Goal: Information Seeking & Learning: Compare options

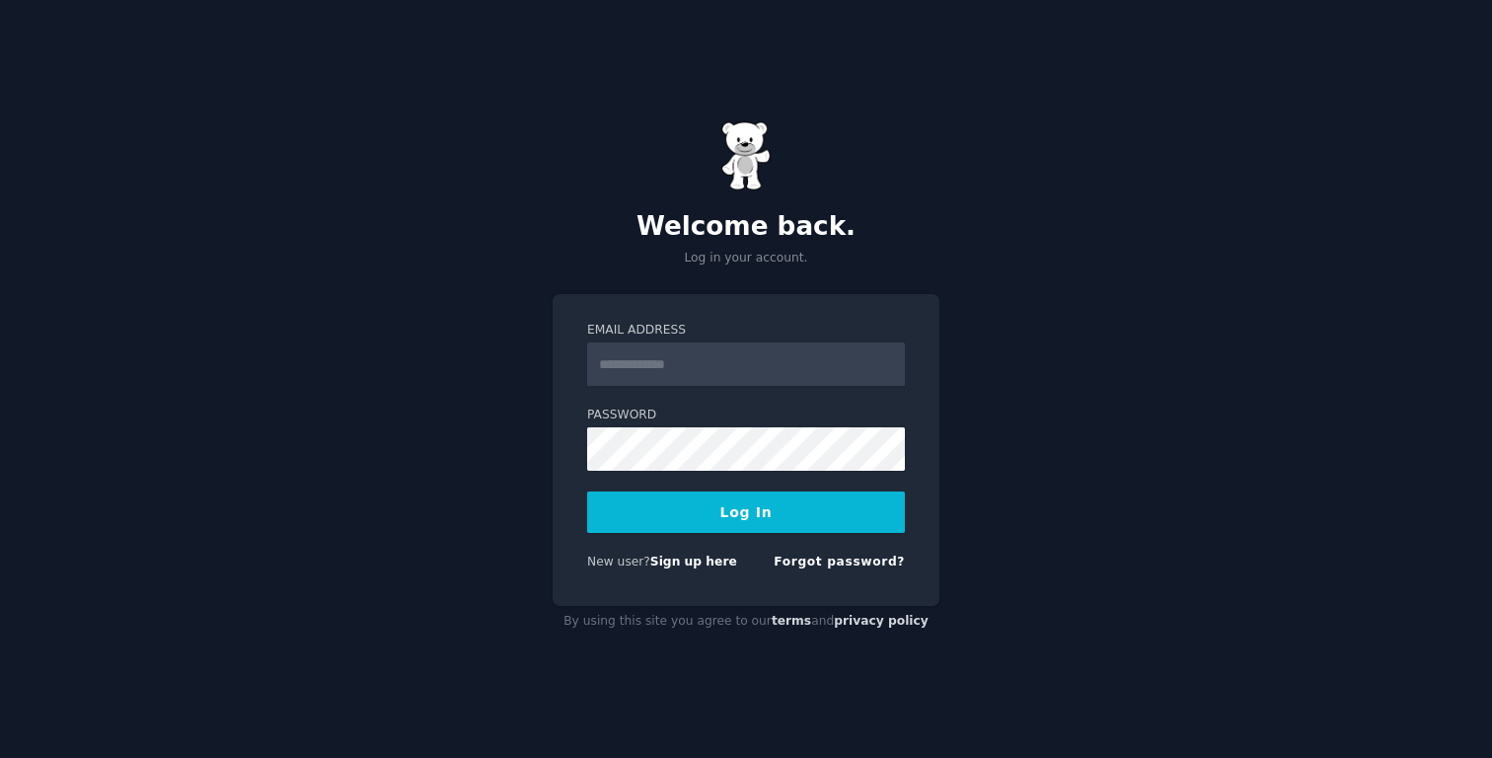
click at [773, 356] on input "Email Address" at bounding box center [746, 363] width 318 height 43
click at [646, 237] on h2 "Welcome back." at bounding box center [746, 227] width 387 height 32
click at [778, 296] on div "Email Address Password Log In New user? Sign up here Forgot password?" at bounding box center [746, 450] width 387 height 312
drag, startPoint x: 775, startPoint y: 296, endPoint x: 591, endPoint y: 221, distance: 198.3
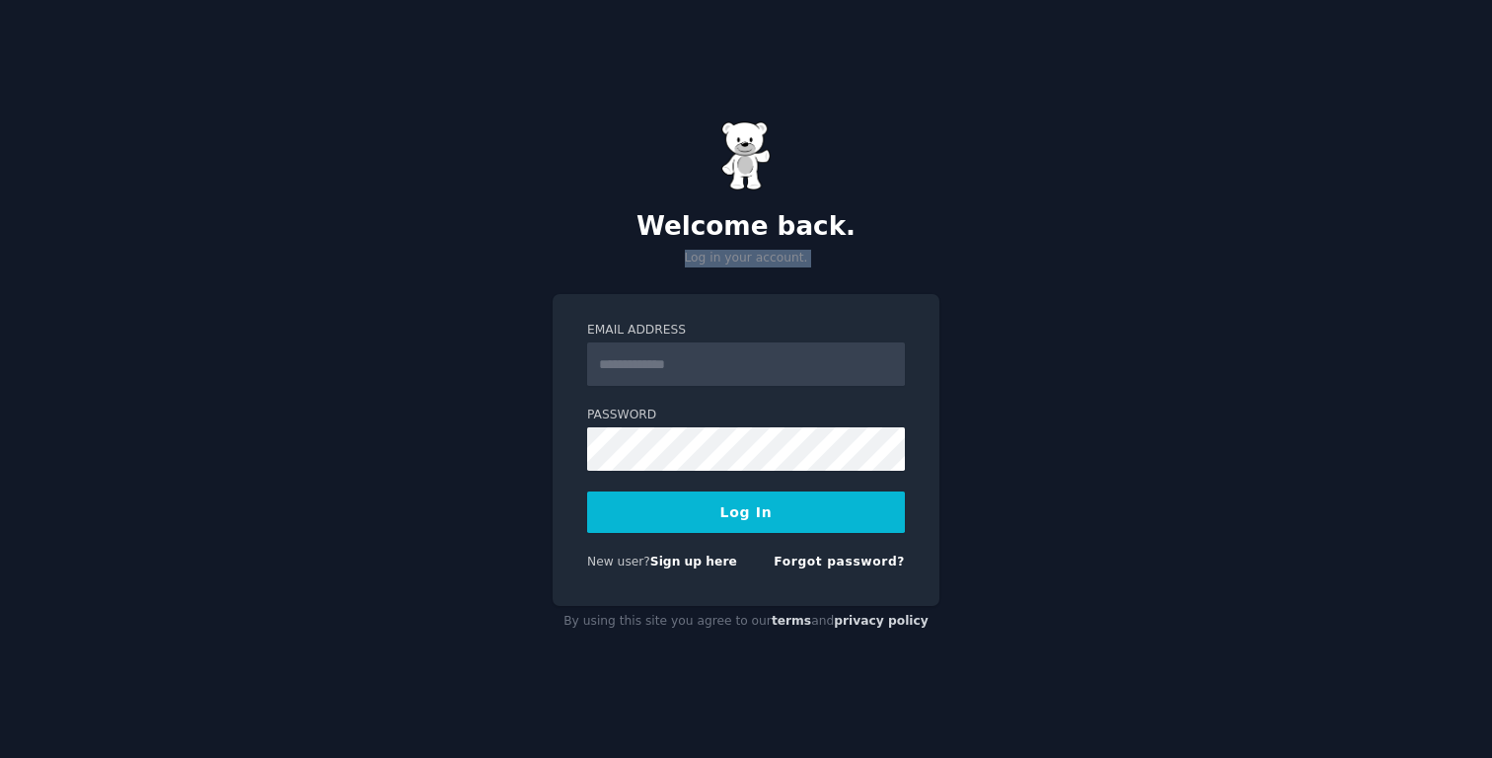
click at [593, 234] on div "Welcome back. Log in your account. Email Address Password Log In New user? Sign…" at bounding box center [746, 379] width 1492 height 758
click at [591, 221] on h2 "Welcome back." at bounding box center [746, 227] width 387 height 32
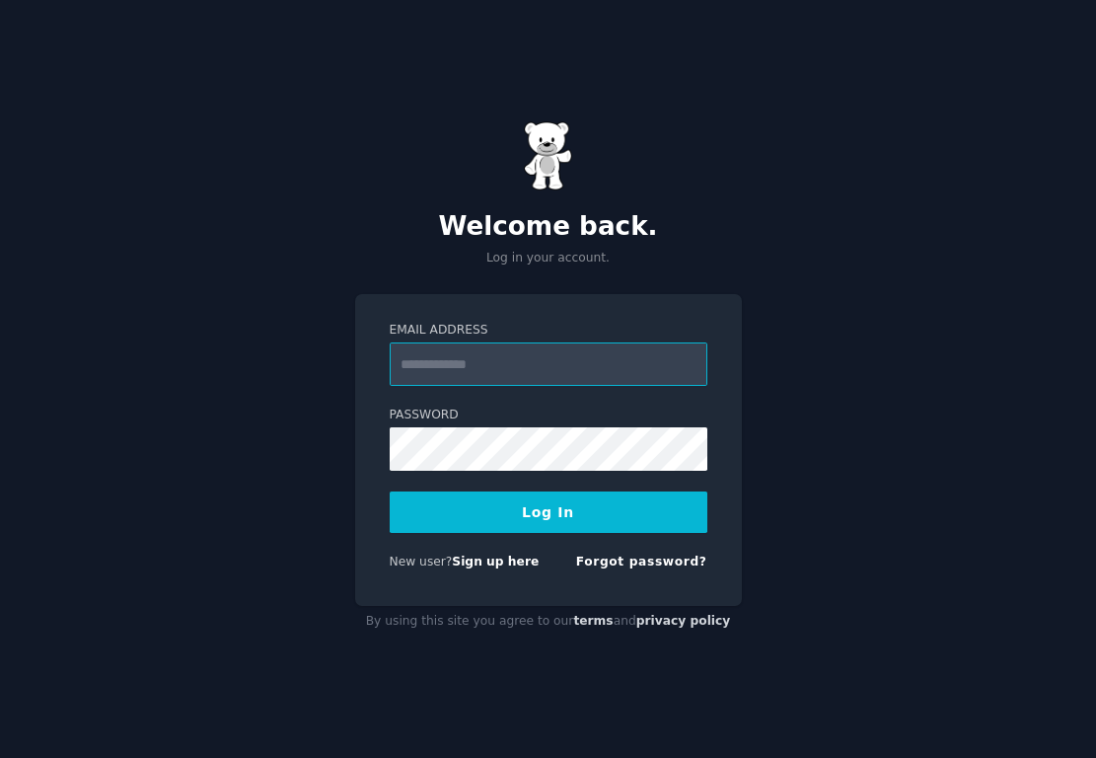
click at [559, 362] on input "Email Address" at bounding box center [549, 363] width 318 height 43
type input "**********"
click at [556, 506] on button "Log In" at bounding box center [549, 511] width 318 height 41
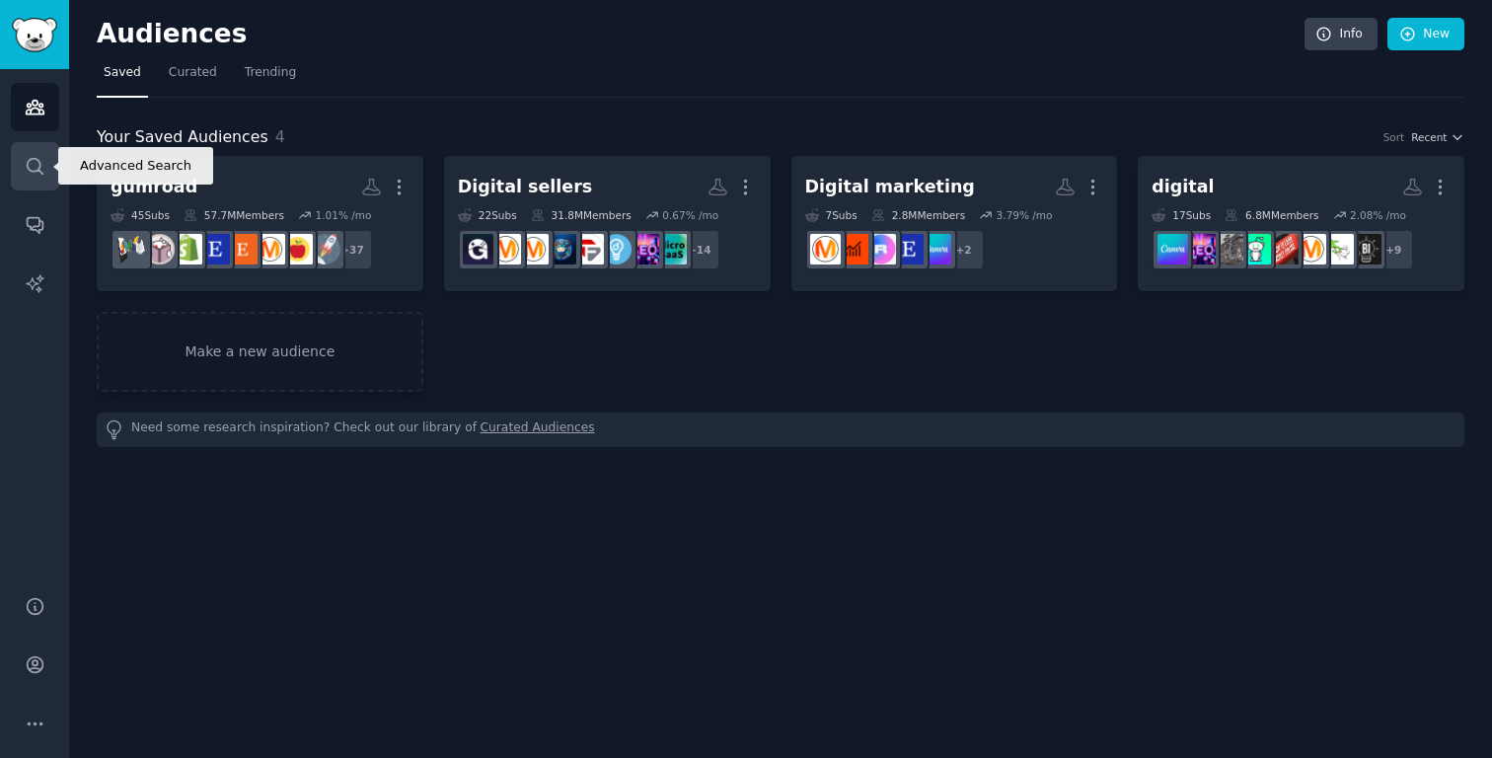
click at [27, 180] on link "Search" at bounding box center [35, 166] width 48 height 48
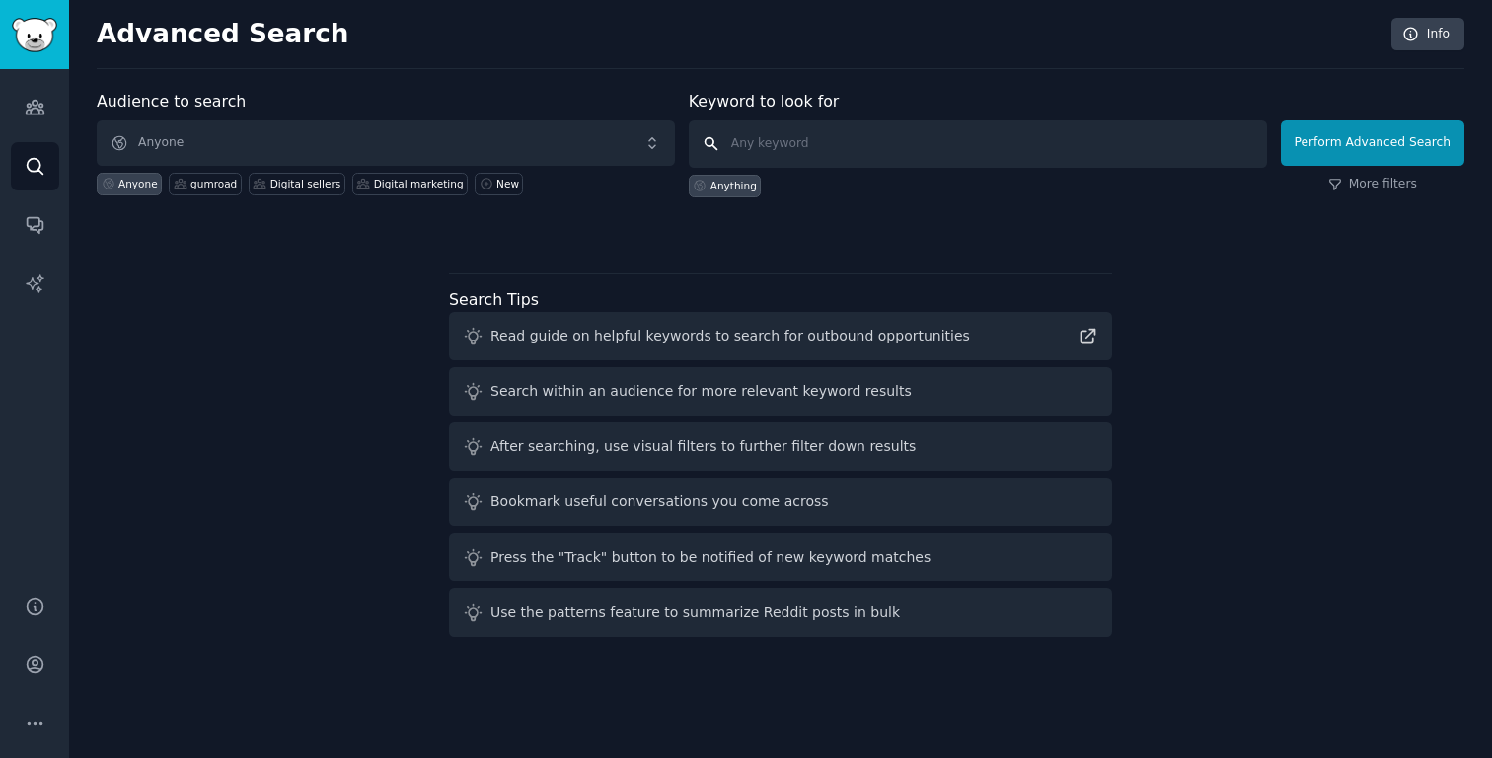
click at [797, 130] on input "text" at bounding box center [978, 143] width 578 height 47
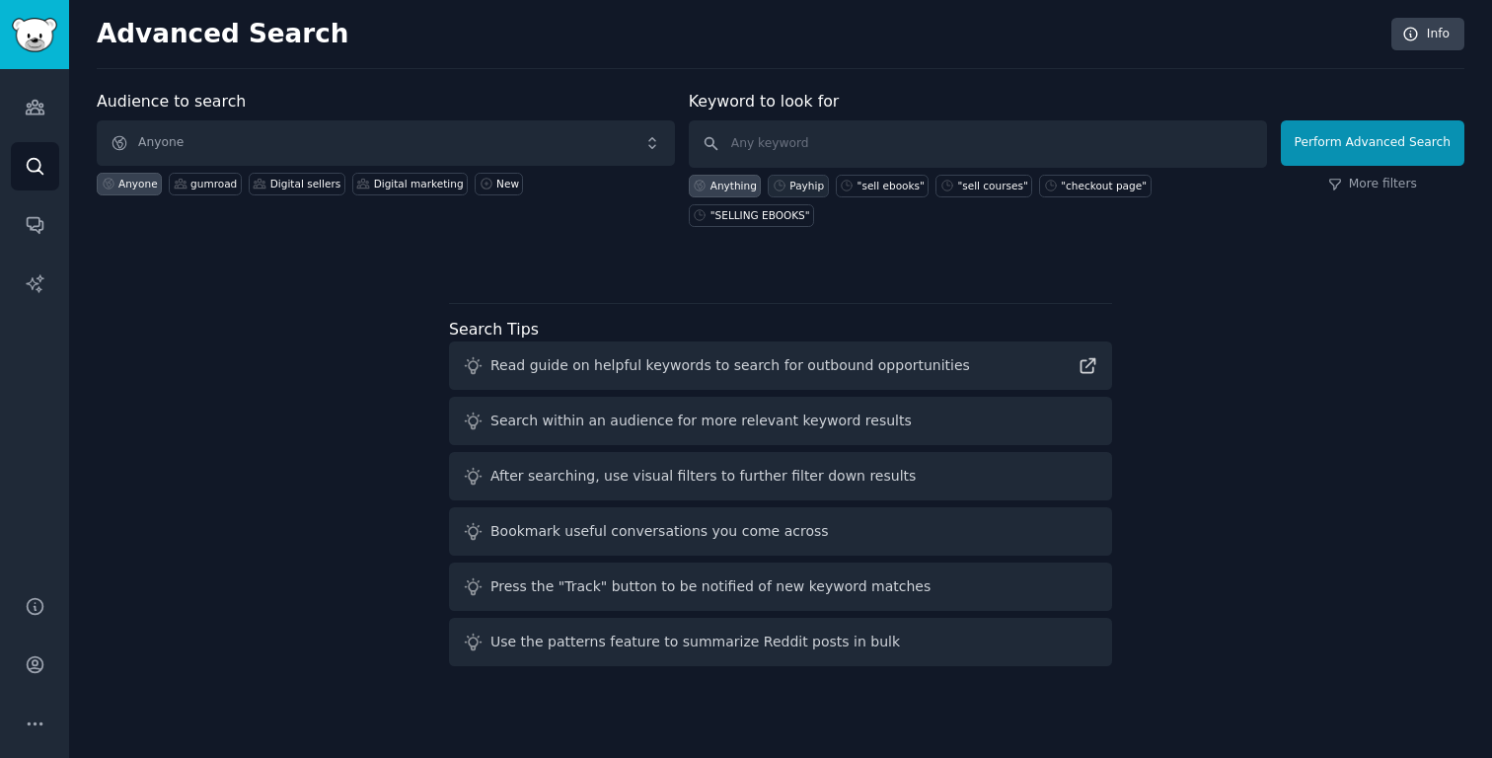
click at [796, 185] on div "Payhip" at bounding box center [806, 186] width 35 height 14
type input "Payhip"
click at [1095, 138] on button "Perform Advanced Search" at bounding box center [1373, 142] width 184 height 45
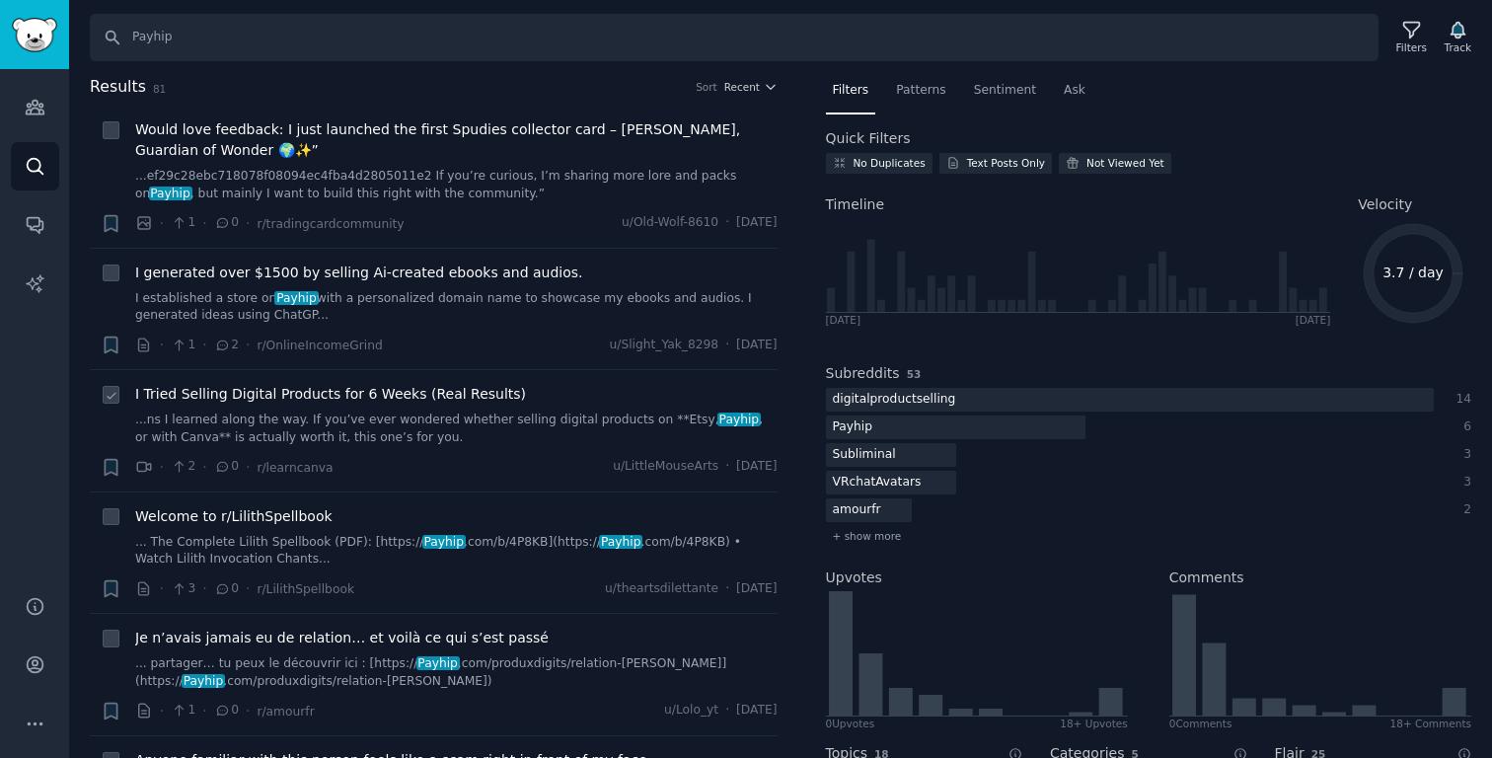
click at [433, 422] on link "...ns I learned along the way. If you’ve ever wondered whether selling digital …" at bounding box center [456, 428] width 642 height 35
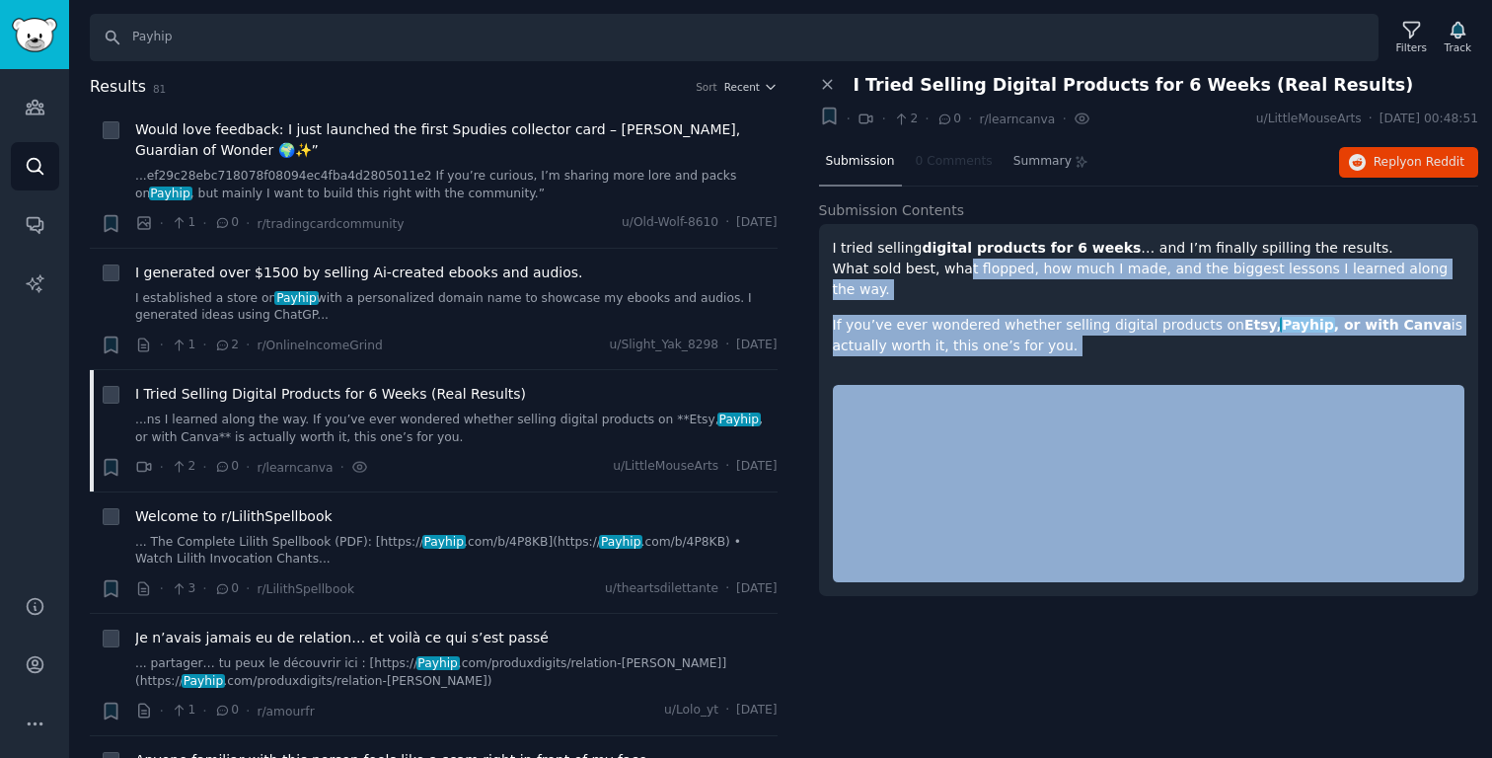
drag, startPoint x: 954, startPoint y: 274, endPoint x: 1110, endPoint y: 335, distance: 167.5
click at [1095, 335] on div "I tried selling digital products for 6 weeks … and I’m finally spilling the res…" at bounding box center [1149, 410] width 660 height 372
drag, startPoint x: 1110, startPoint y: 335, endPoint x: 922, endPoint y: 260, distance: 202.8
click at [922, 260] on div "I tried selling digital products for 6 weeks … and I’m finally spilling the res…" at bounding box center [1149, 410] width 660 height 372
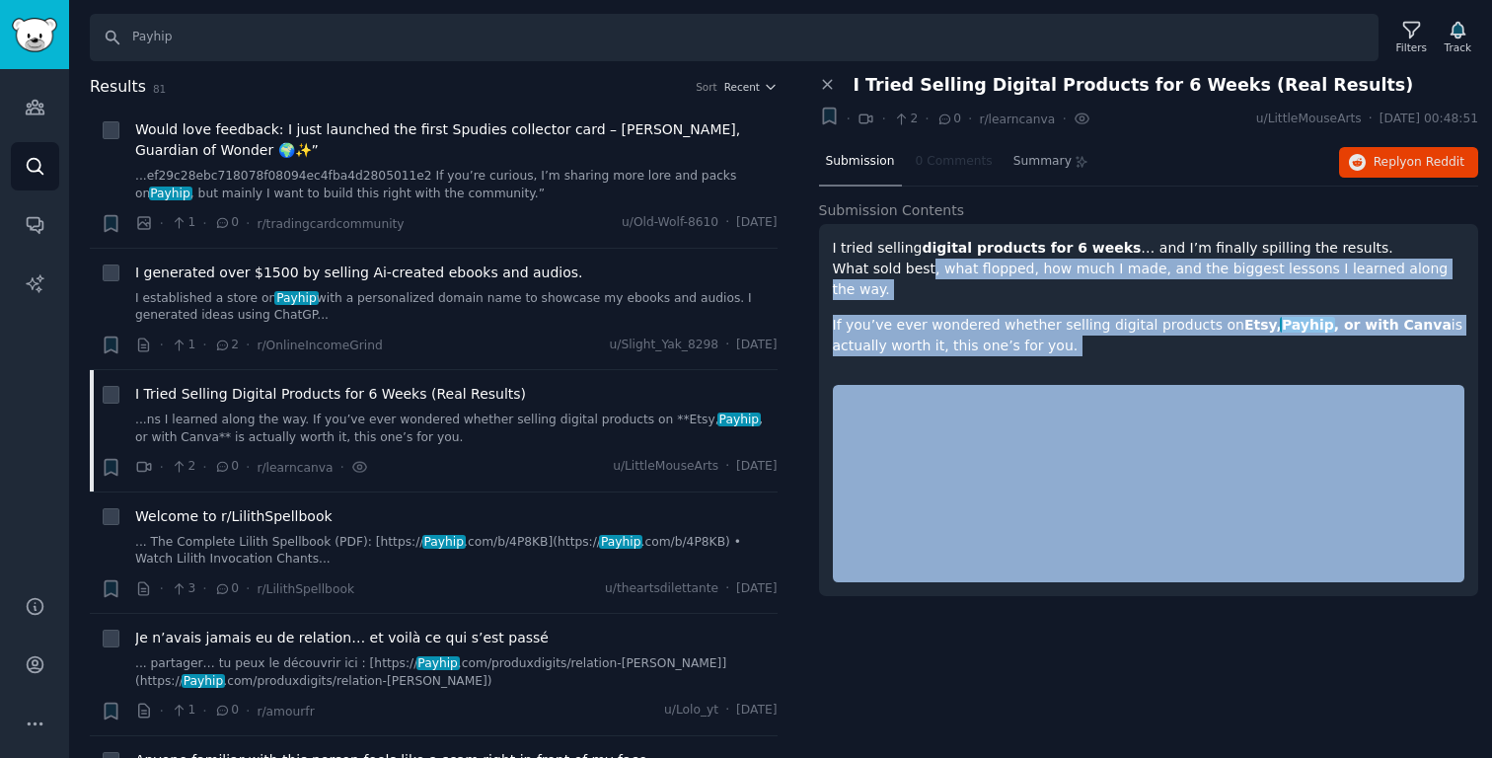
click at [922, 260] on p "I tried selling digital products for 6 weeks … and I’m finally spilling the res…" at bounding box center [1149, 269] width 632 height 62
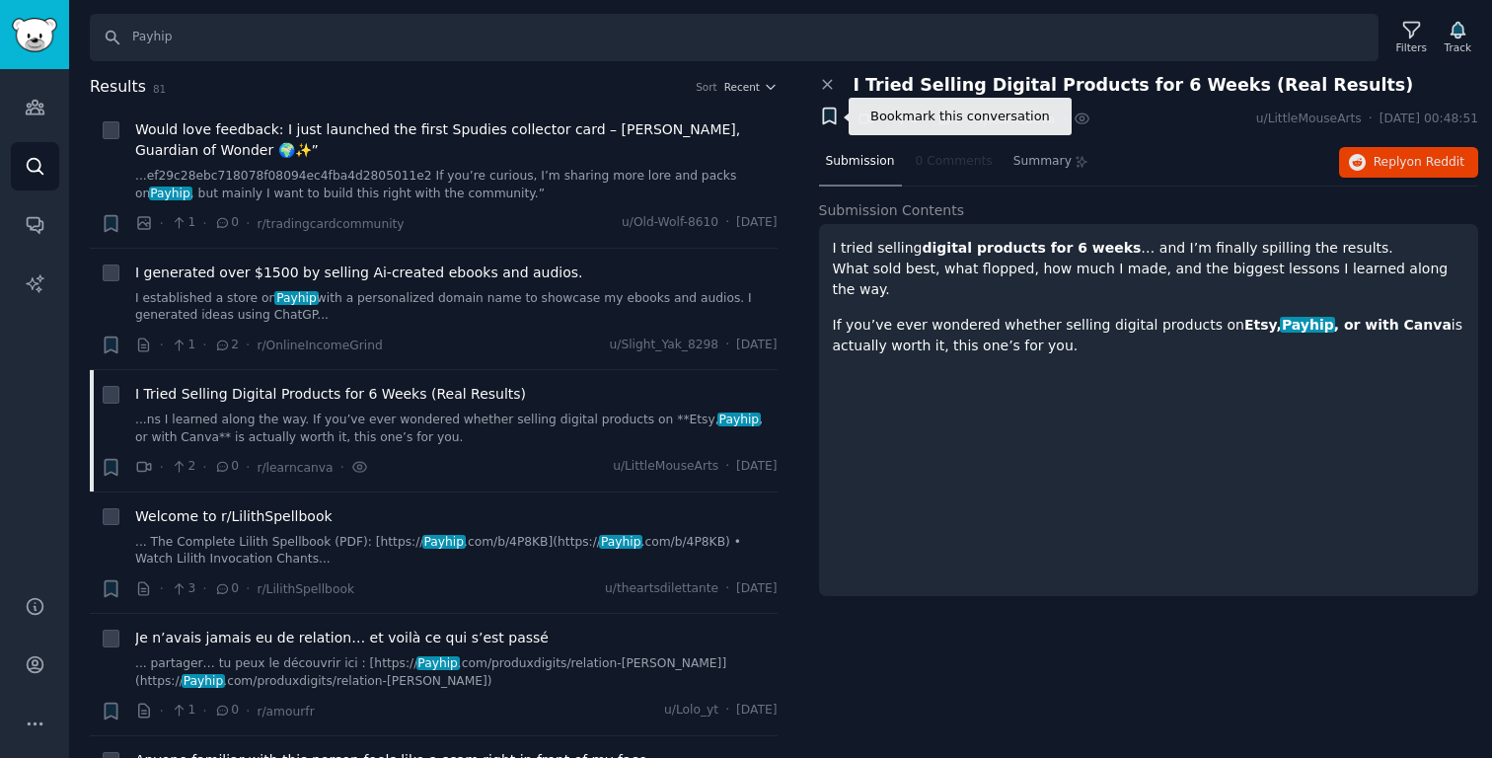
click at [828, 118] on icon "button" at bounding box center [829, 117] width 12 height 16
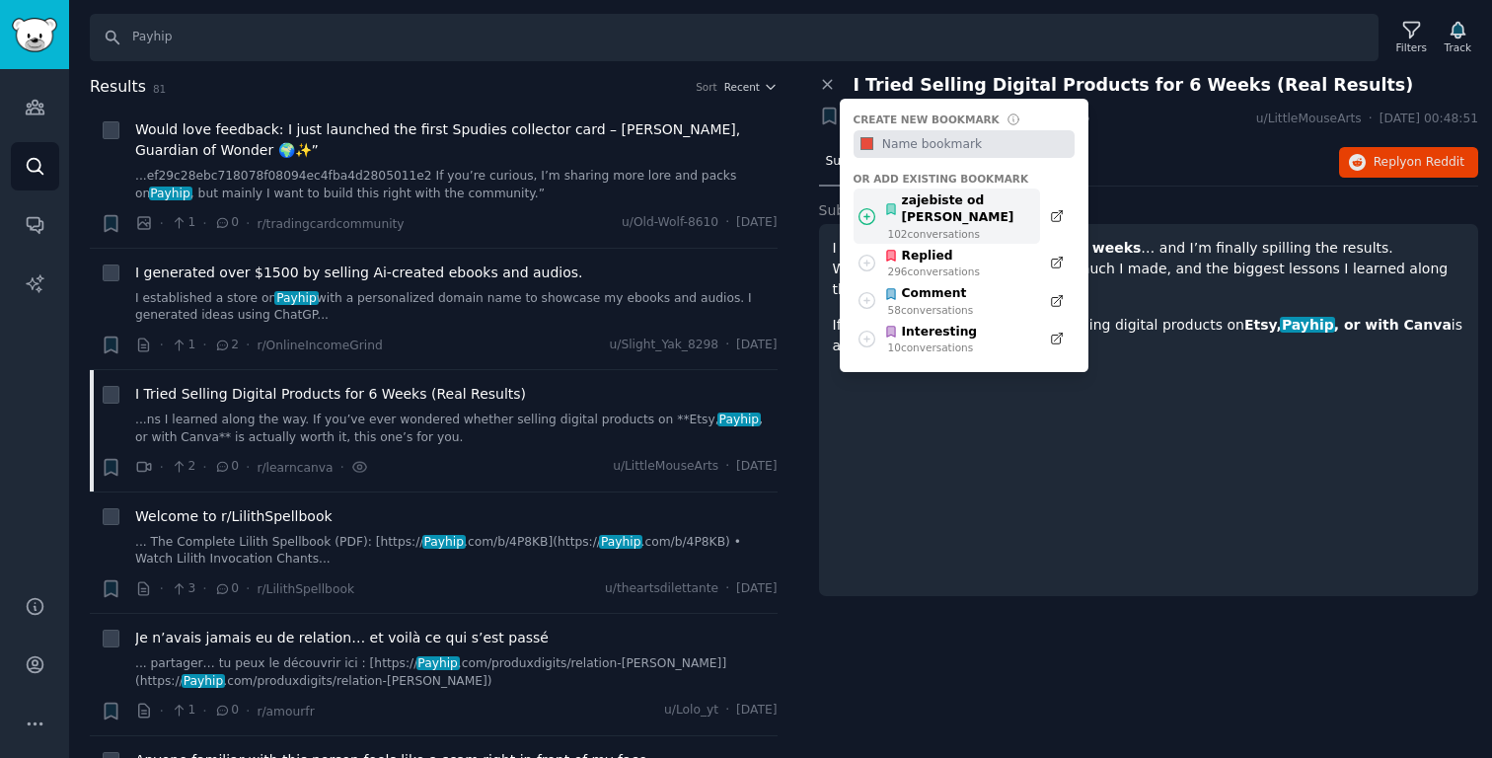
click at [976, 203] on div "zajebiste od [PERSON_NAME]" at bounding box center [956, 209] width 145 height 35
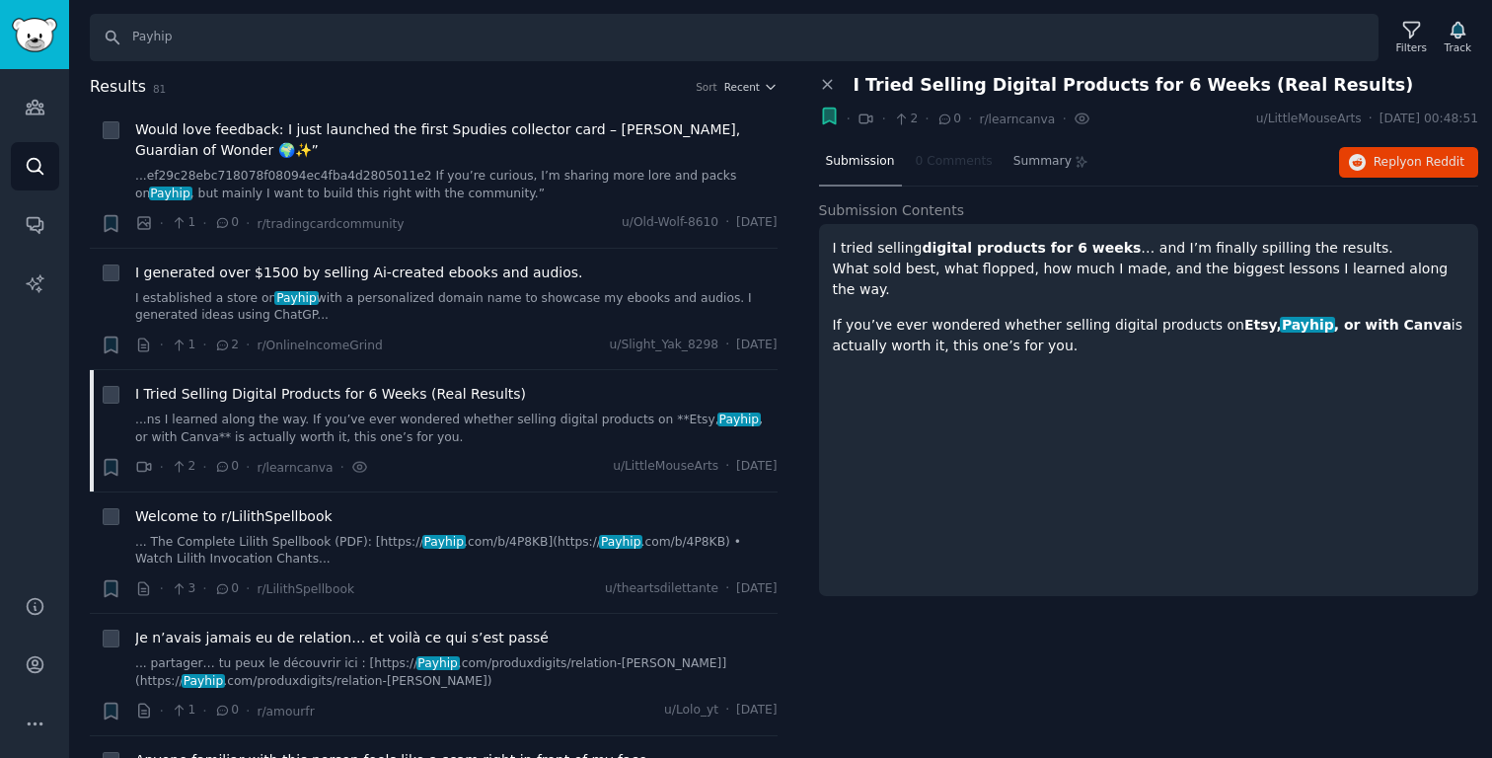
click at [1095, 104] on div "Close panel I Tried Selling Digital Products for 6 Weeks (Real Results) Bookmar…" at bounding box center [1149, 104] width 660 height 58
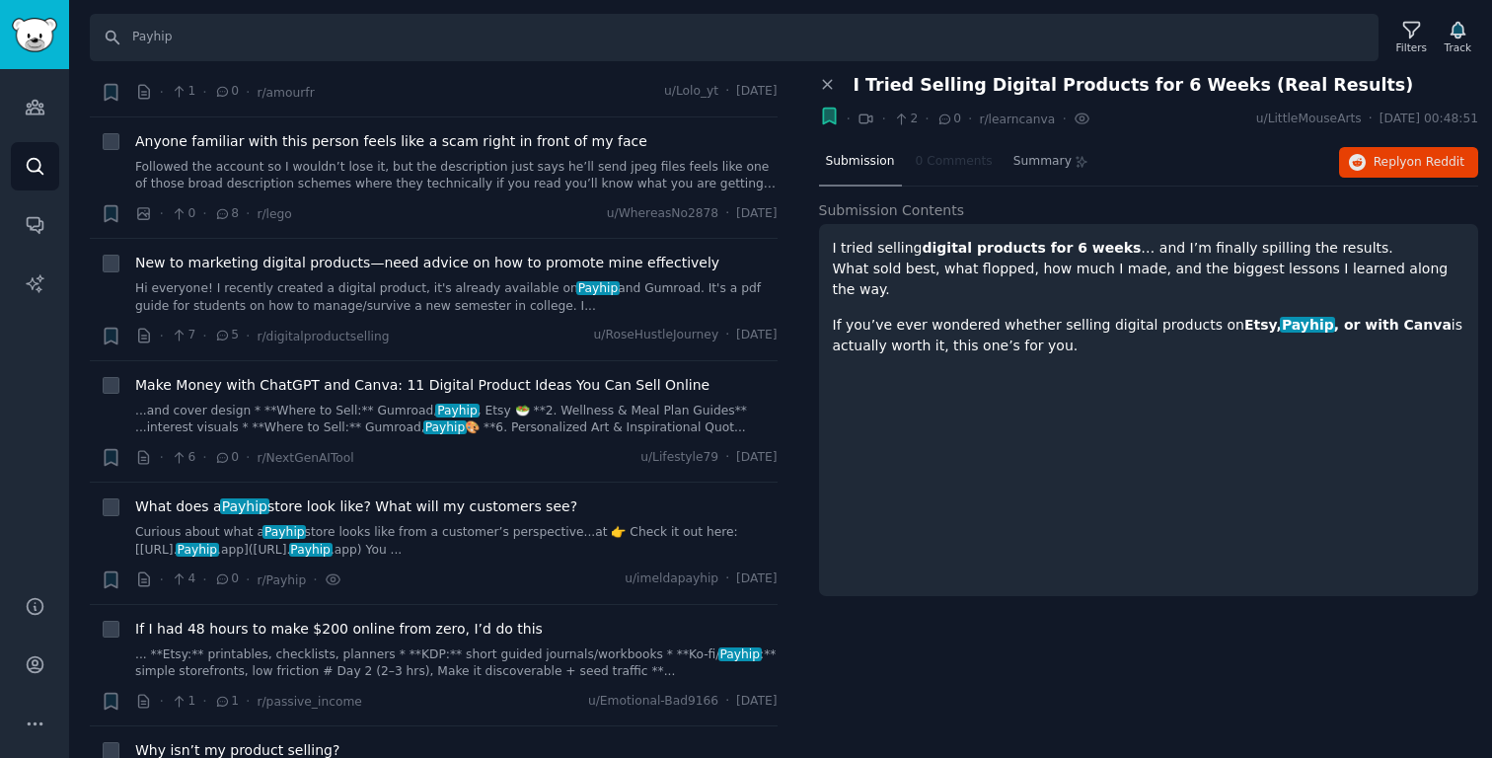
scroll to position [638, 0]
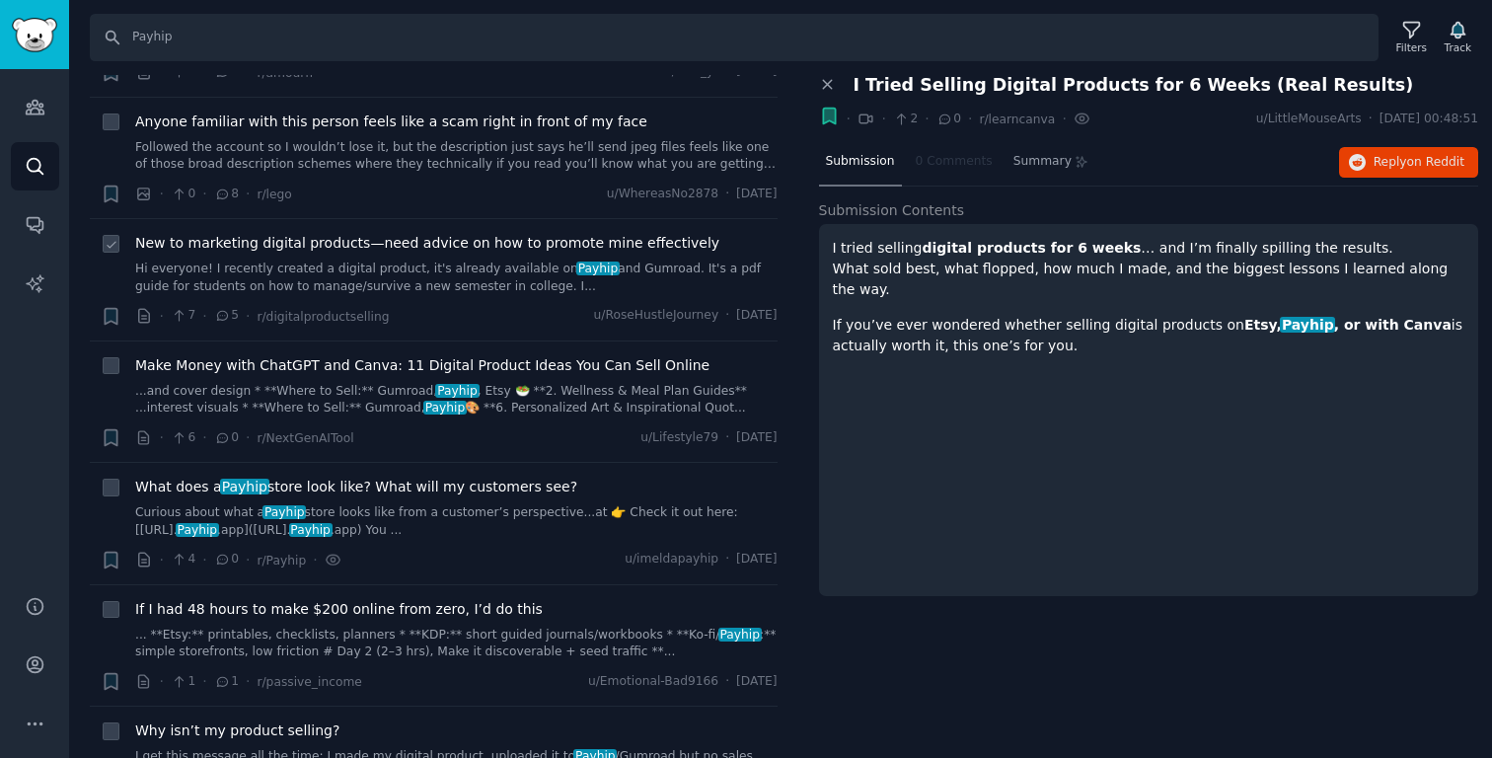
click at [501, 281] on link "Hi everyone! I recently created a digital product, it's already available on Pa…" at bounding box center [456, 277] width 642 height 35
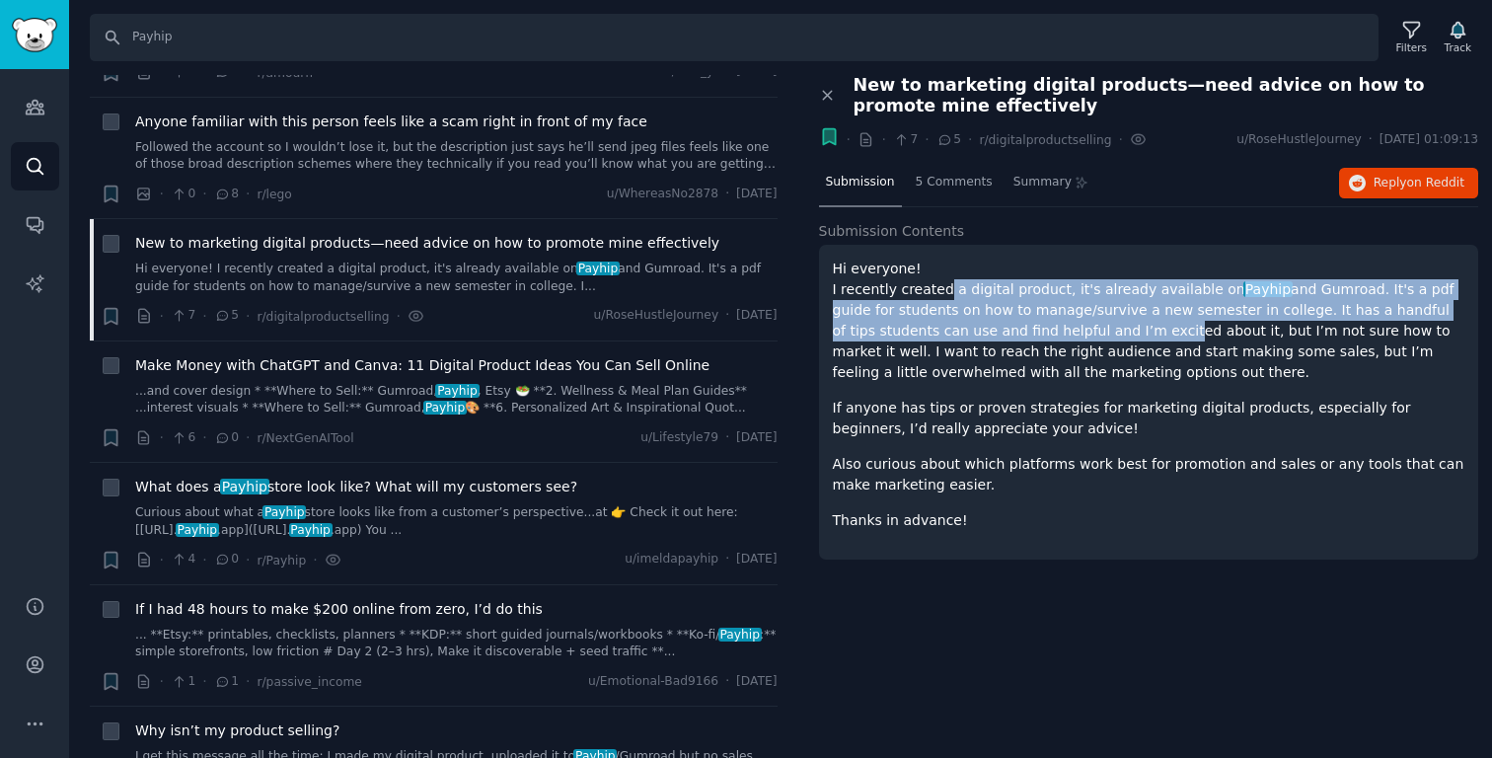
drag, startPoint x: 938, startPoint y: 280, endPoint x: 1066, endPoint y: 338, distance: 140.0
click at [1066, 338] on p "Hi everyone! I recently created a digital product, it's already available on Pa…" at bounding box center [1149, 321] width 632 height 124
drag, startPoint x: 1066, startPoint y: 338, endPoint x: 951, endPoint y: 286, distance: 125.8
click at [952, 288] on p "Hi everyone! I recently created a digital product, it's already available on Pa…" at bounding box center [1149, 321] width 632 height 124
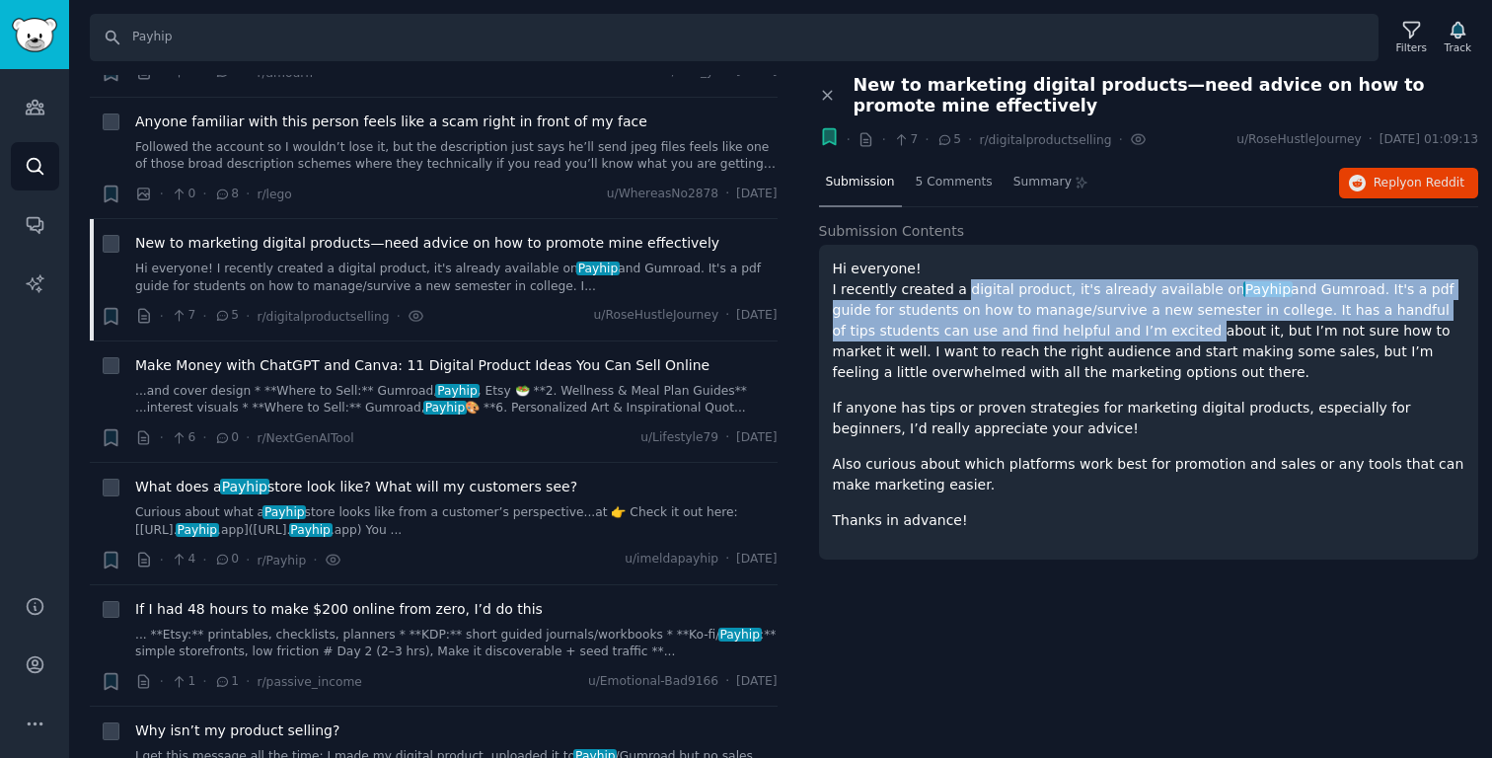
click at [951, 286] on p "Hi everyone! I recently created a digital product, it's already available on Pa…" at bounding box center [1149, 321] width 632 height 124
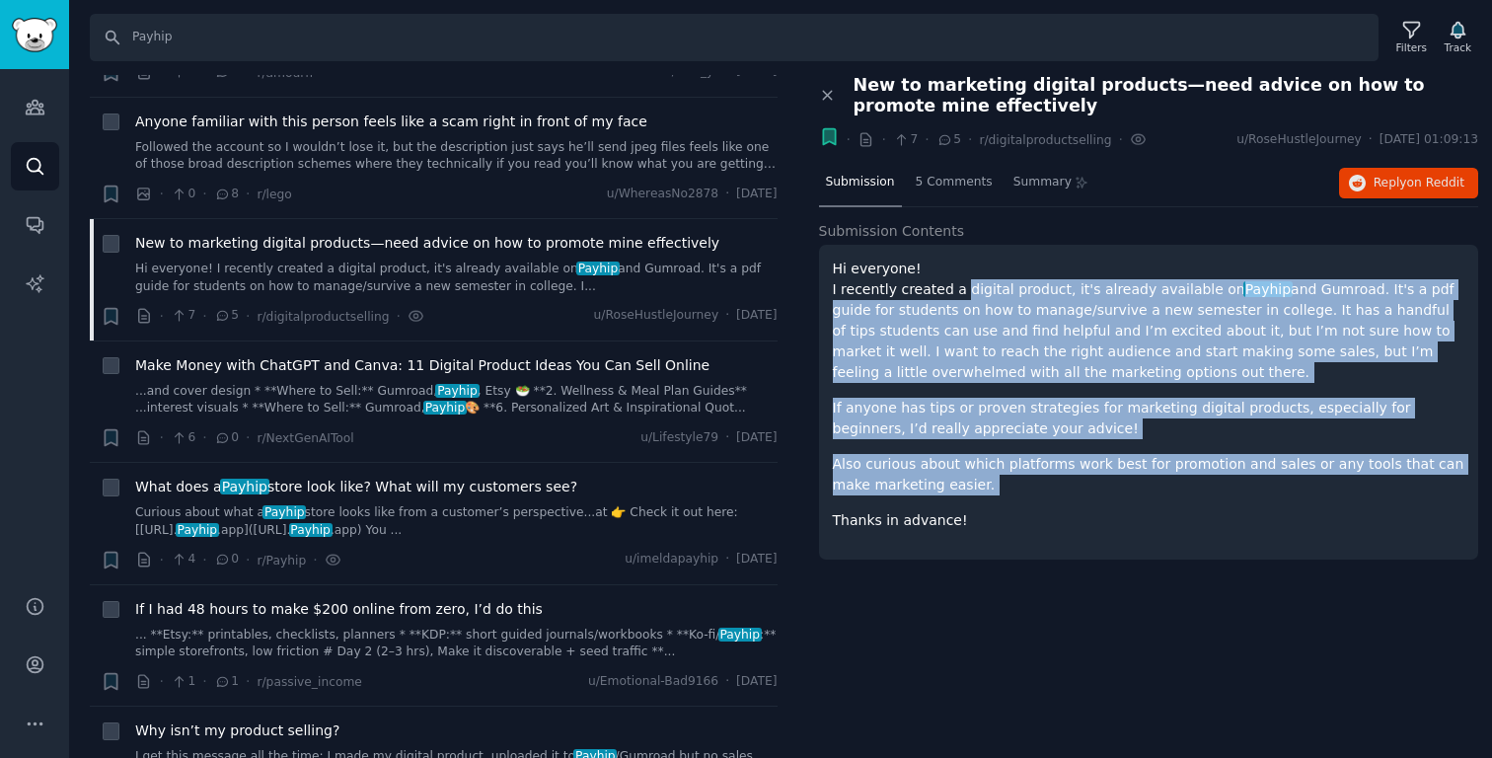
drag, startPoint x: 951, startPoint y: 286, endPoint x: 1006, endPoint y: 491, distance: 212.5
click at [1007, 491] on div "Hi everyone! I recently created a digital product, it's already available on Pa…" at bounding box center [1149, 395] width 632 height 272
click at [1006, 491] on p "Also curious about which platforms work best for promotion and sales or any too…" at bounding box center [1149, 474] width 632 height 41
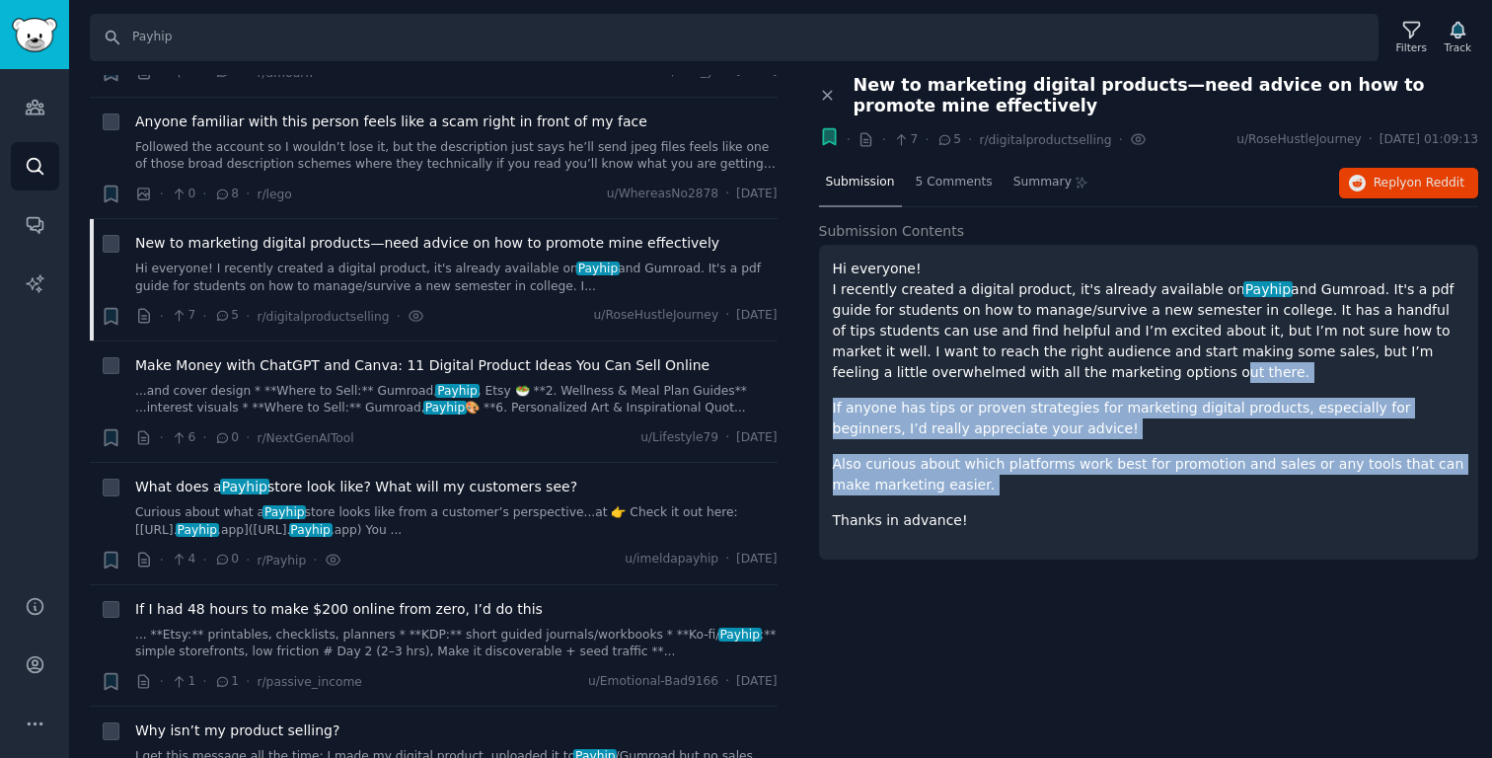
drag, startPoint x: 1006, startPoint y: 491, endPoint x: 981, endPoint y: 335, distance: 158.0
click at [982, 342] on div "Hi everyone! I recently created a digital product, it's already available on Pa…" at bounding box center [1149, 395] width 632 height 272
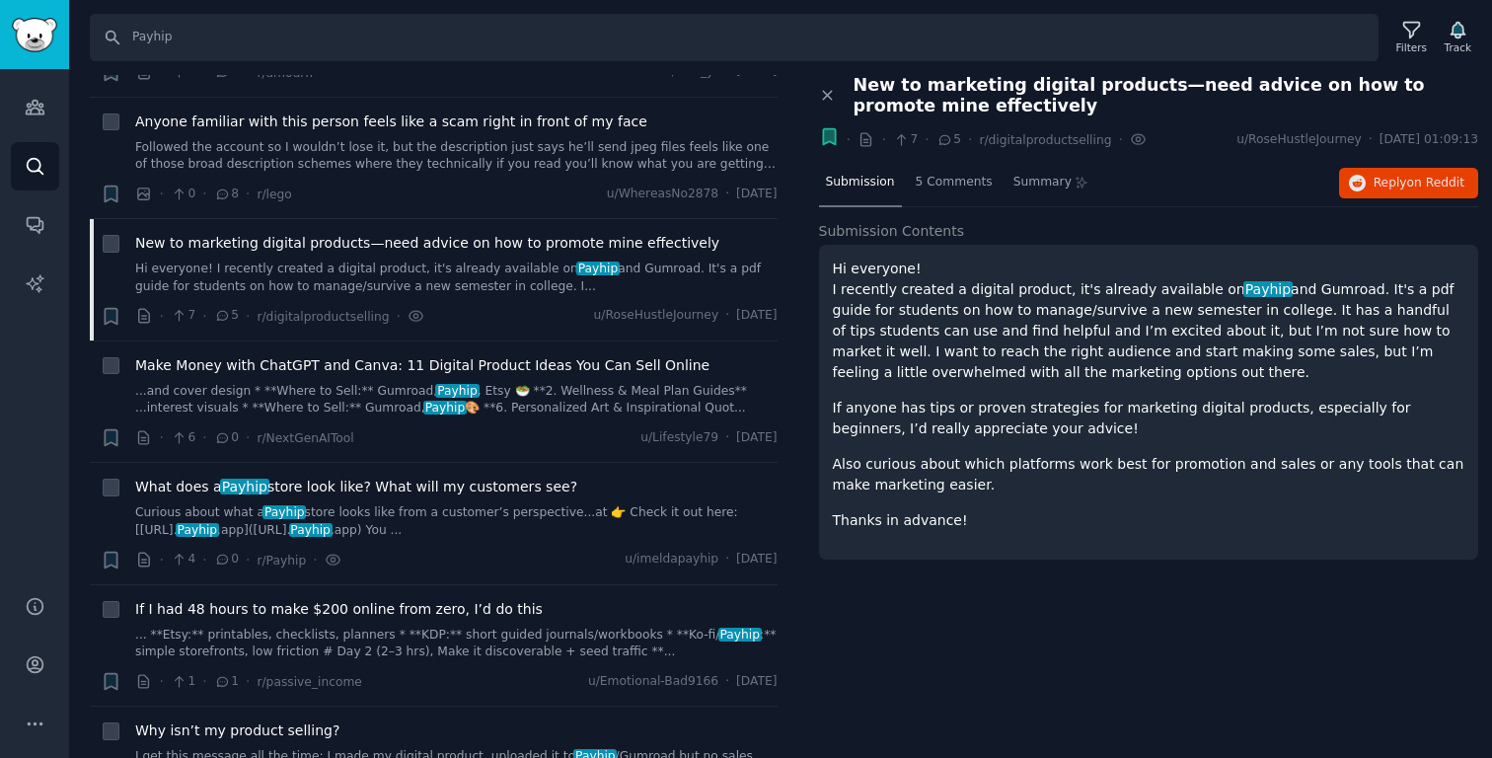
click at [981, 335] on p "Hi everyone! I recently created a digital product, it's already available on Pa…" at bounding box center [1149, 321] width 632 height 124
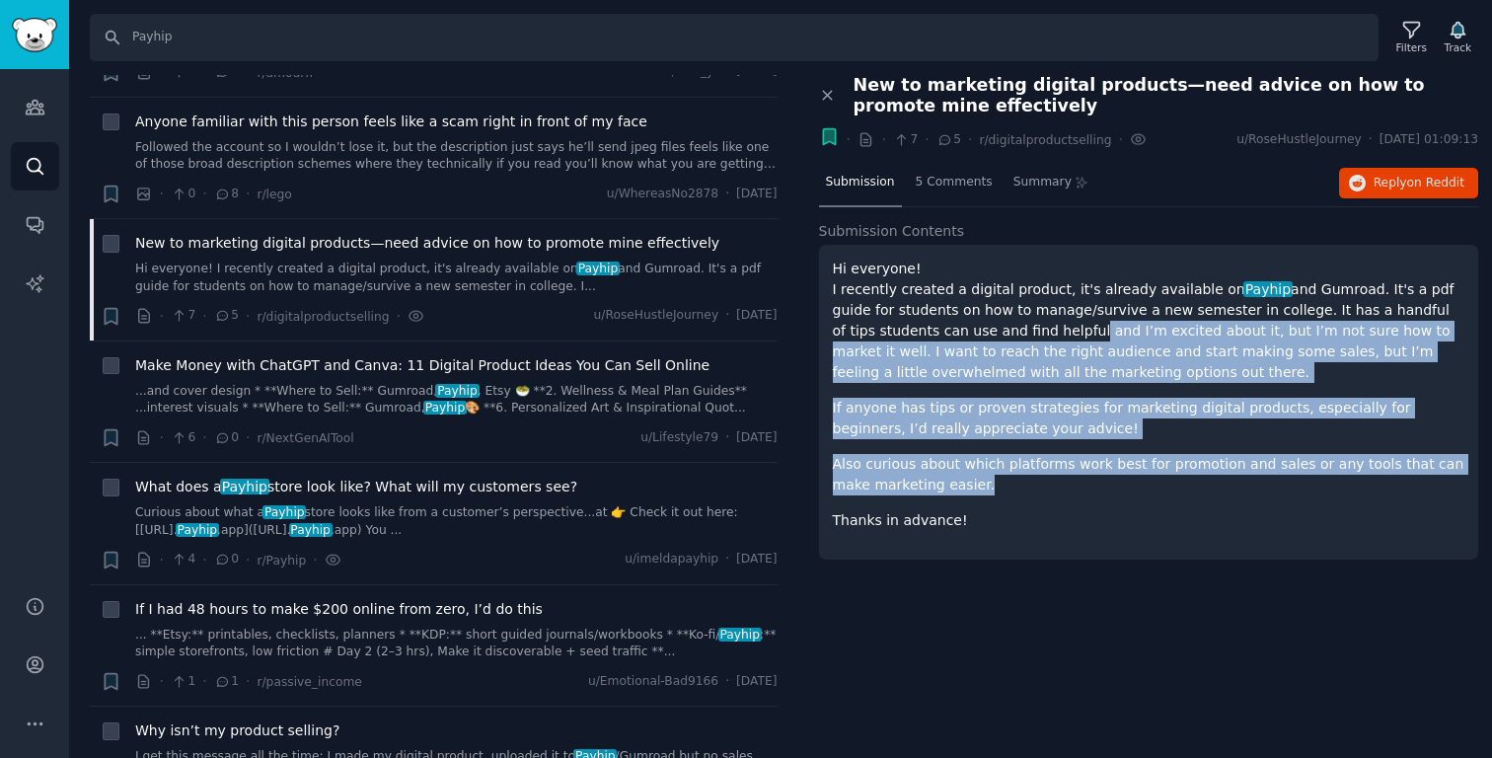
drag, startPoint x: 981, startPoint y: 335, endPoint x: 1008, endPoint y: 481, distance: 148.6
click at [1008, 481] on div "Hi everyone! I recently created a digital product, it's already available on Pa…" at bounding box center [1149, 395] width 632 height 272
click at [1008, 481] on p "Also curious about which platforms work best for promotion and sales or any too…" at bounding box center [1149, 474] width 632 height 41
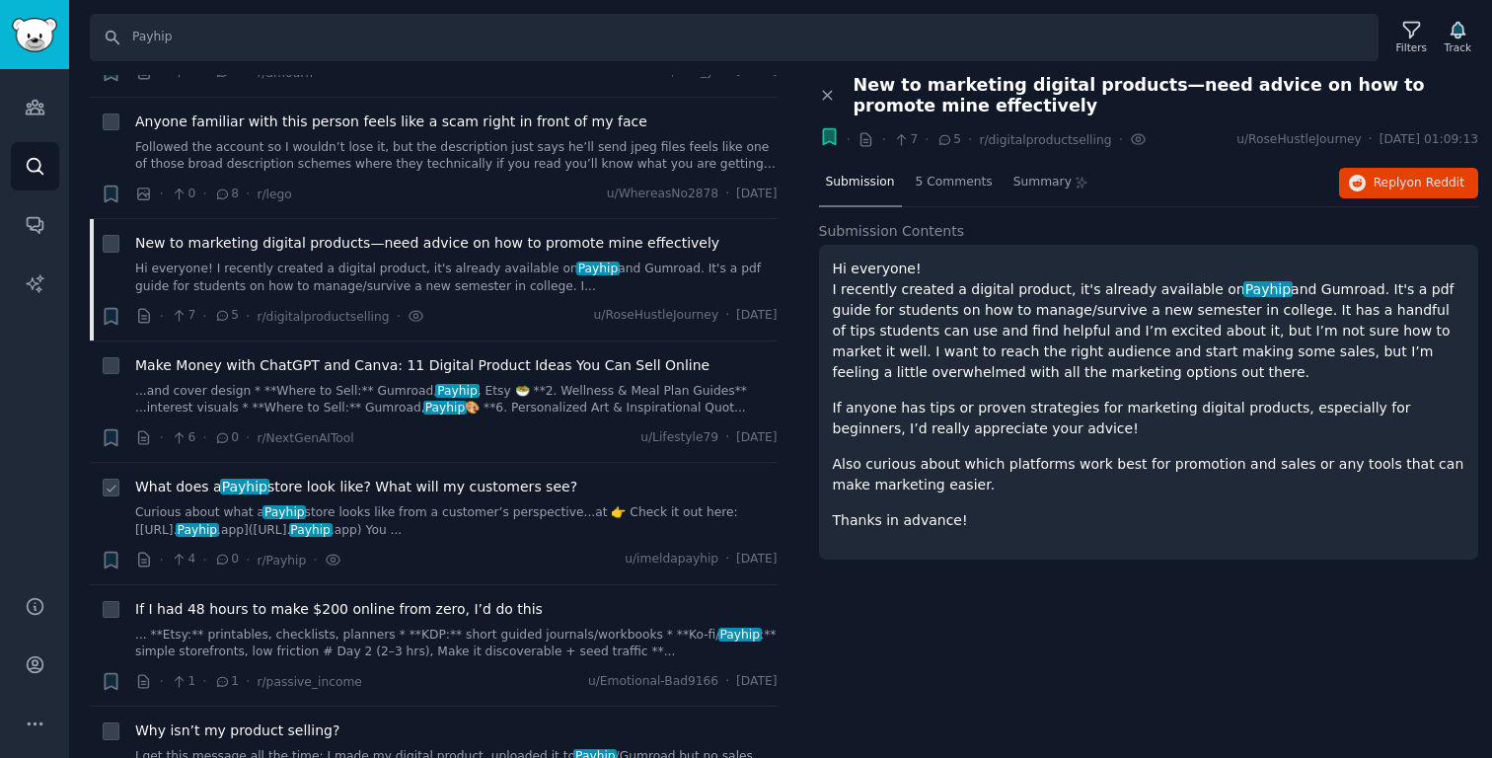
click at [719, 524] on link "Curious about what a Payhip store looks like from a customer’s perspective...at…" at bounding box center [456, 521] width 642 height 35
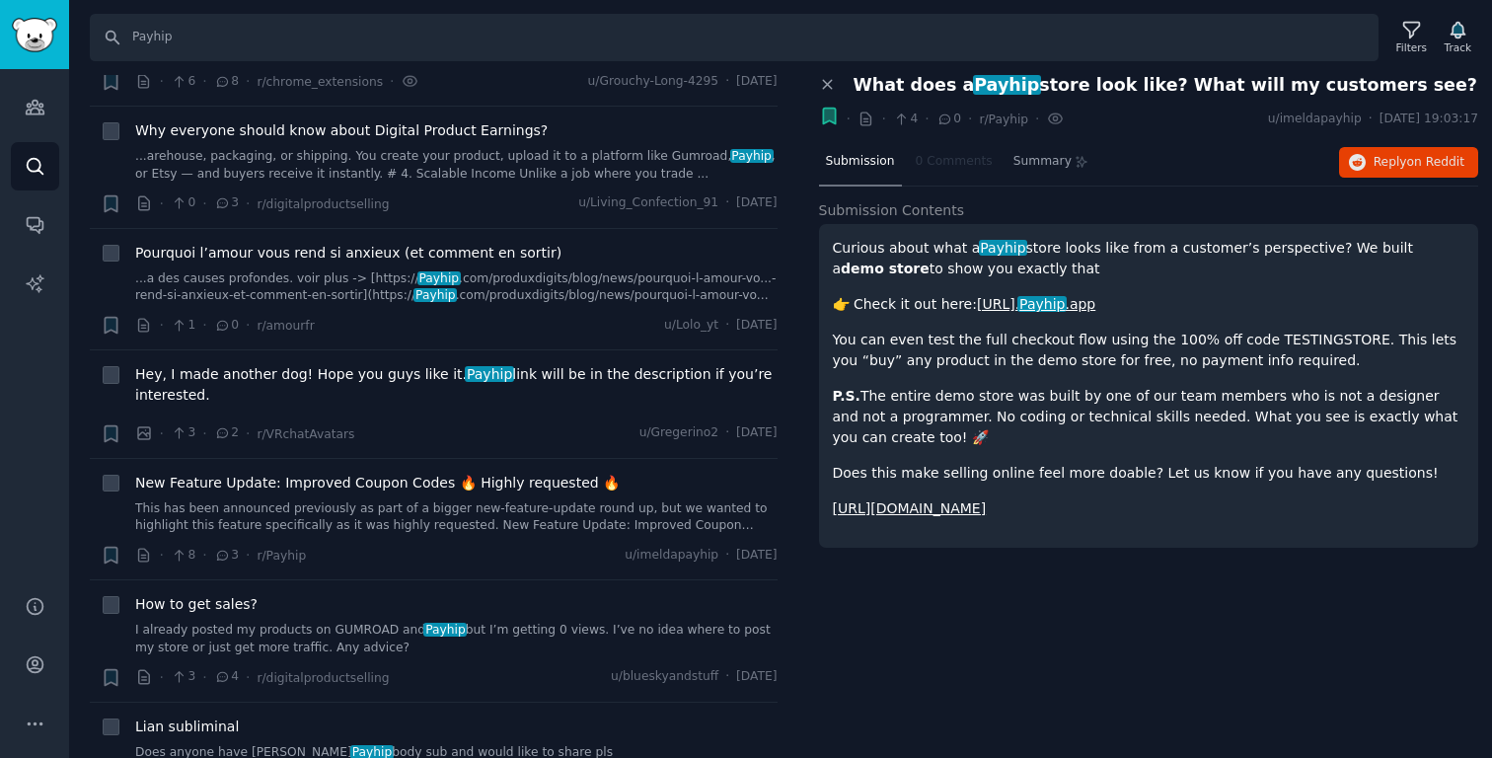
scroll to position [2880, 0]
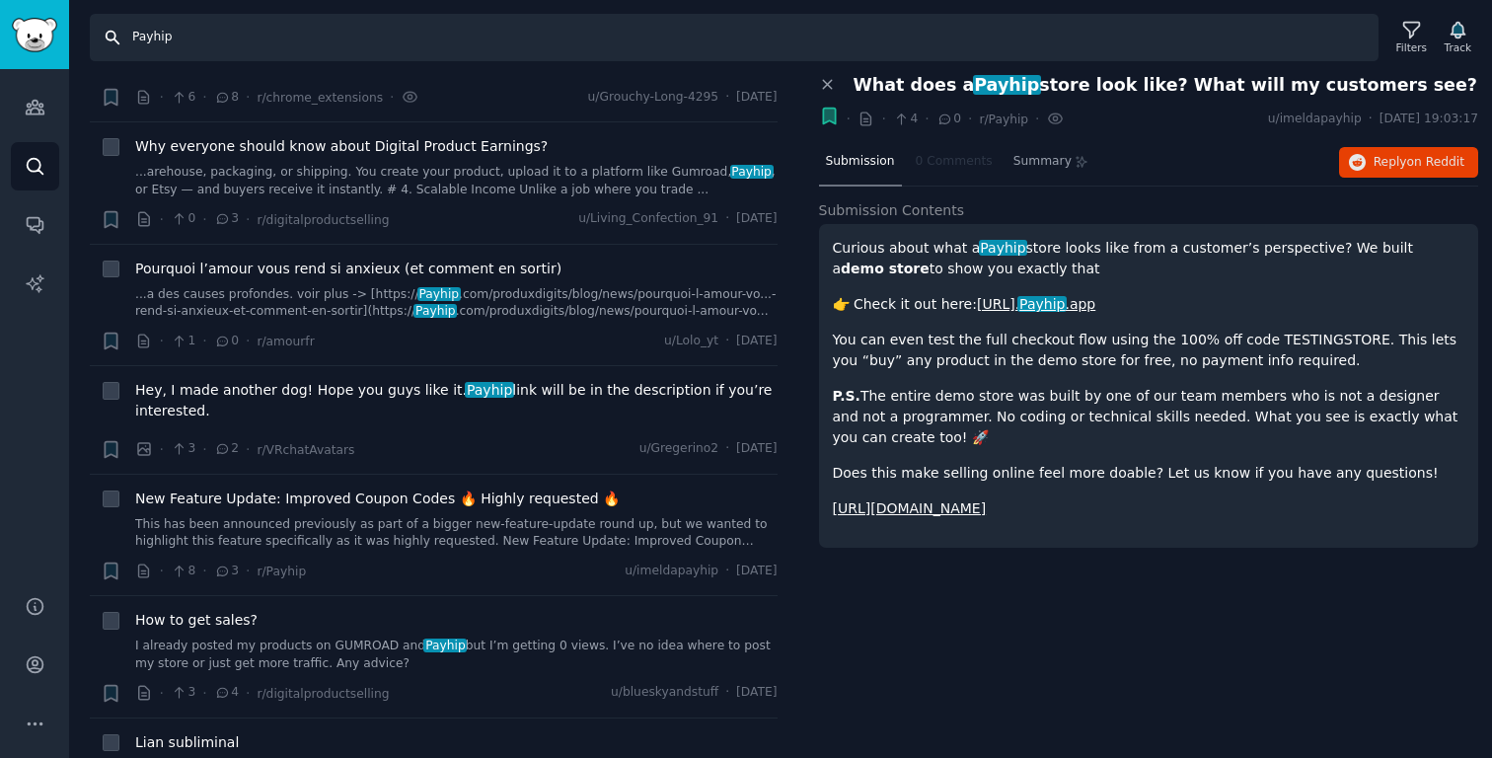
click at [332, 29] on input "Payhip" at bounding box center [734, 37] width 1289 height 47
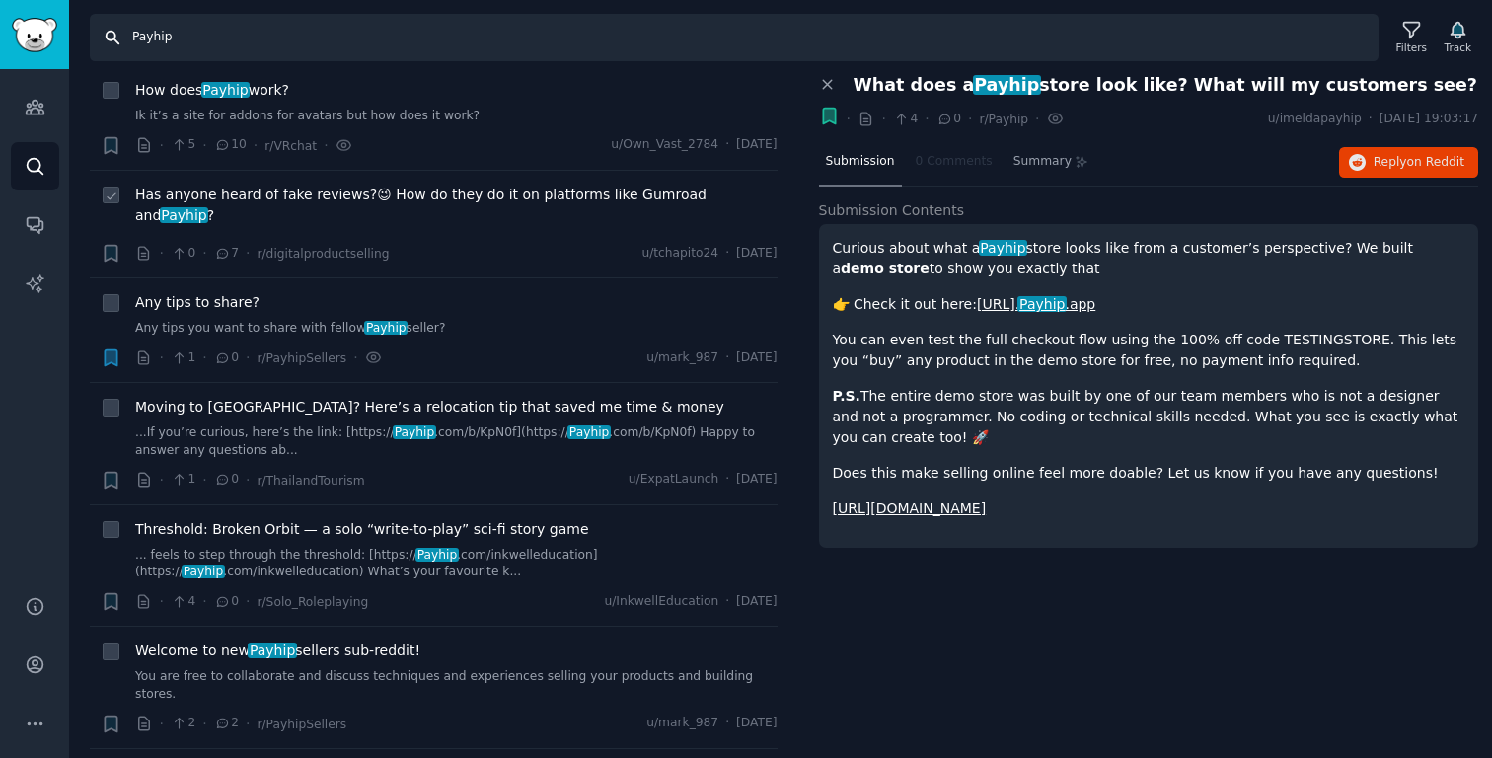
scroll to position [3640, 0]
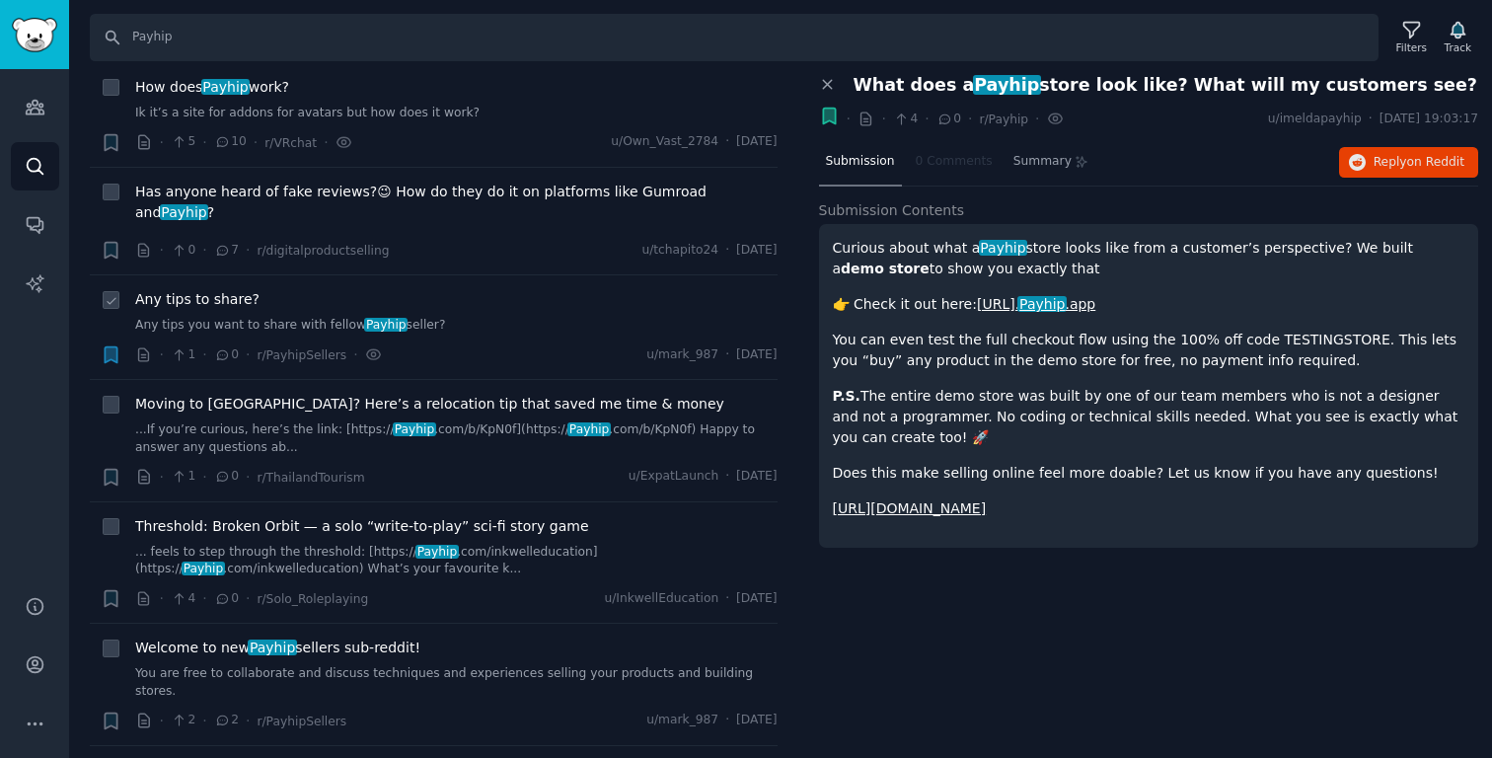
click at [485, 317] on link "Any tips you want to share with fellow Payhip seller?" at bounding box center [456, 326] width 642 height 18
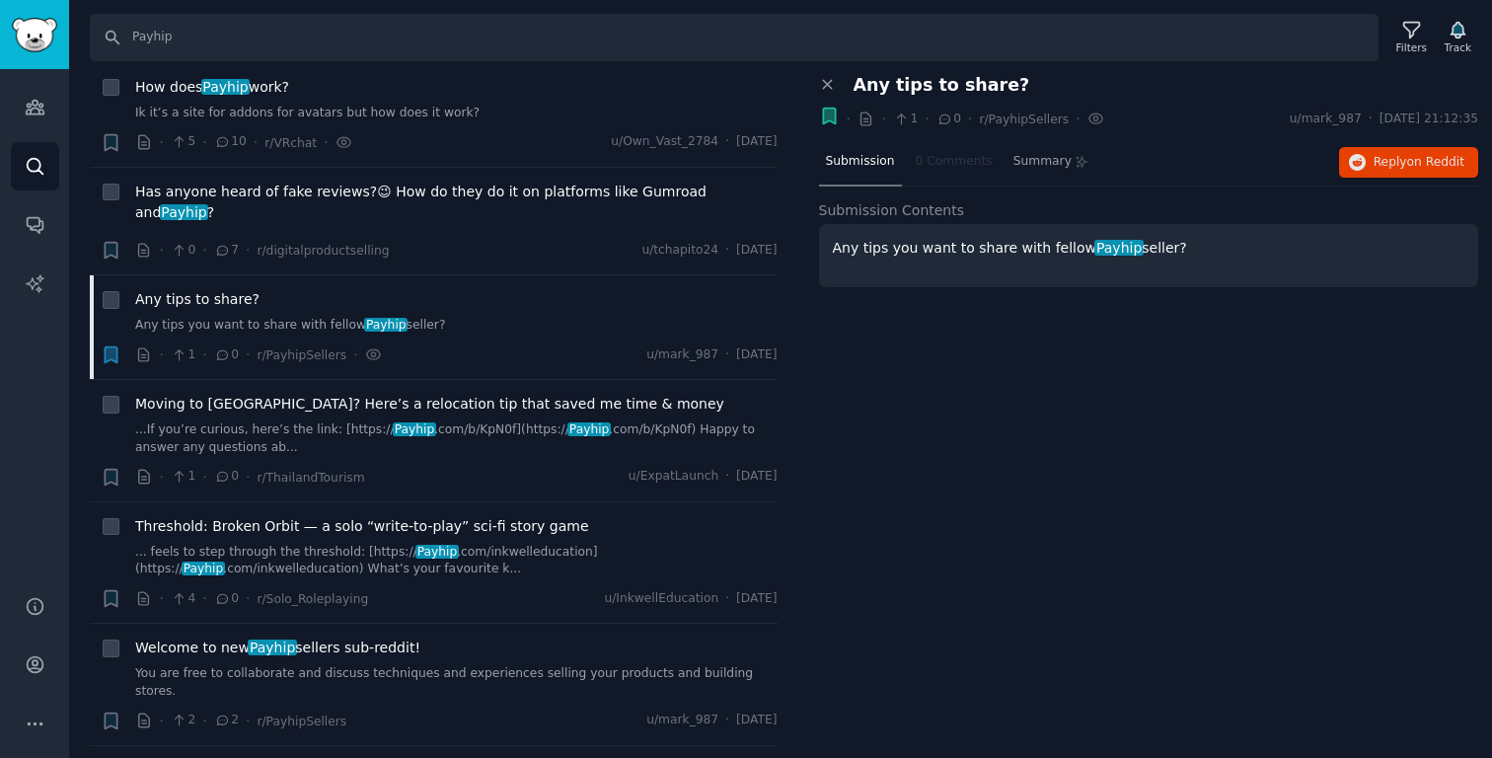
drag, startPoint x: 958, startPoint y: 233, endPoint x: 1189, endPoint y: 268, distance: 233.6
click at [1095, 268] on div "Any tips you want to share with fellow Payhip seller?" at bounding box center [1149, 255] width 660 height 63
click at [1095, 269] on div "Any tips you want to share with fellow Payhip seller?" at bounding box center [1149, 255] width 660 height 63
drag, startPoint x: 1189, startPoint y: 269, endPoint x: 897, endPoint y: 218, distance: 296.5
click at [900, 218] on div "Submission Contents Any tips you want to share with fellow Payhip seller?" at bounding box center [1149, 244] width 660 height 88
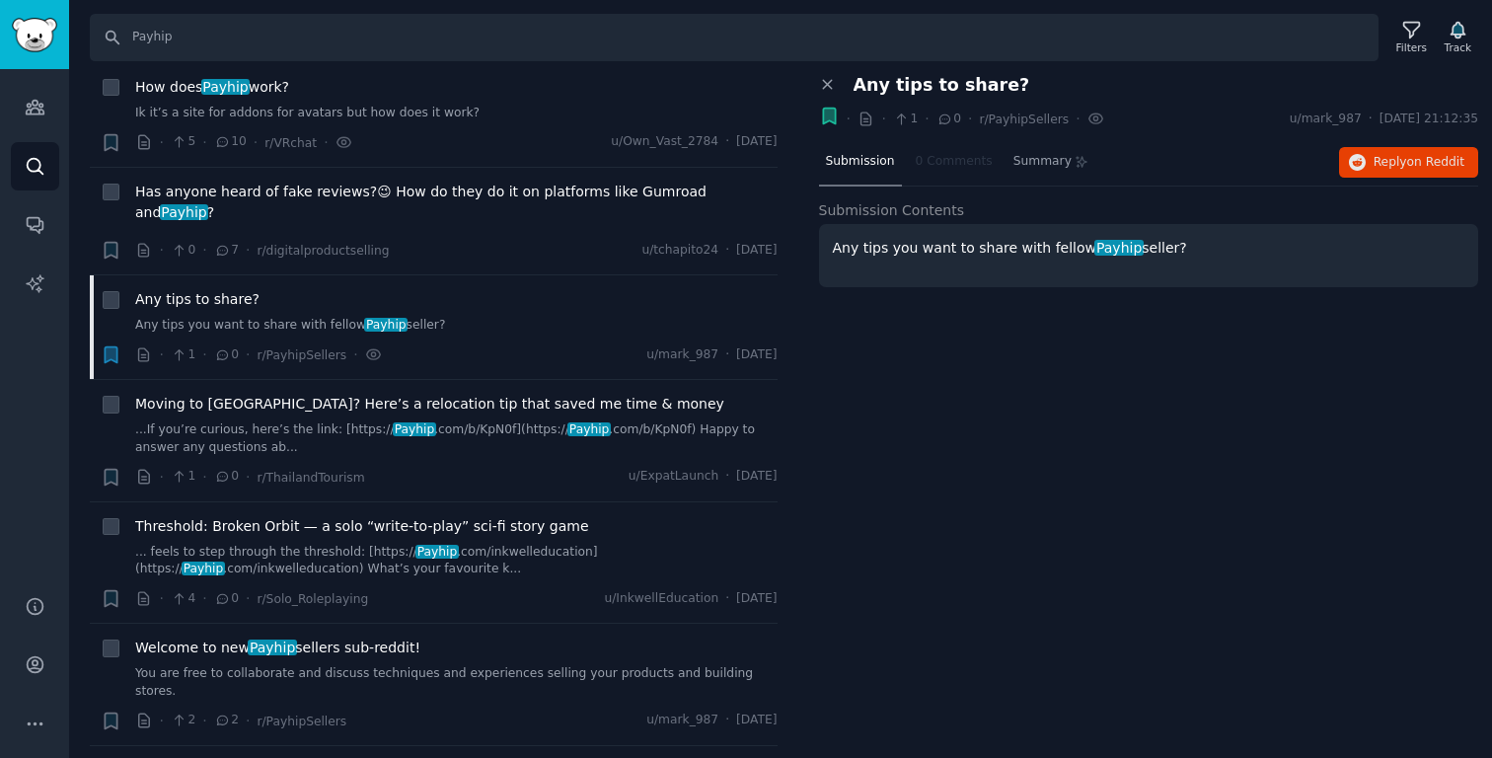
click at [897, 218] on span "Submission Contents" at bounding box center [892, 210] width 146 height 21
click at [1083, 397] on div "Close panel Any tips to share? Bookmark this conversation · · 1 · 0 · r/PayhipS…" at bounding box center [1149, 417] width 688 height 684
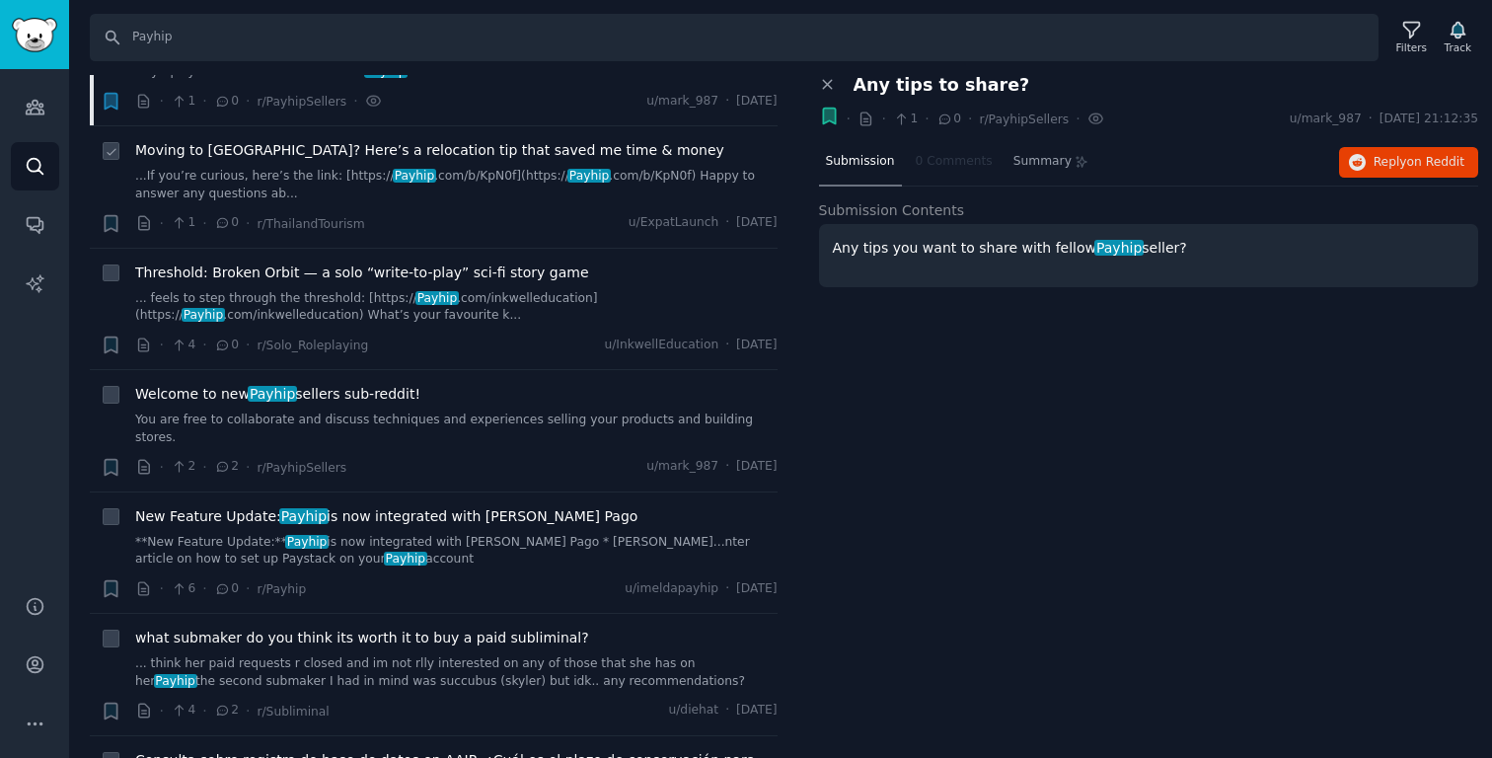
scroll to position [3929, 0]
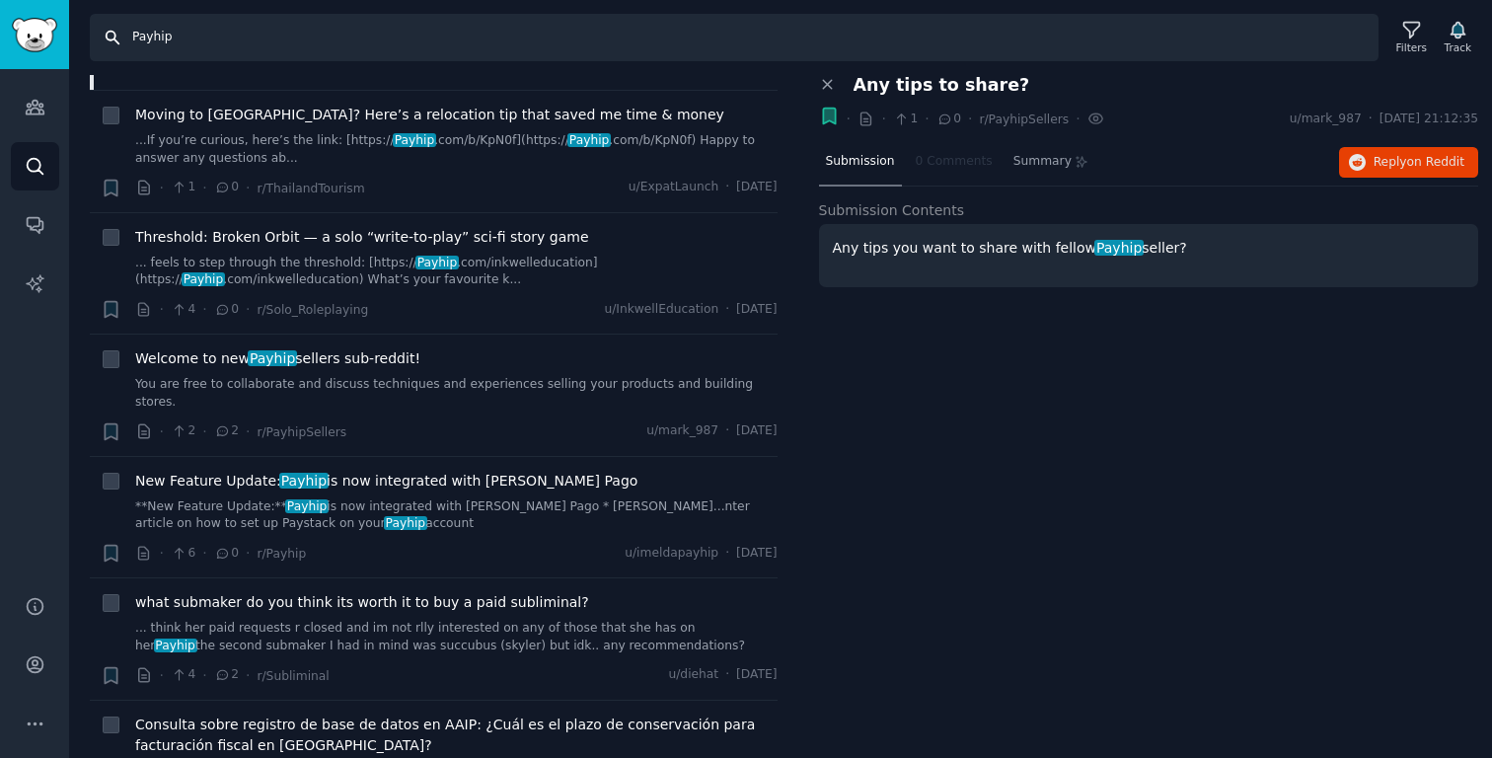
click at [259, 33] on input "Payhip" at bounding box center [734, 37] width 1289 height 47
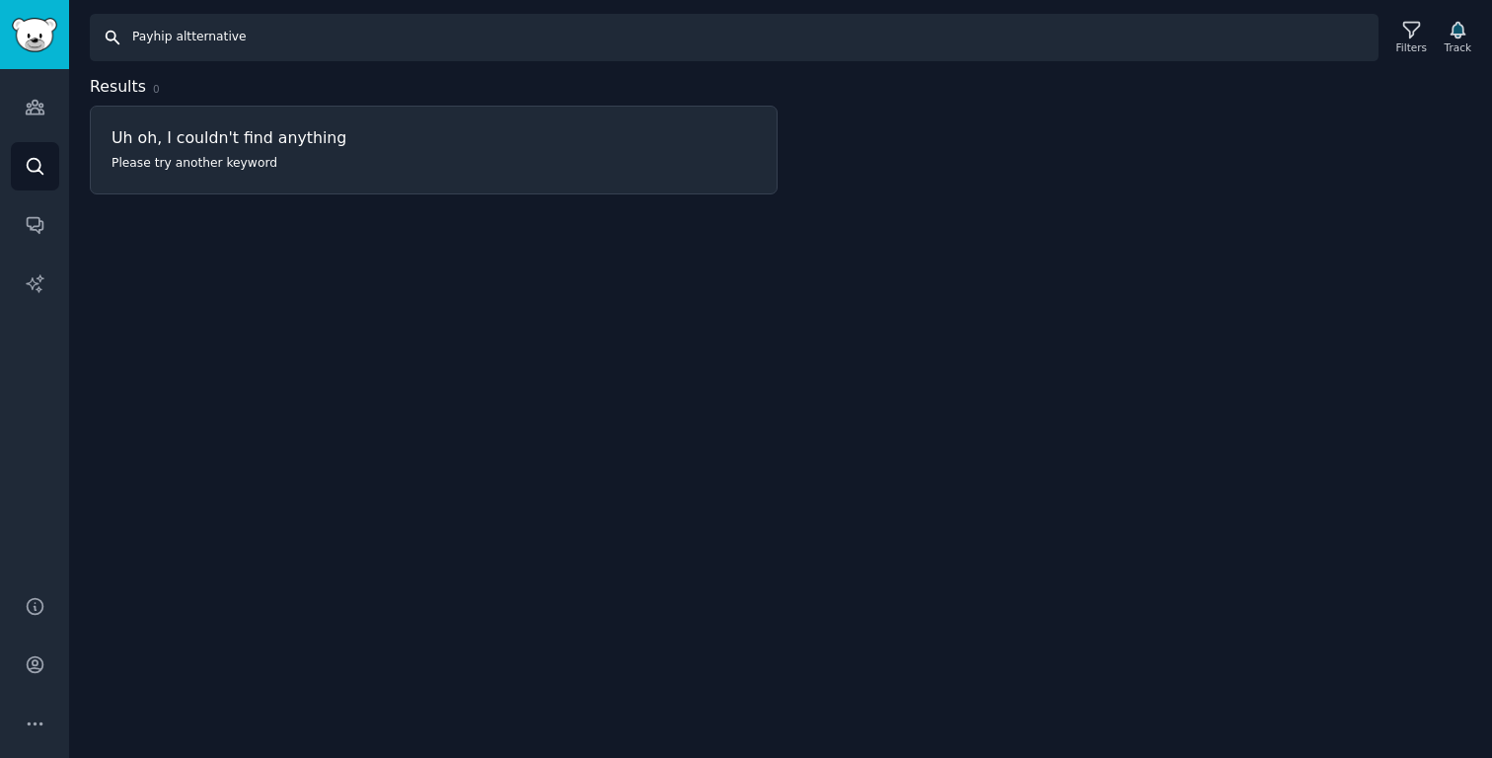
click at [189, 39] on input "Payhip altternative" at bounding box center [734, 37] width 1289 height 47
click at [187, 30] on input "Payhip alternative" at bounding box center [734, 37] width 1289 height 47
click at [152, 37] on input "Payhip alternative" at bounding box center [734, 37] width 1289 height 47
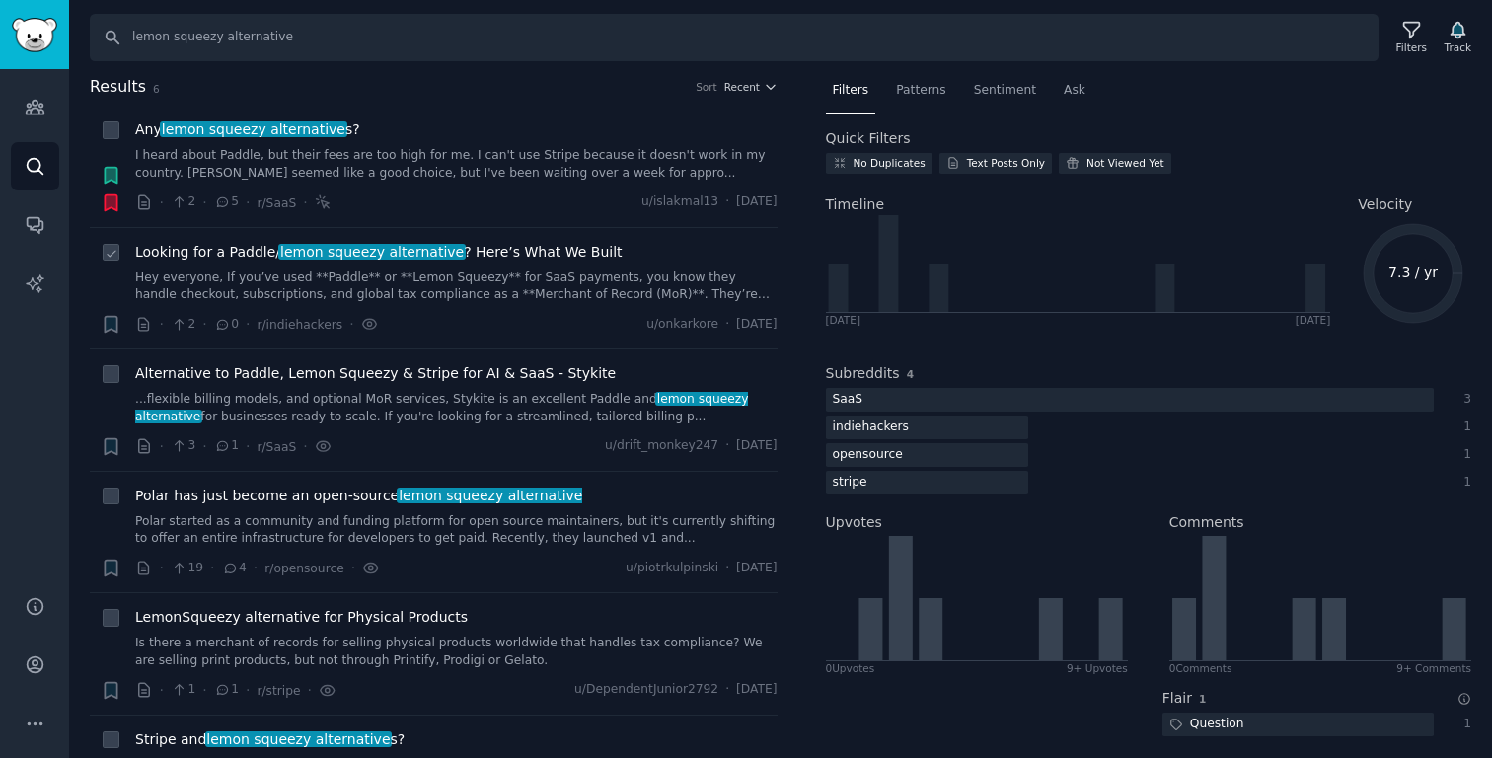
click at [521, 276] on link "Hey everyone, If you’ve used **Paddle** or **Lemon Squeezy** for SaaS payments,…" at bounding box center [456, 286] width 642 height 35
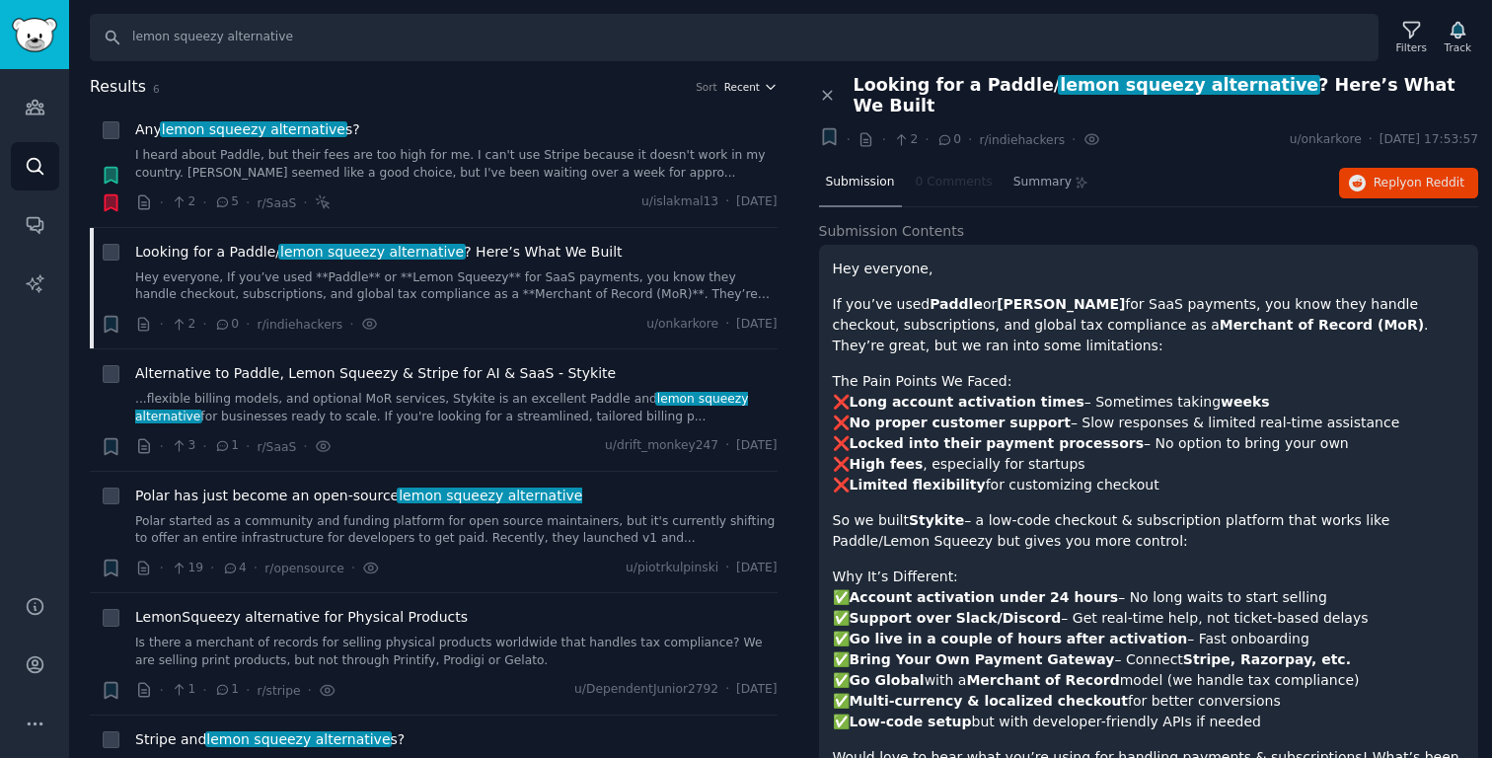
click at [754, 92] on span "Recent" at bounding box center [742, 87] width 36 height 14
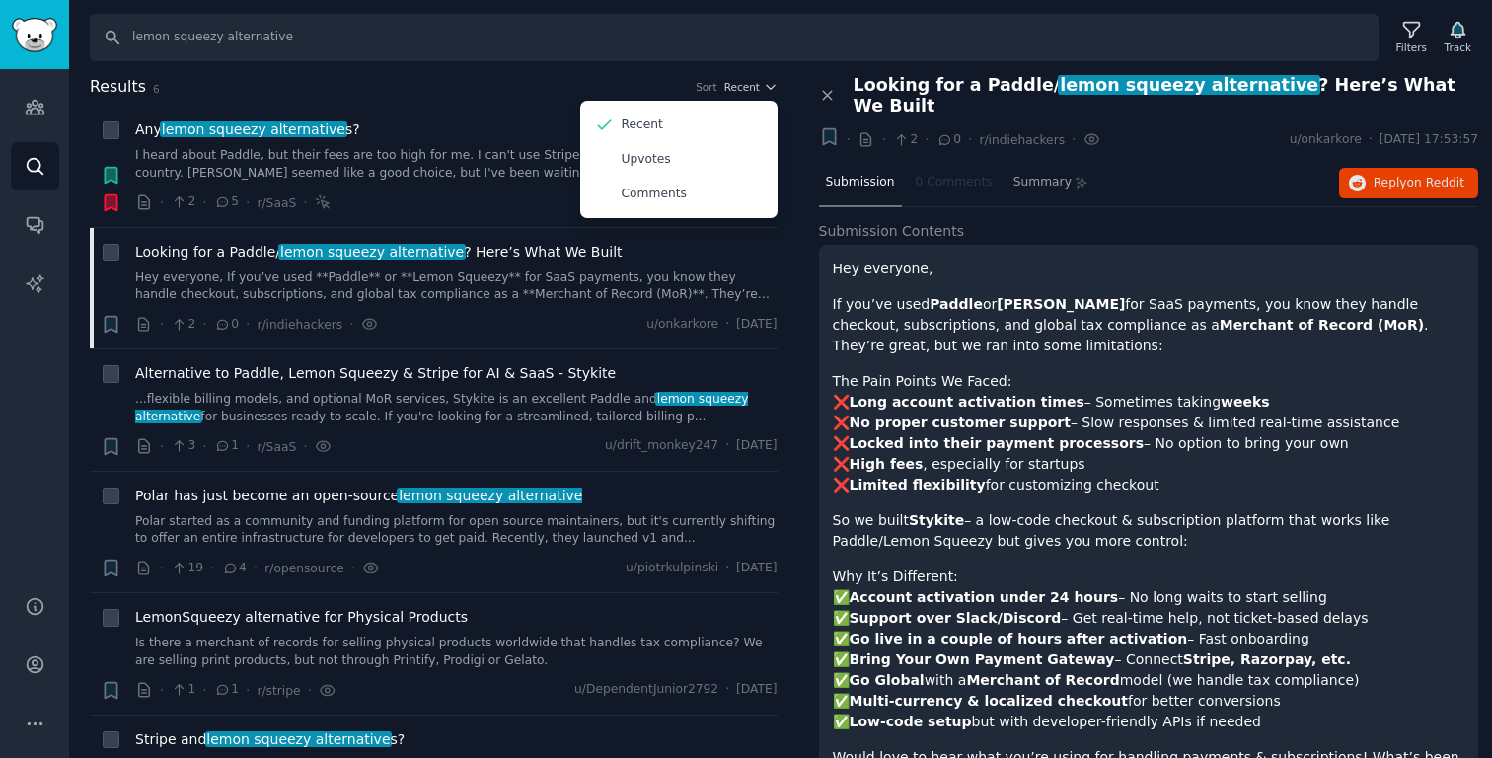
click at [471, 104] on div "Results 6 Sort Recent Recent Upvotes Comments" at bounding box center [434, 91] width 688 height 32
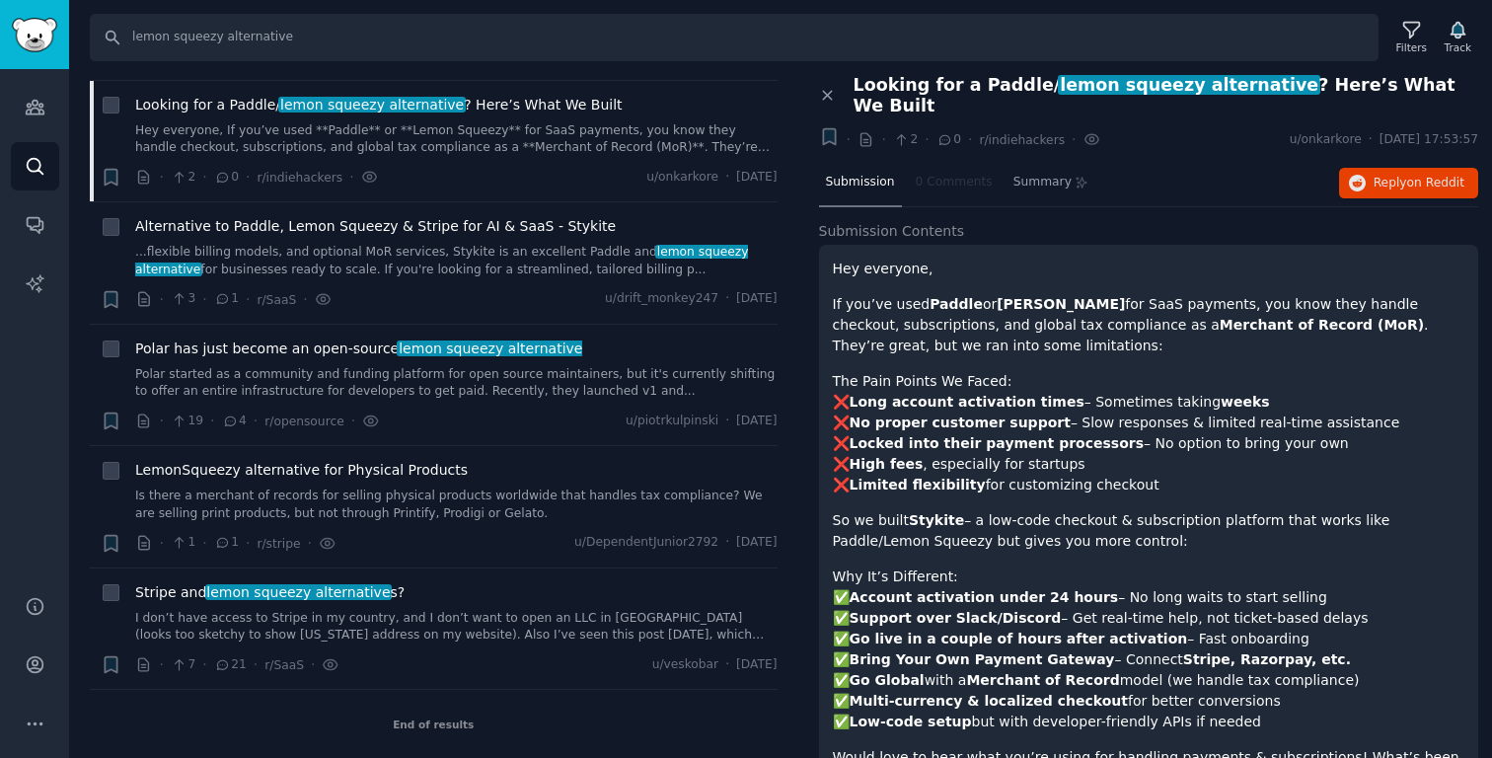
scroll to position [148, 0]
click at [329, 386] on link "Polar started as a community and funding platform for open source maintainers, …" at bounding box center [456, 382] width 642 height 35
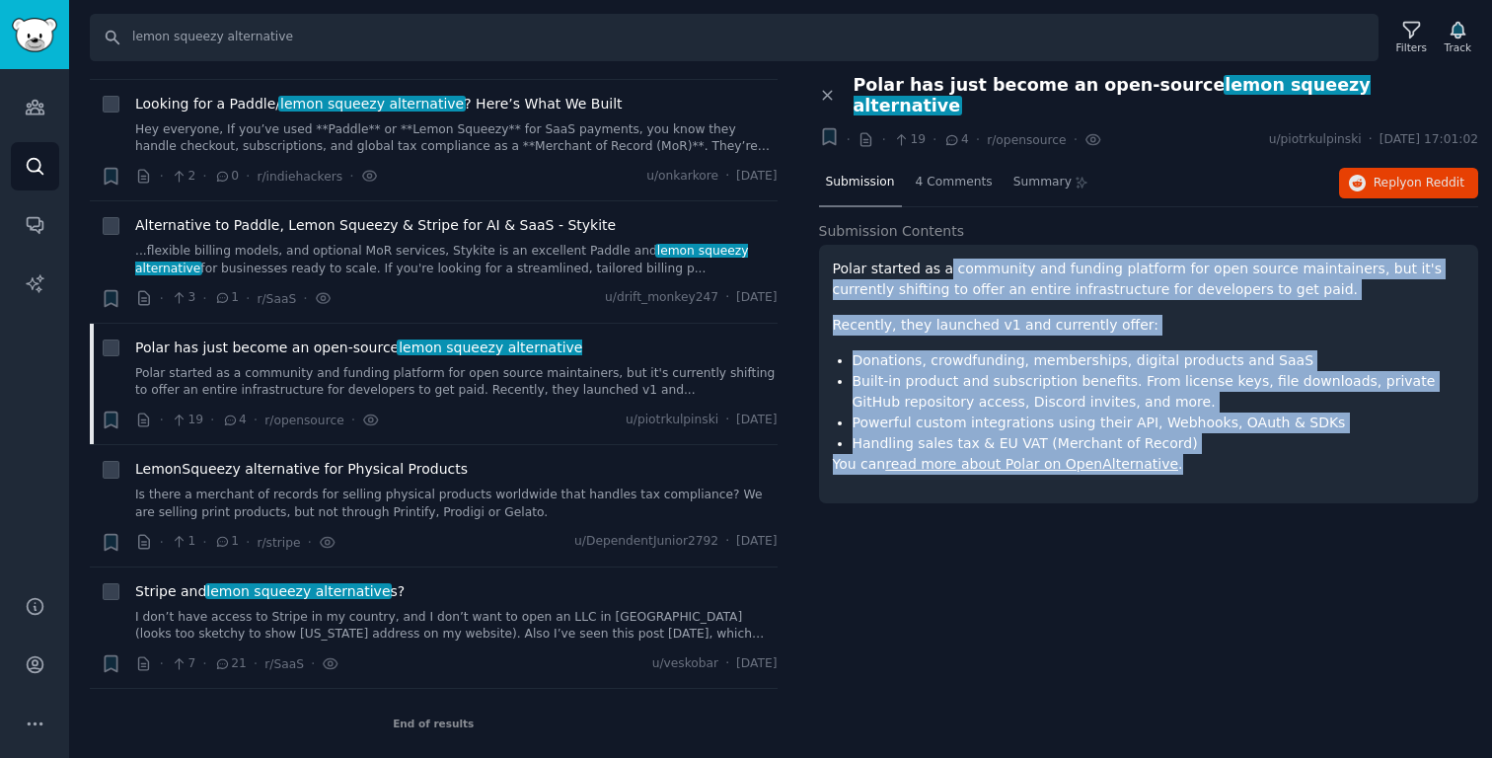
drag, startPoint x: 944, startPoint y: 252, endPoint x: 1288, endPoint y: 443, distance: 393.1
click at [1095, 443] on div "Polar started as a community and funding platform for open source maintainers, …" at bounding box center [1149, 367] width 632 height 216
click at [1095, 454] on p "You can read more about Polar on OpenAlternative ." at bounding box center [1149, 464] width 632 height 21
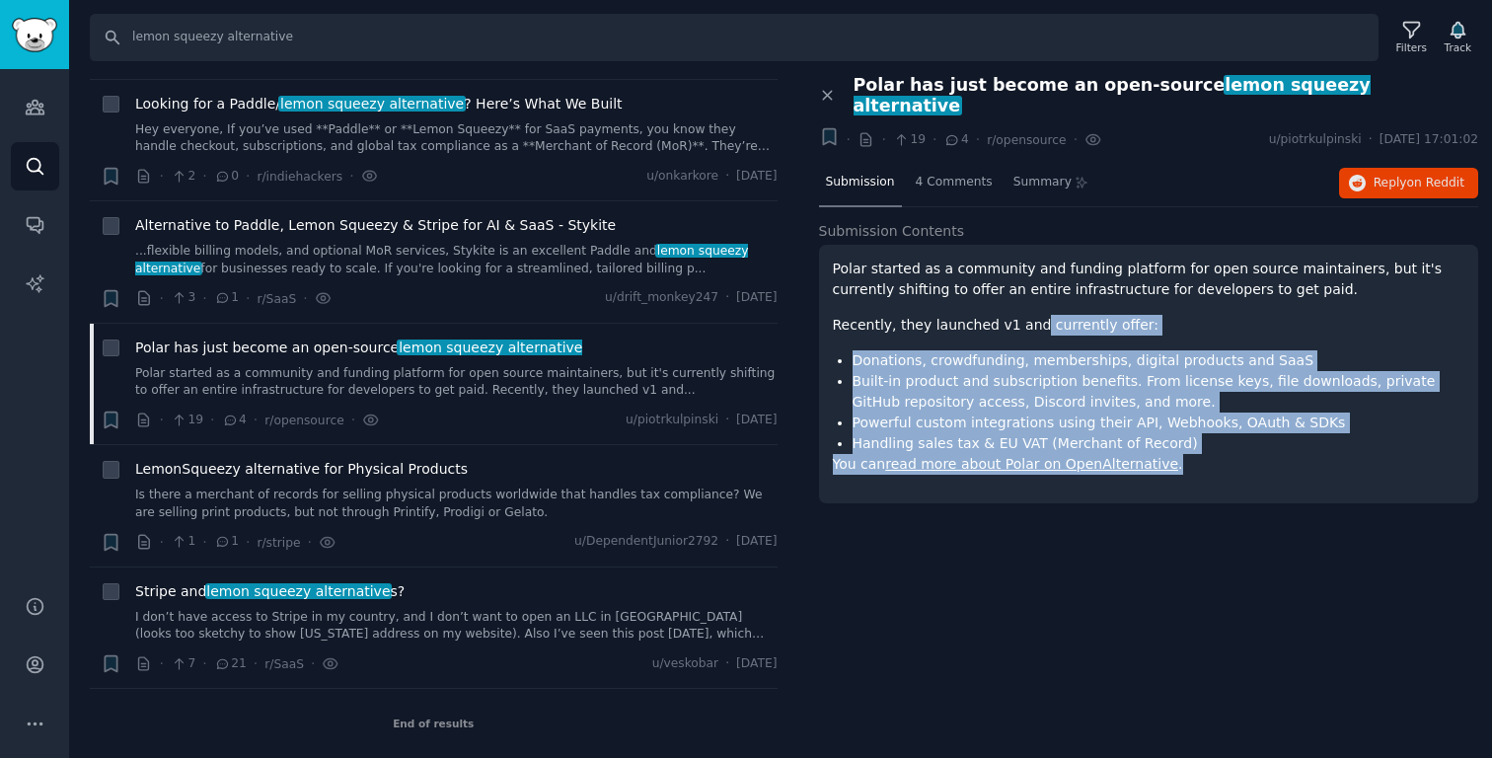
drag, startPoint x: 1286, startPoint y: 443, endPoint x: 1024, endPoint y: 311, distance: 293.0
click at [1026, 312] on div "Polar started as a community and funding platform for open source maintainers, …" at bounding box center [1149, 367] width 632 height 216
click at [1024, 315] on p "Recently, they launched v1 and currently offer:" at bounding box center [1149, 325] width 632 height 21
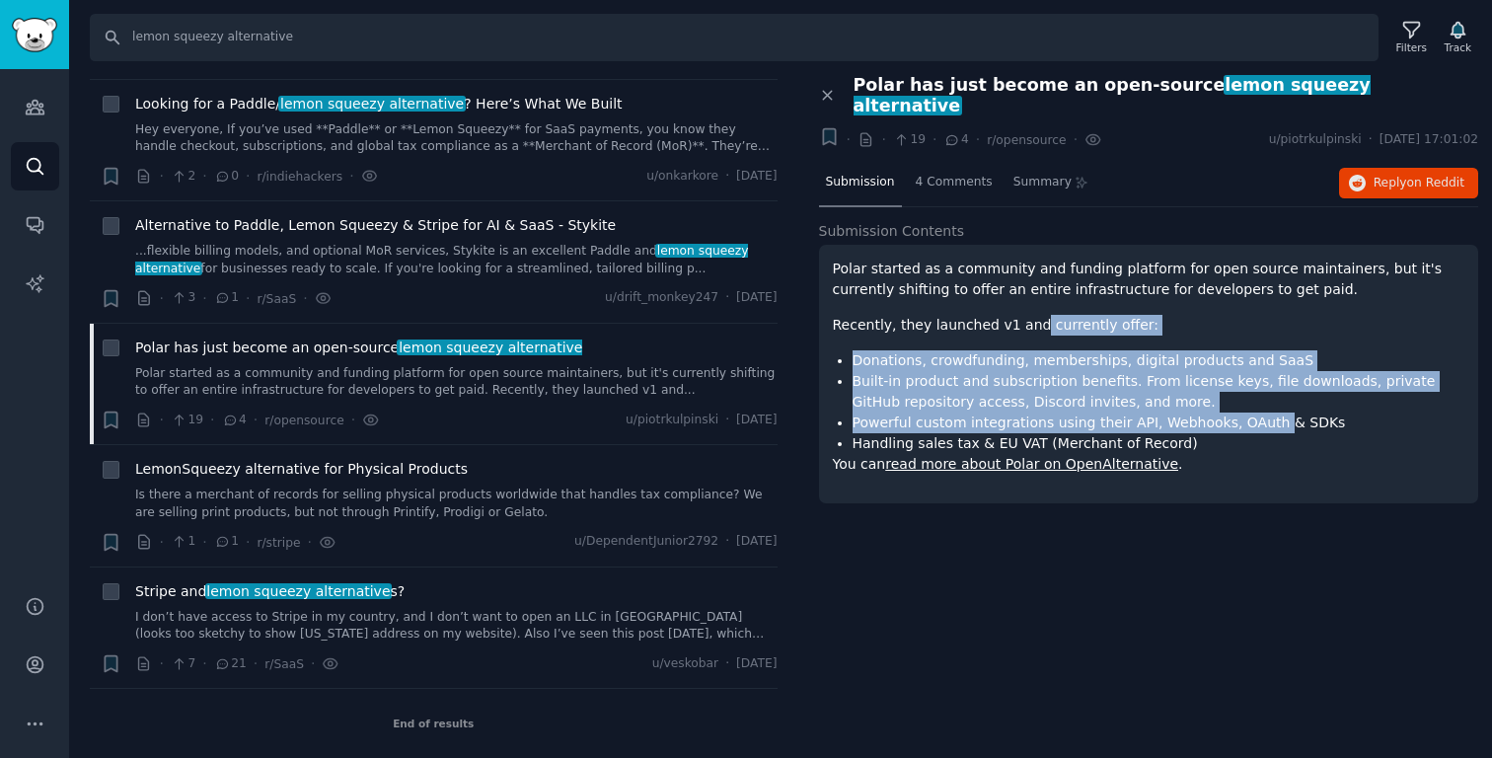
drag, startPoint x: 1024, startPoint y: 311, endPoint x: 1258, endPoint y: 393, distance: 247.8
click at [1095, 393] on div "Polar started as a community and funding platform for open source maintainers, …" at bounding box center [1149, 367] width 632 height 216
click at [1095, 412] on li "Powerful custom integrations using their API, Webhooks, OAuth & SDKs" at bounding box center [1158, 422] width 613 height 21
drag, startPoint x: 1258, startPoint y: 393, endPoint x: 980, endPoint y: 320, distance: 287.7
click at [987, 325] on div "Polar started as a community and funding platform for open source maintainers, …" at bounding box center [1149, 367] width 632 height 216
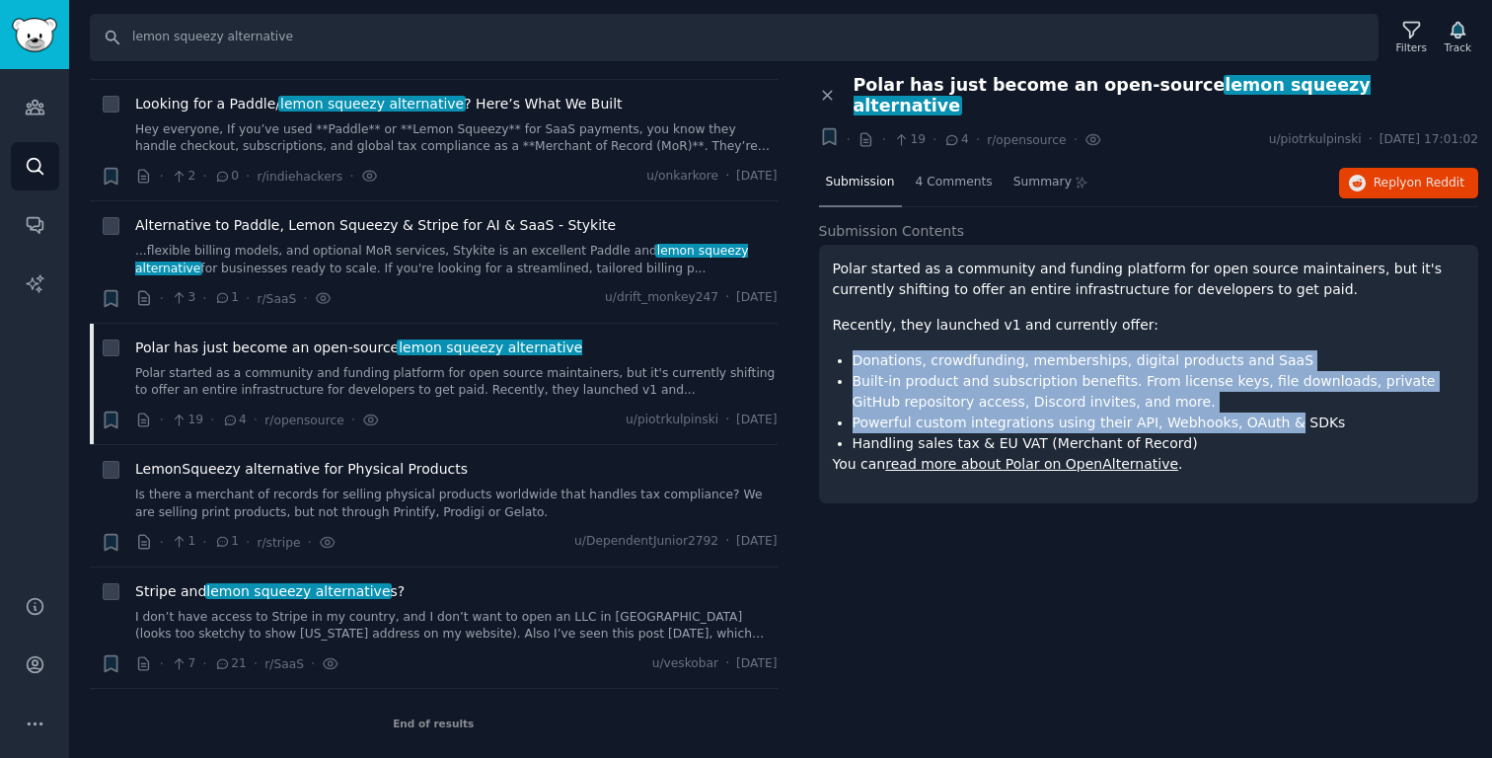
click at [980, 320] on div "Polar started as a community and funding platform for open source maintainers, …" at bounding box center [1149, 367] width 632 height 216
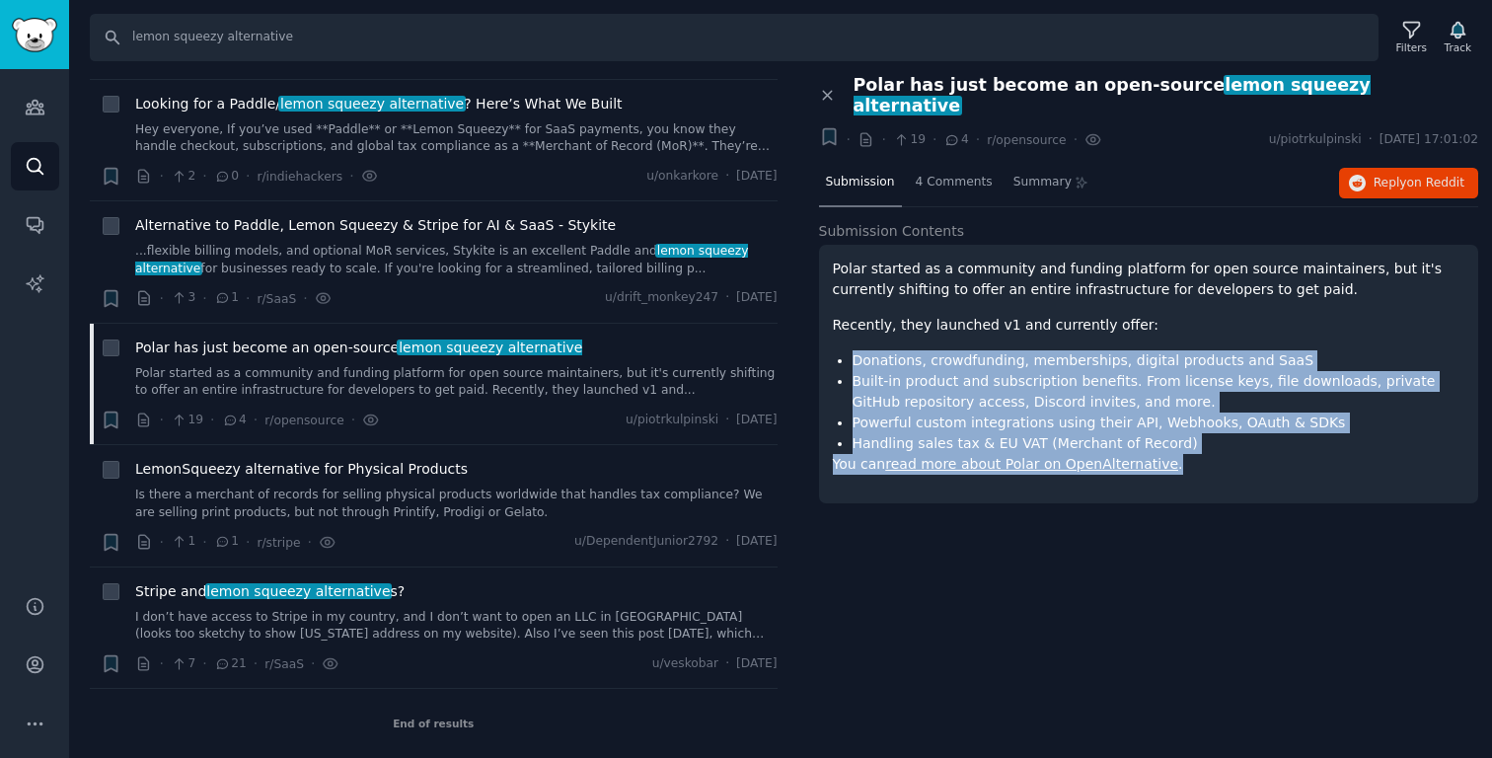
drag, startPoint x: 980, startPoint y: 320, endPoint x: 1210, endPoint y: 440, distance: 259.5
click at [1095, 440] on div "Polar started as a community and funding platform for open source maintainers, …" at bounding box center [1149, 367] width 632 height 216
click at [1095, 454] on p "You can read more about Polar on OpenAlternative ." at bounding box center [1149, 464] width 632 height 21
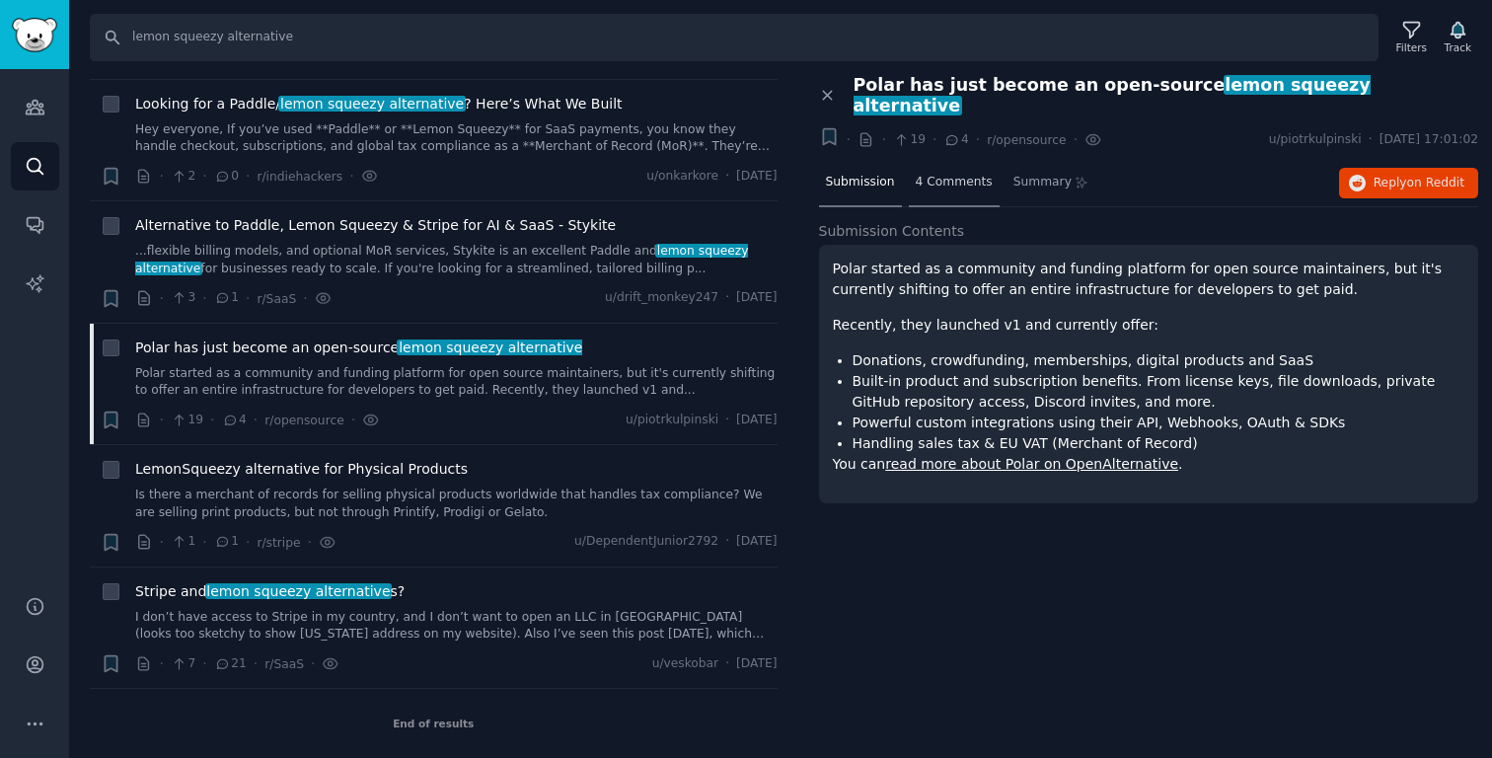
click at [942, 174] on span "4 Comments" at bounding box center [954, 183] width 77 height 18
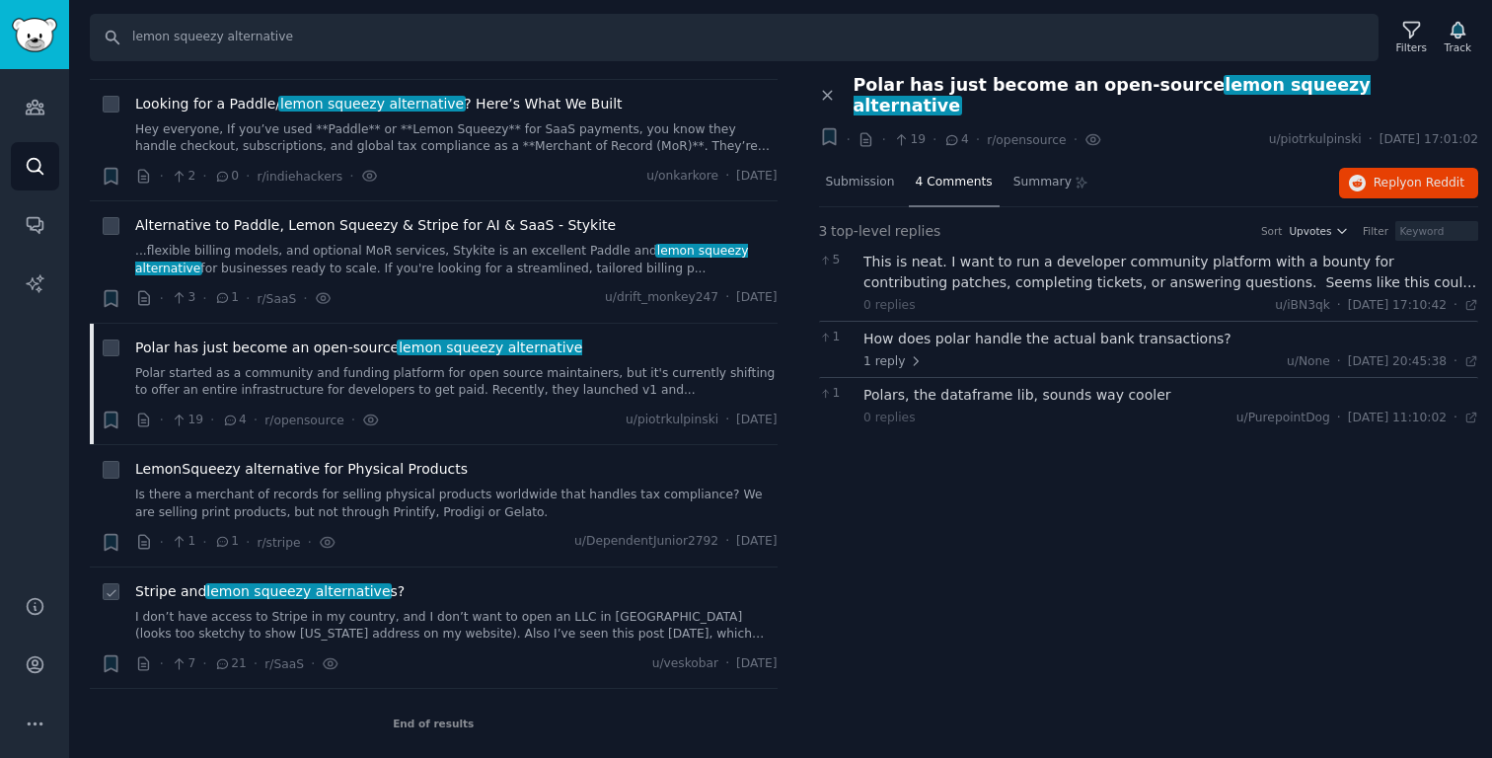
click at [417, 601] on div "Stripe and lemon squeezy alternative s?" at bounding box center [456, 591] width 642 height 21
click at [449, 622] on link "I don’t have access to Stripe in my country, and I don’t want to open an LLC in…" at bounding box center [456, 626] width 642 height 35
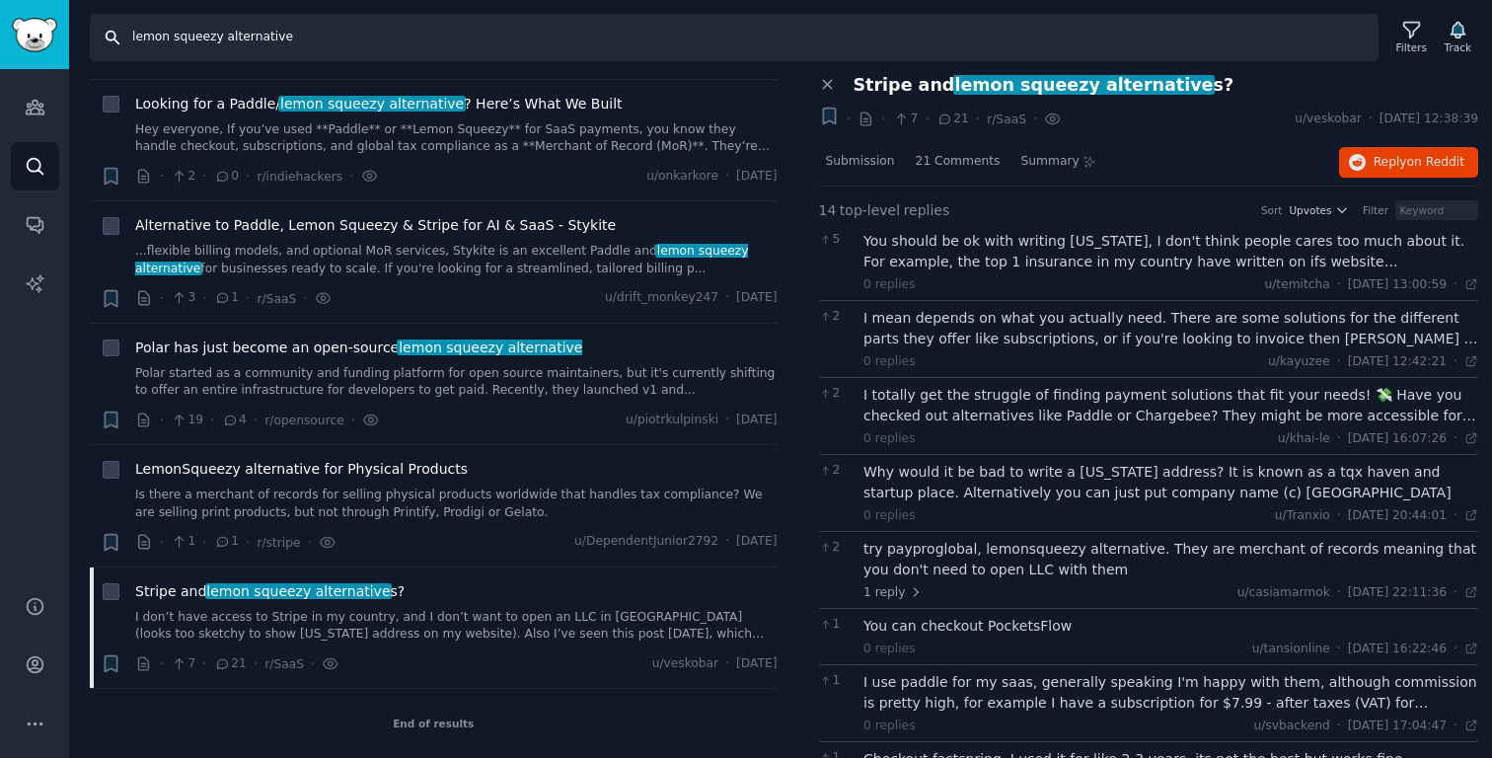
click at [137, 43] on input "lemon squeezy alternative" at bounding box center [734, 37] width 1289 height 47
drag, startPoint x: 137, startPoint y: 43, endPoint x: 500, endPoint y: 61, distance: 363.5
click at [489, 59] on input "lemon squeezy alternative" at bounding box center [734, 37] width 1289 height 47
type input "gumroad alternative"
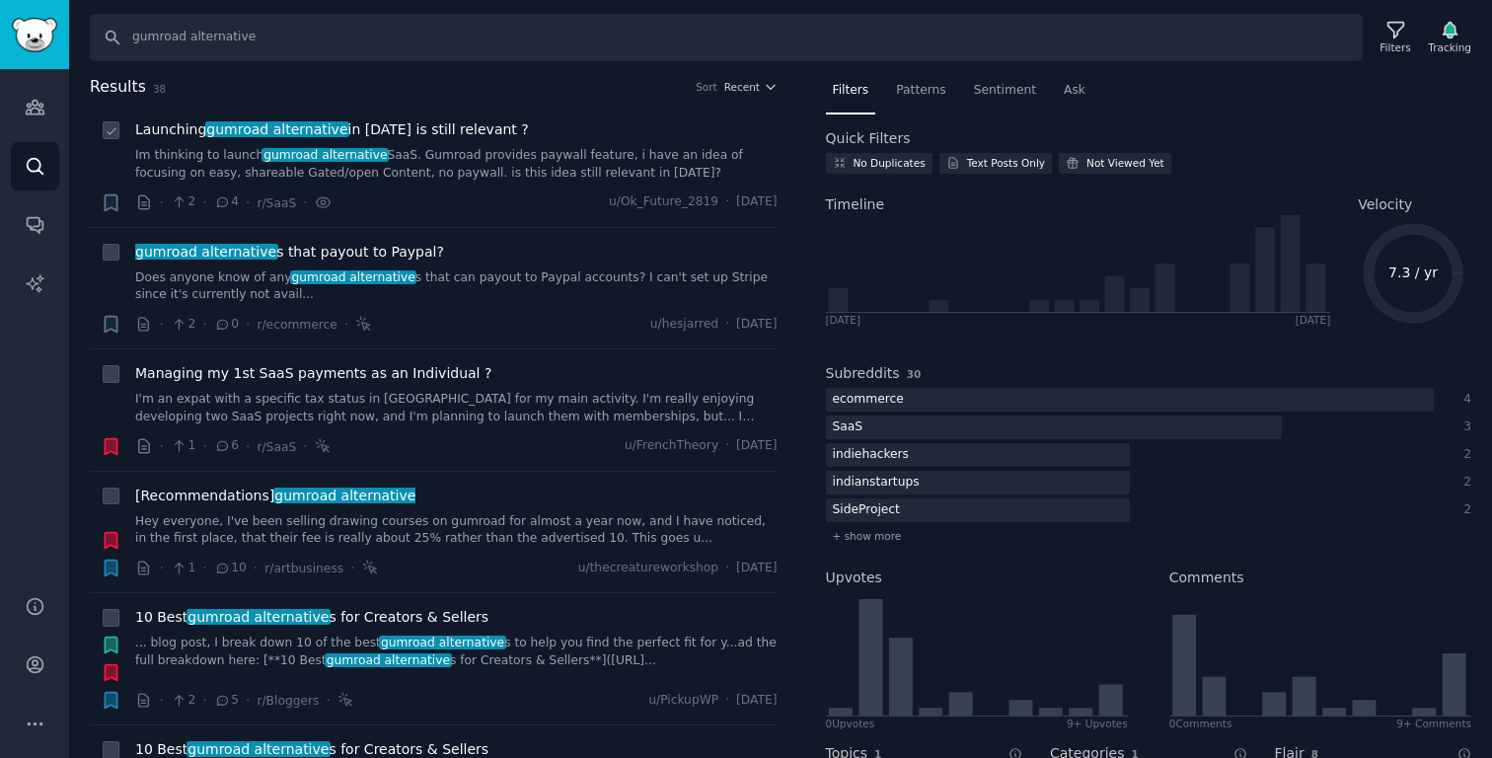
click at [426, 155] on link "Im thinking to launch gumroad alternative SaaS. Gumroad provides paywall featur…" at bounding box center [456, 164] width 642 height 35
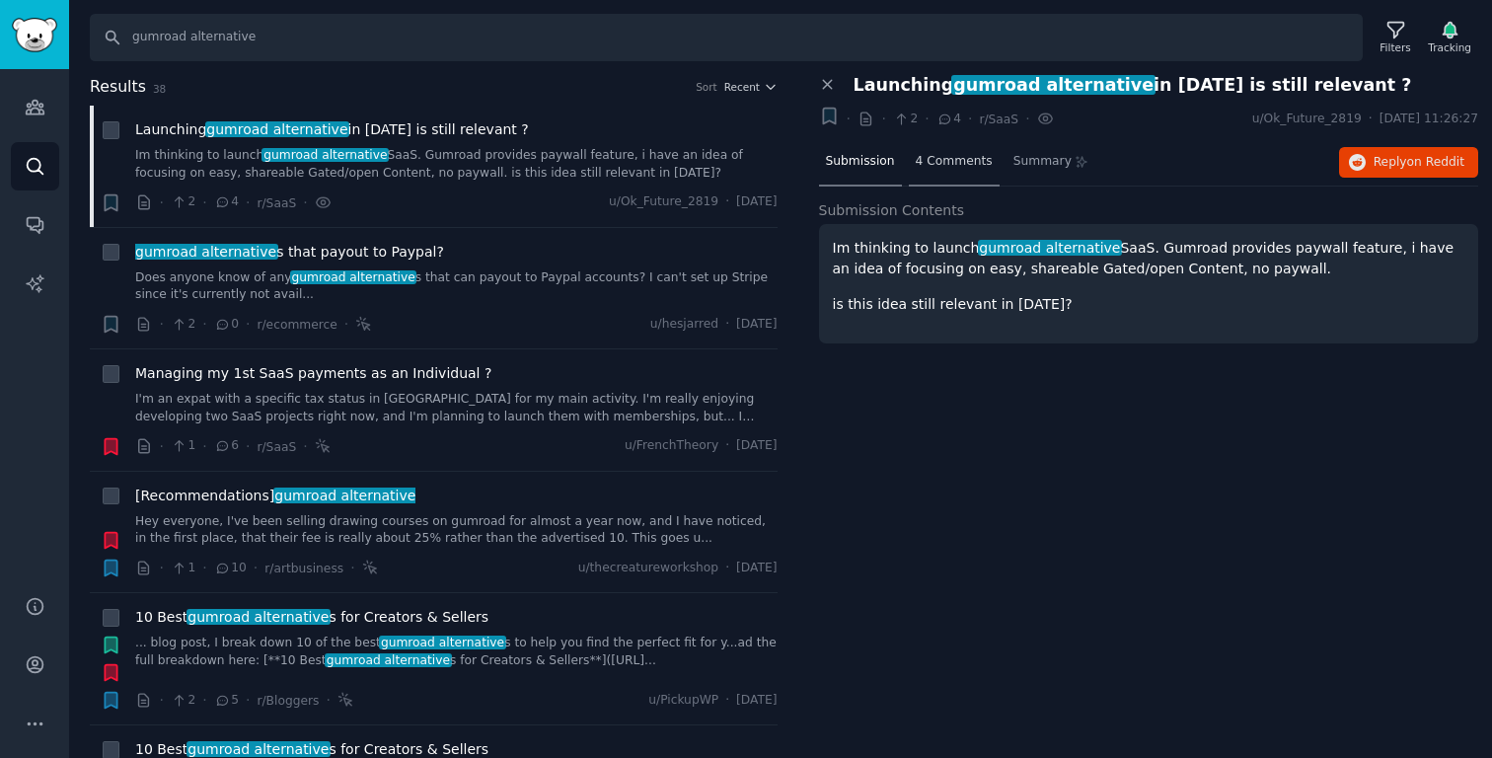
click at [950, 160] on span "4 Comments" at bounding box center [954, 162] width 77 height 18
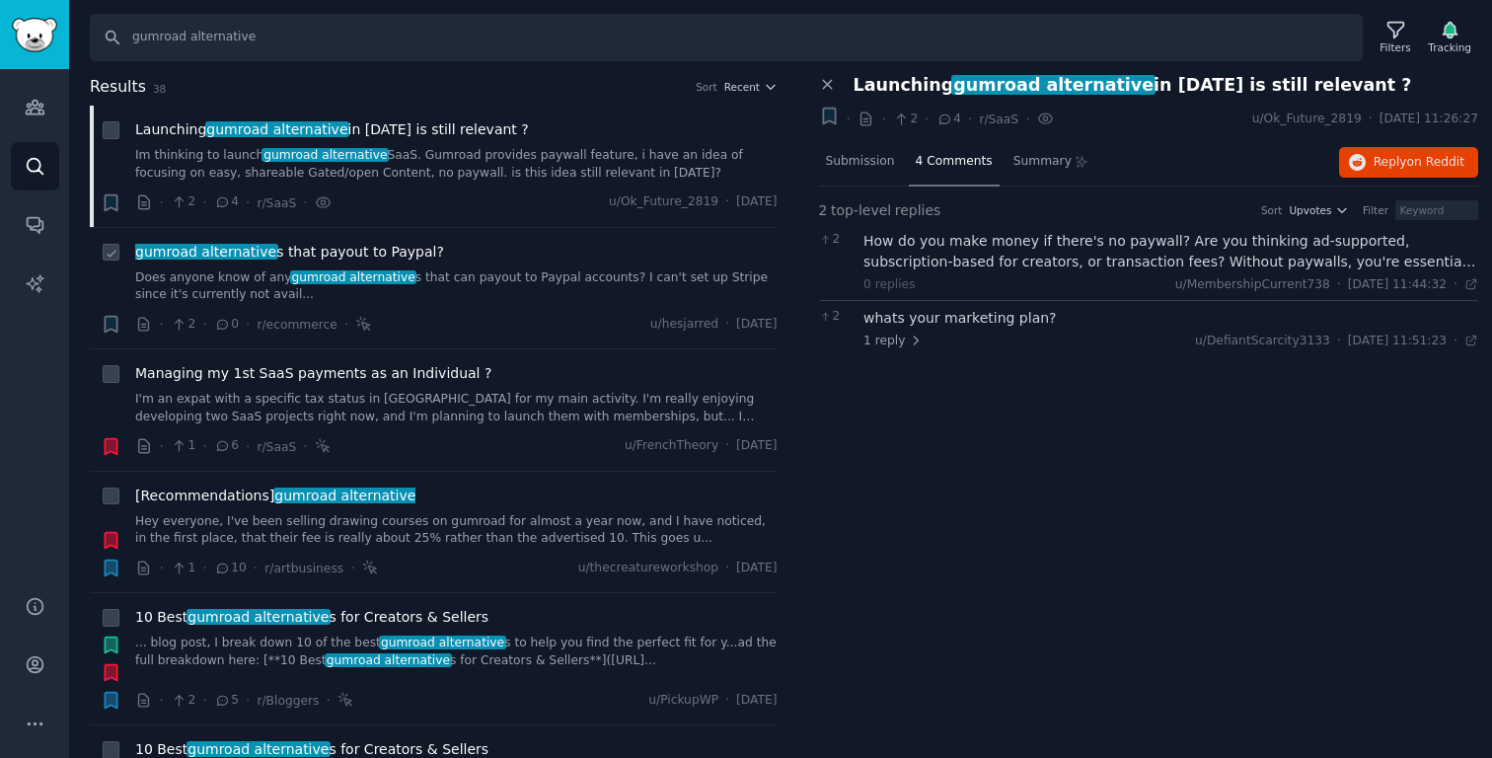
click at [484, 279] on link "Does anyone know of any gumroad alternative s that can payout to Paypal account…" at bounding box center [456, 286] width 642 height 35
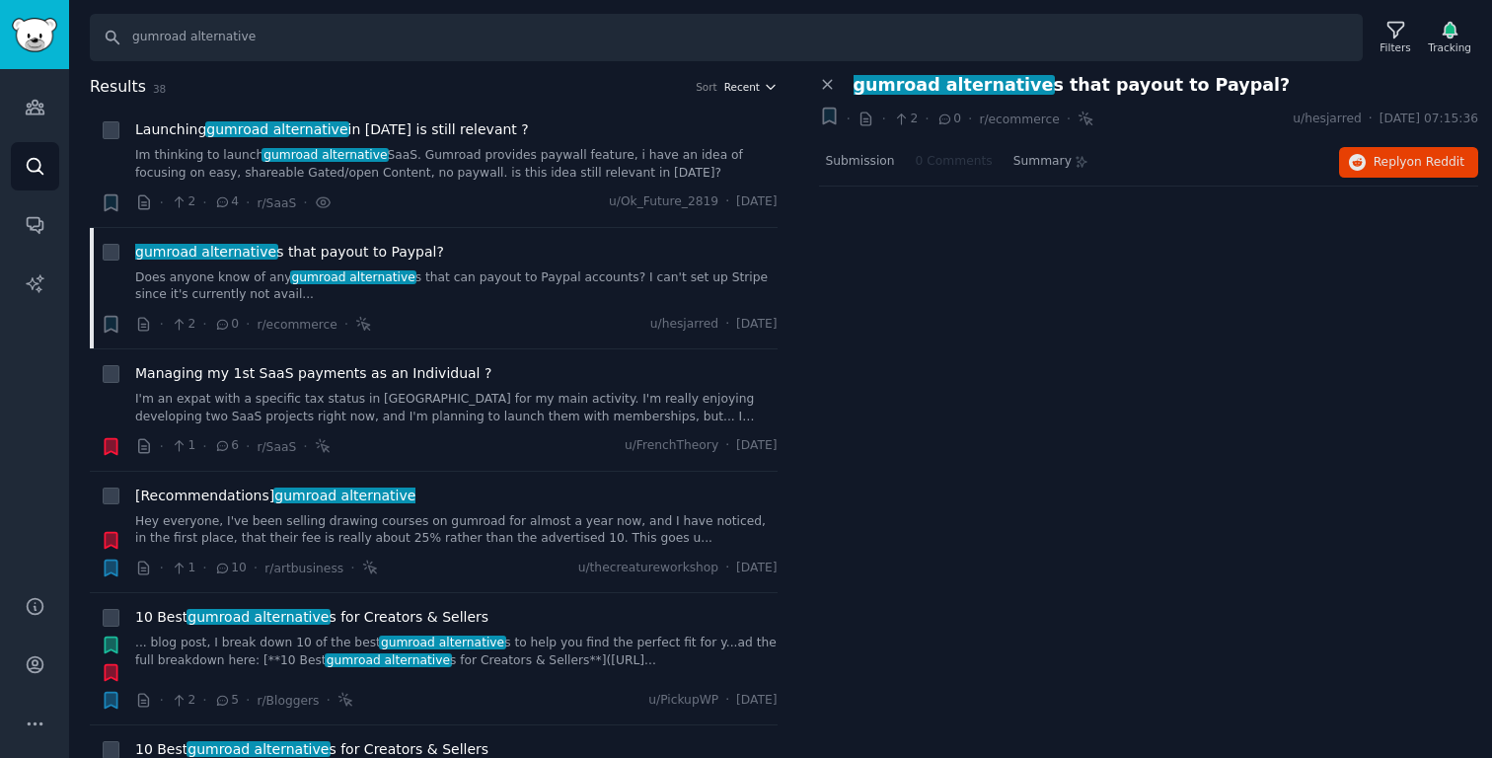
click at [728, 82] on span "Recent" at bounding box center [742, 87] width 36 height 14
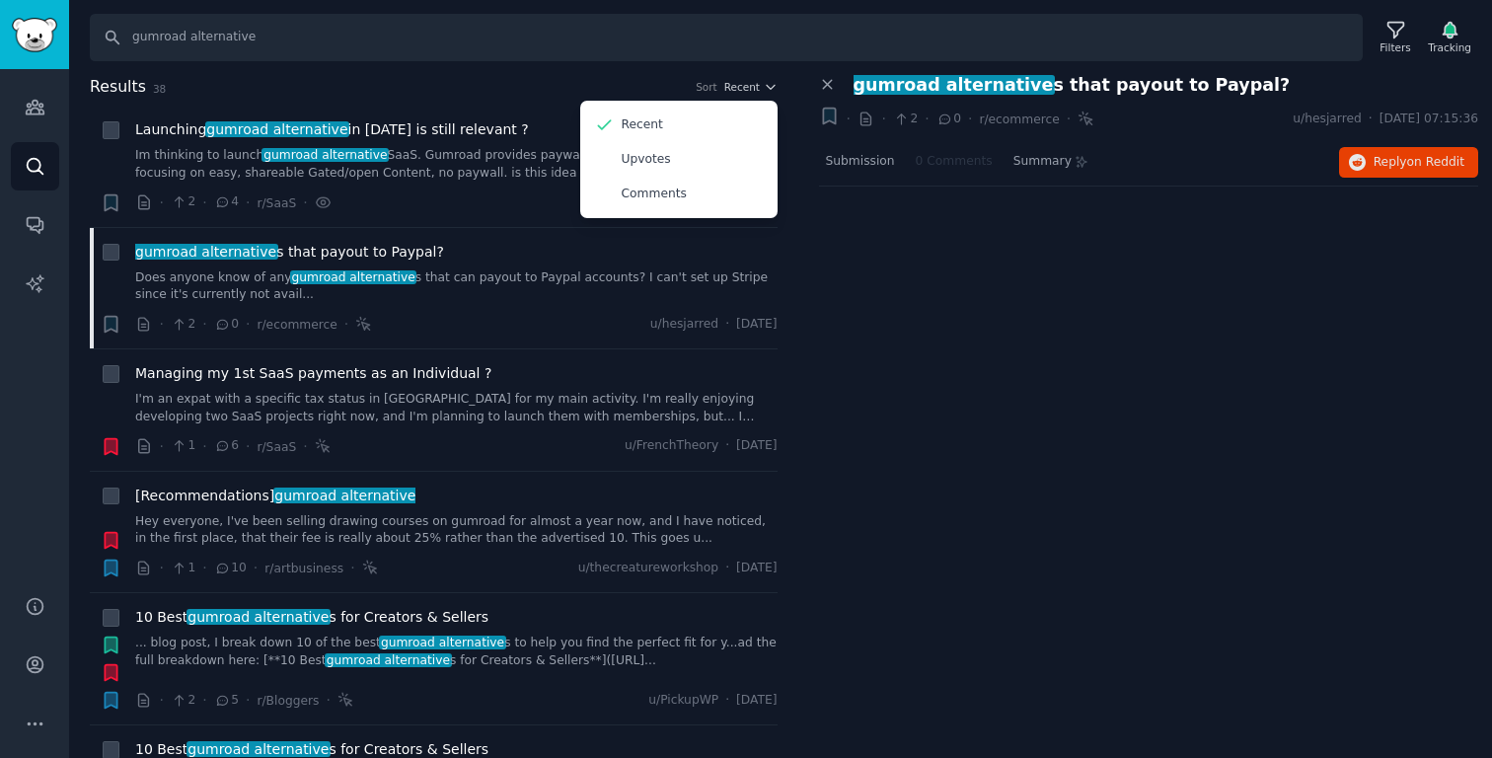
click at [535, 87] on h2 "Results 38 Sort Recent Recent Upvotes Comments" at bounding box center [434, 87] width 688 height 25
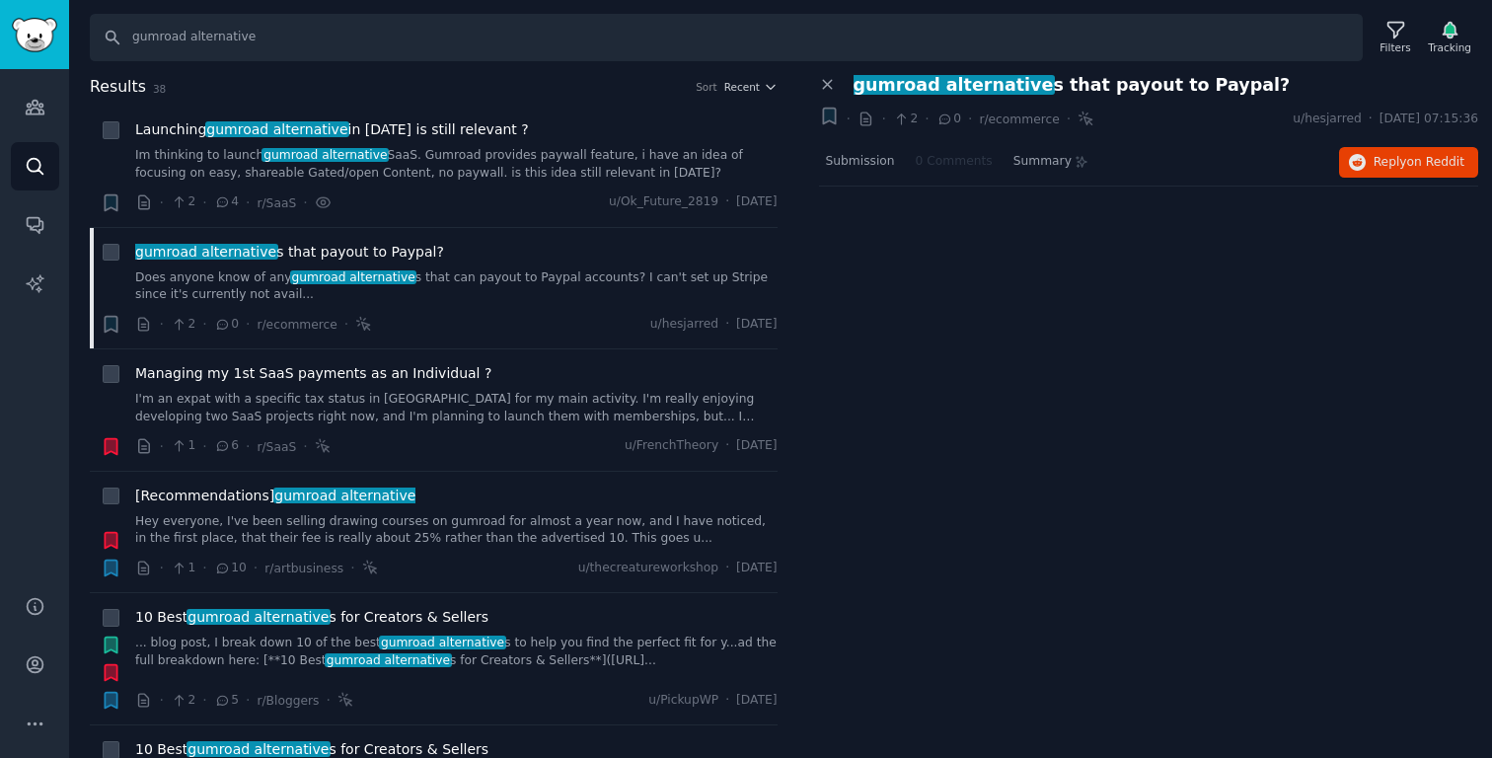
click at [535, 87] on h2 "Results 38 Sort Recent" at bounding box center [434, 87] width 688 height 25
click at [750, 82] on span "Recent" at bounding box center [742, 87] width 36 height 14
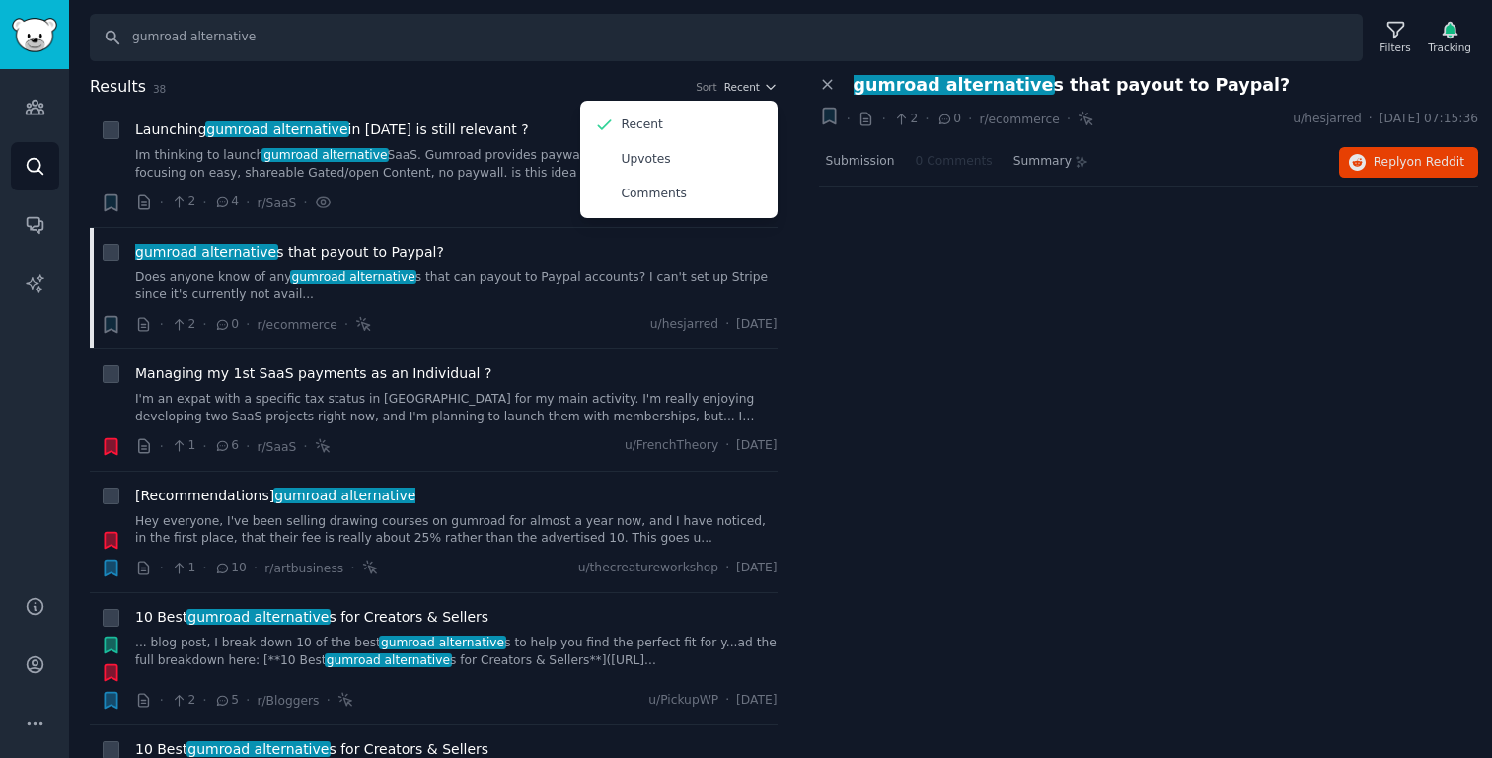
click at [855, 351] on div "Close panel gumroad alternative s that payout to Paypal? + · · 2 · 0 · r/ecomme…" at bounding box center [1149, 223] width 660 height 296
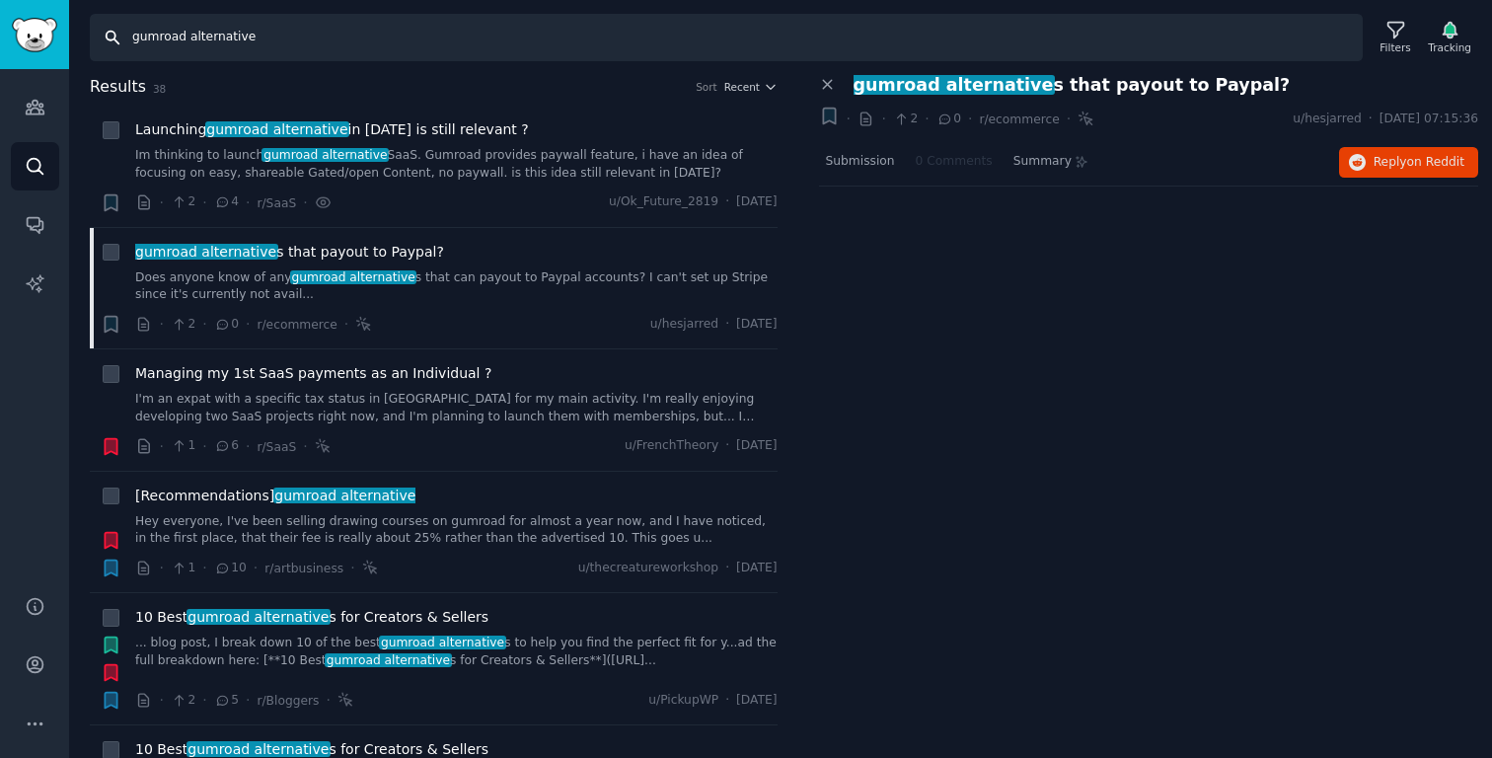
click at [144, 44] on input "gumroad alternative" at bounding box center [726, 37] width 1273 height 47
drag, startPoint x: 144, startPoint y: 44, endPoint x: 309, endPoint y: 44, distance: 164.8
click at [309, 44] on input "gumroad alternative" at bounding box center [726, 37] width 1273 height 47
drag, startPoint x: 309, startPoint y: 44, endPoint x: 179, endPoint y: 44, distance: 130.2
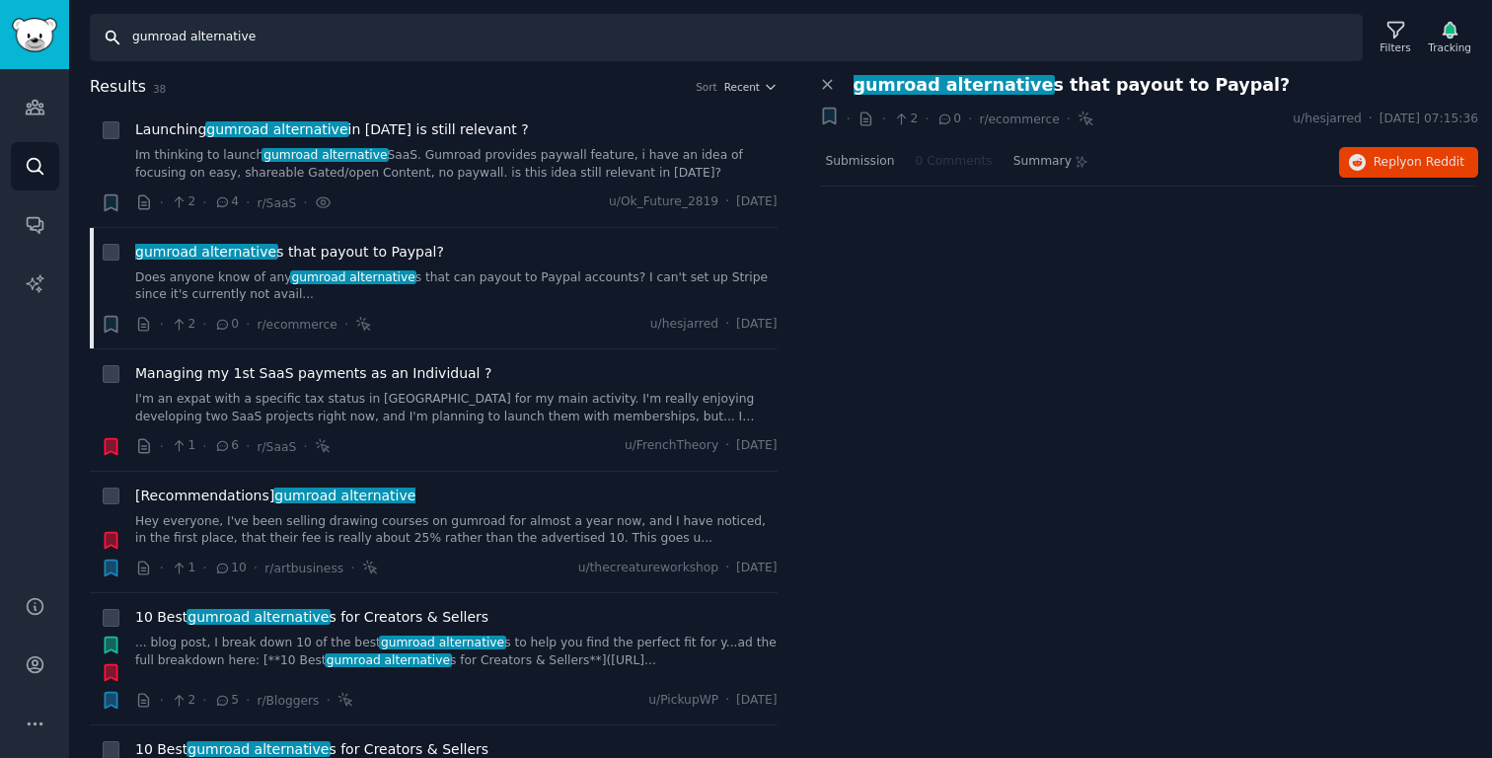
click at [179, 44] on input "gumroad alternative" at bounding box center [726, 37] width 1273 height 47
drag, startPoint x: 179, startPoint y: 44, endPoint x: 229, endPoint y: 42, distance: 50.4
click at [229, 42] on input "gumroad alternative" at bounding box center [726, 37] width 1273 height 47
click at [230, 42] on input "gumroad alternative" at bounding box center [726, 37] width 1273 height 47
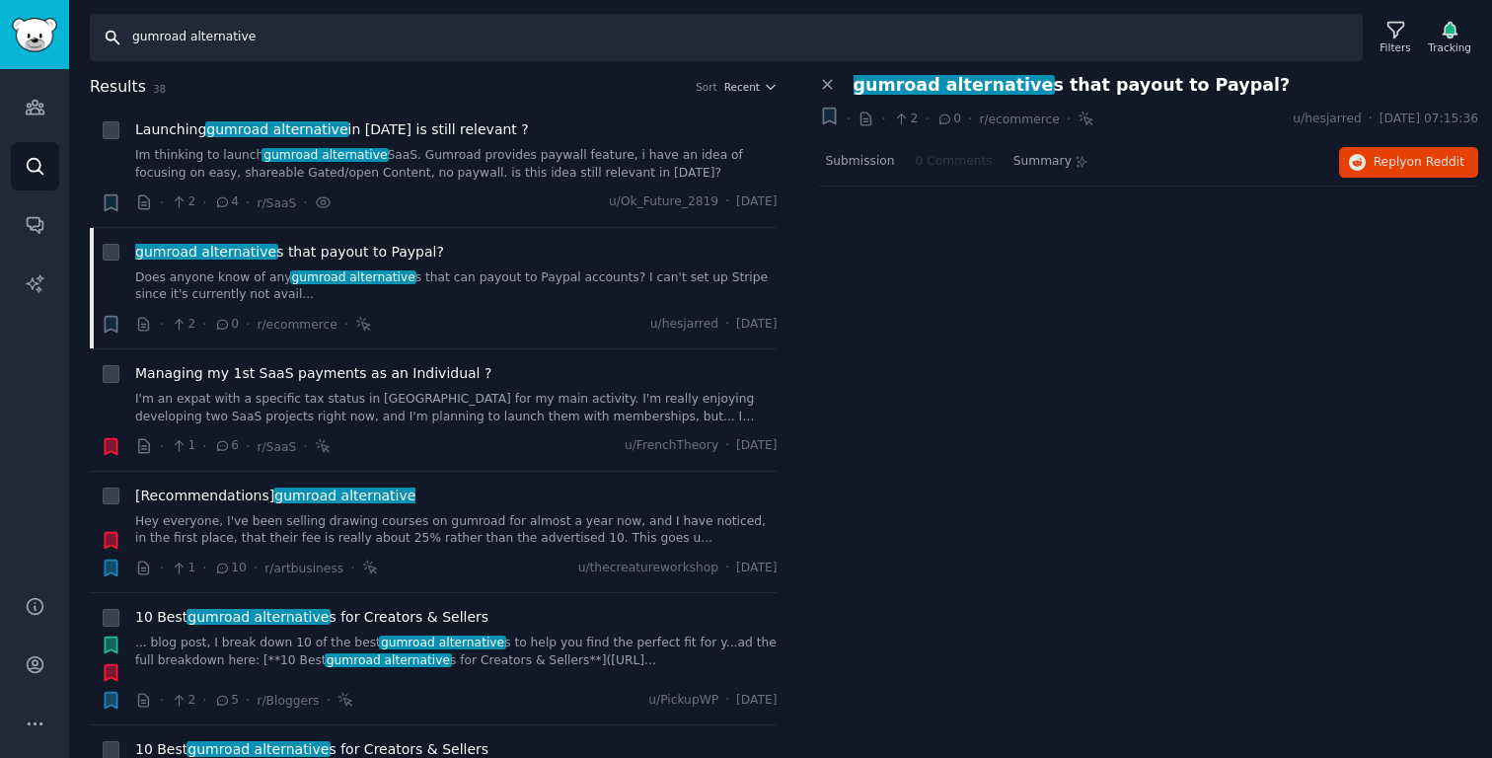
drag, startPoint x: 230, startPoint y: 42, endPoint x: 159, endPoint y: 38, distance: 71.2
click at [159, 38] on input "gumroad alternative" at bounding box center [726, 37] width 1273 height 47
drag, startPoint x: 159, startPoint y: 38, endPoint x: 372, endPoint y: 40, distance: 213.1
click at [372, 40] on input "gumroad alternative" at bounding box center [726, 37] width 1273 height 47
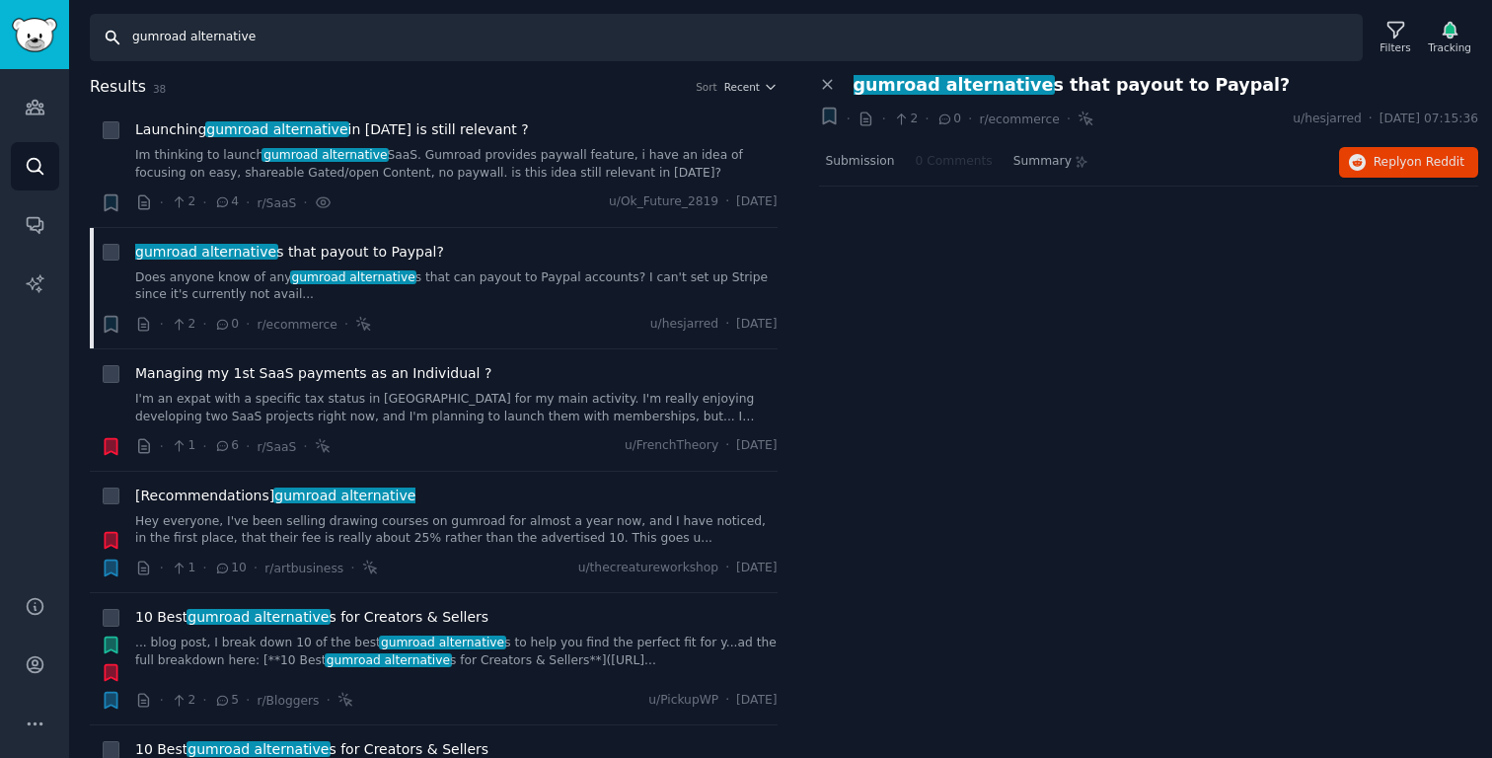
click at [375, 41] on input "gumroad alternative" at bounding box center [726, 37] width 1273 height 47
drag, startPoint x: 375, startPoint y: 41, endPoint x: 75, endPoint y: 41, distance: 299.9
click at [76, 41] on div "Search gumroad alternative Filters Tracking" at bounding box center [780, 30] width 1423 height 61
click at [176, 39] on input "gumroad alternative" at bounding box center [726, 37] width 1273 height 47
drag, startPoint x: 176, startPoint y: 39, endPoint x: 256, endPoint y: 39, distance: 79.9
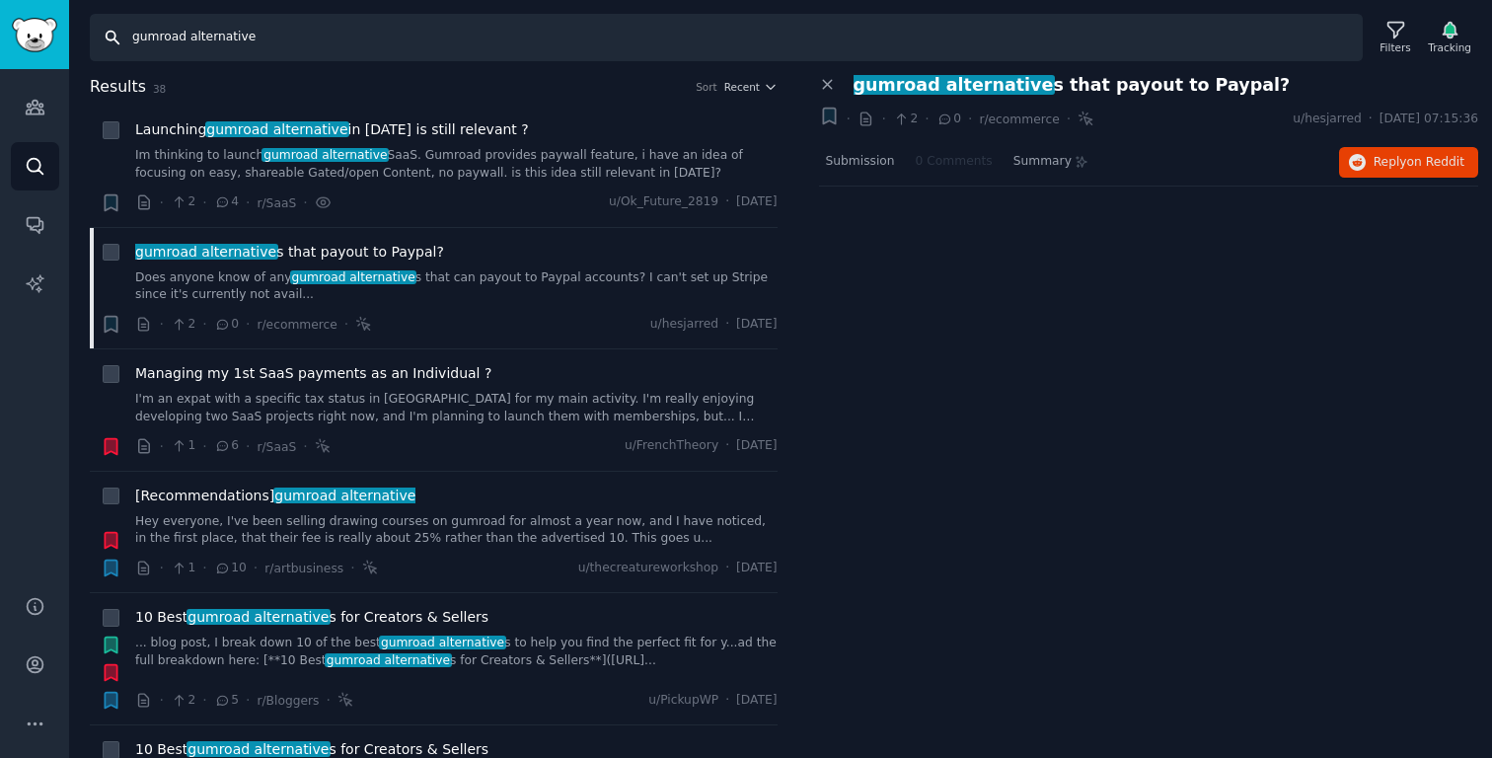
click at [256, 39] on input "gumroad alternative" at bounding box center [726, 37] width 1273 height 47
click at [155, 50] on input "gumroad alternative" at bounding box center [726, 37] width 1273 height 47
click at [149, 48] on input "gumroad alternative" at bounding box center [726, 37] width 1273 height 47
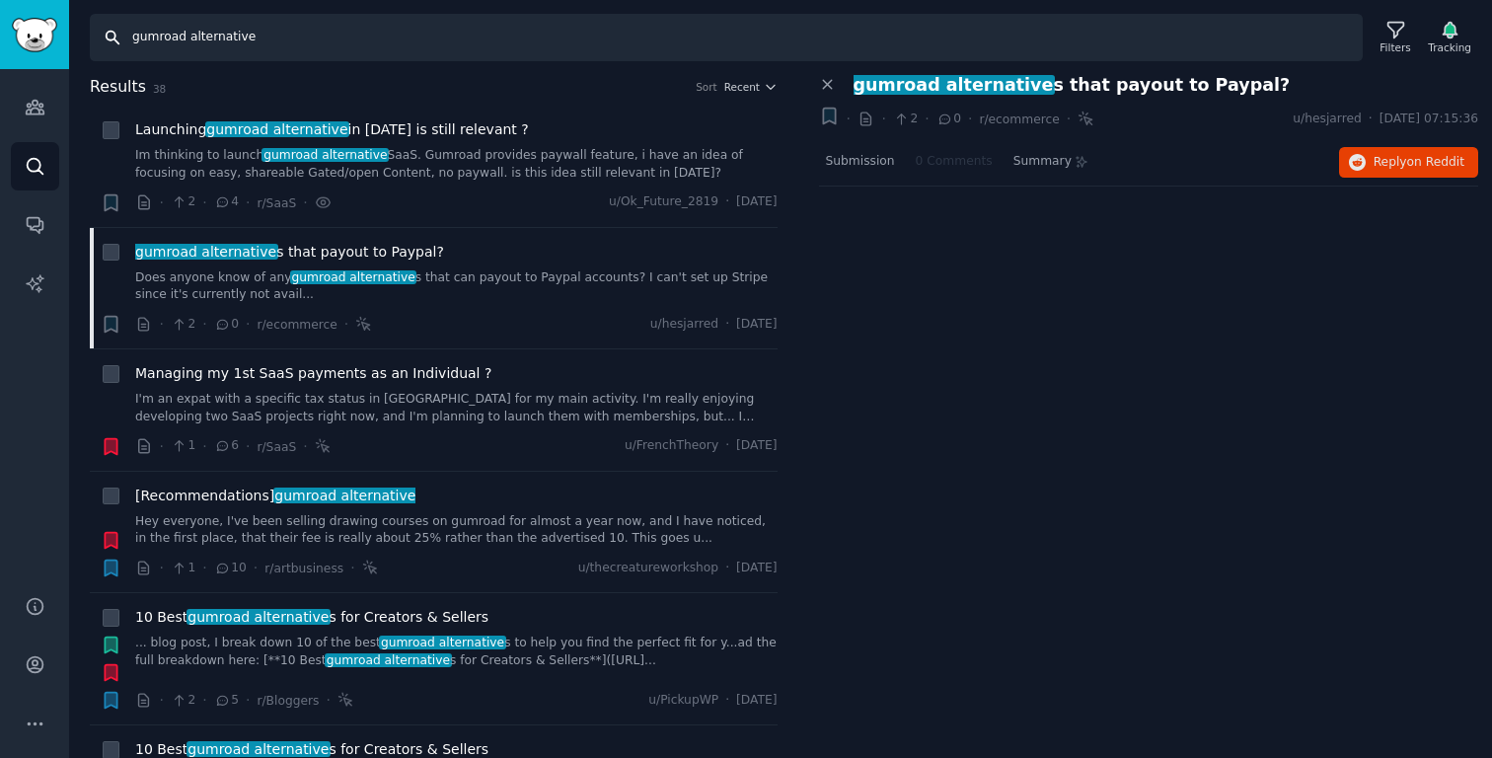
drag, startPoint x: 149, startPoint y: 48, endPoint x: 159, endPoint y: 31, distance: 20.3
click at [159, 31] on input "gumroad alternative" at bounding box center [726, 37] width 1273 height 47
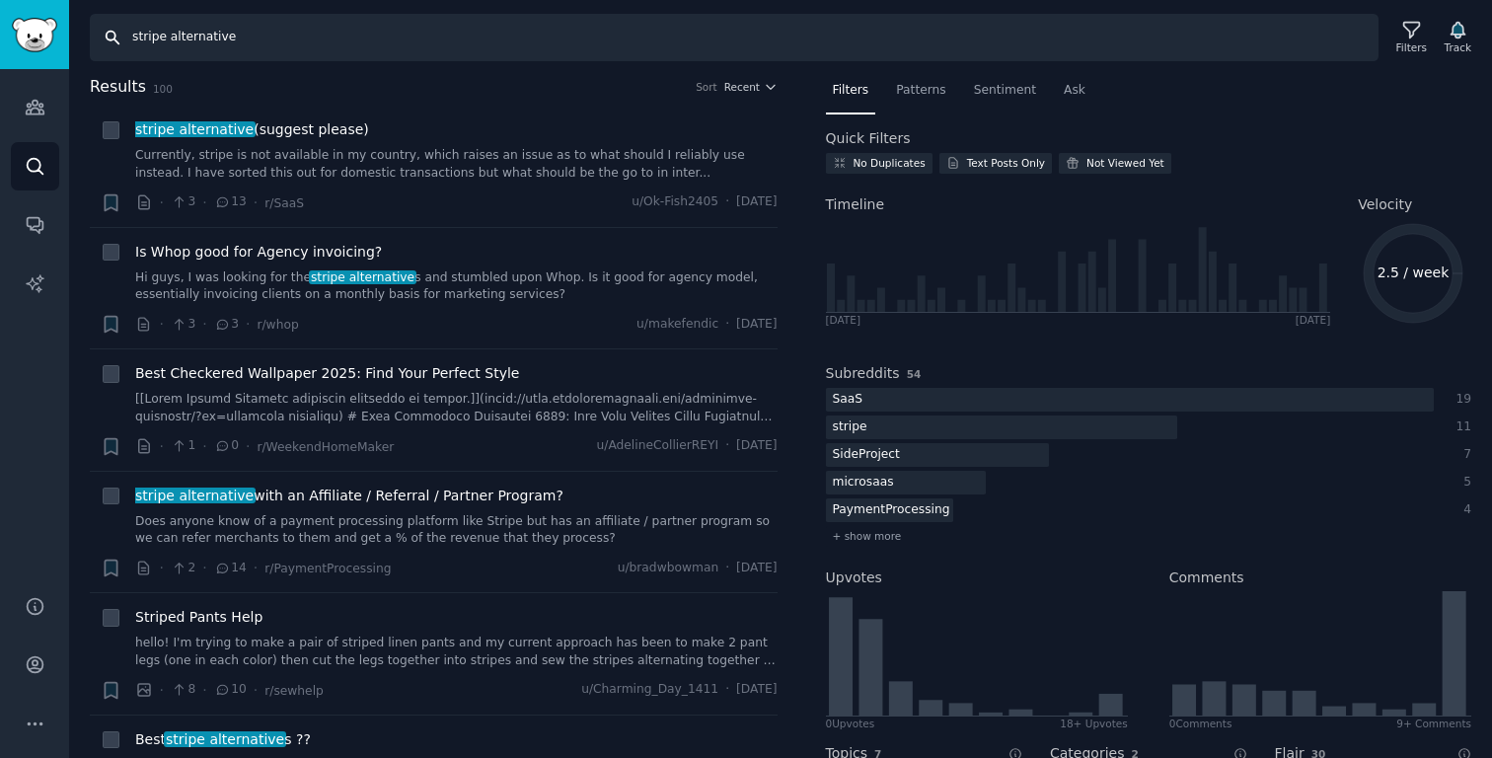
click at [154, 43] on input "stripe alternative" at bounding box center [734, 37] width 1289 height 47
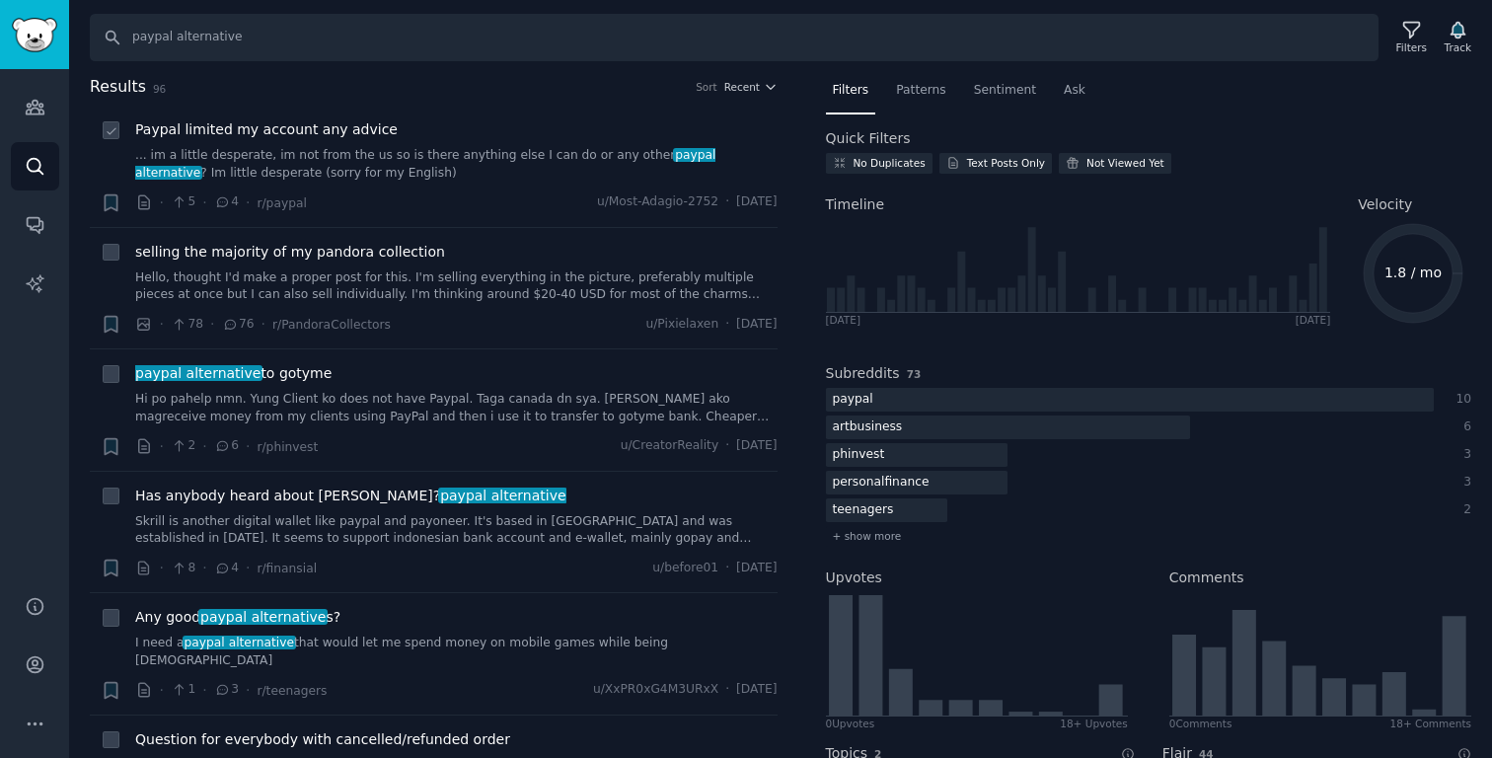
click at [463, 145] on div "Paypal limited my account any advice ... im a little desperate, im not from the…" at bounding box center [456, 150] width 642 height 62
click at [408, 159] on link "... im a little desperate, im not from the us so is there anything else I can d…" at bounding box center [456, 164] width 642 height 35
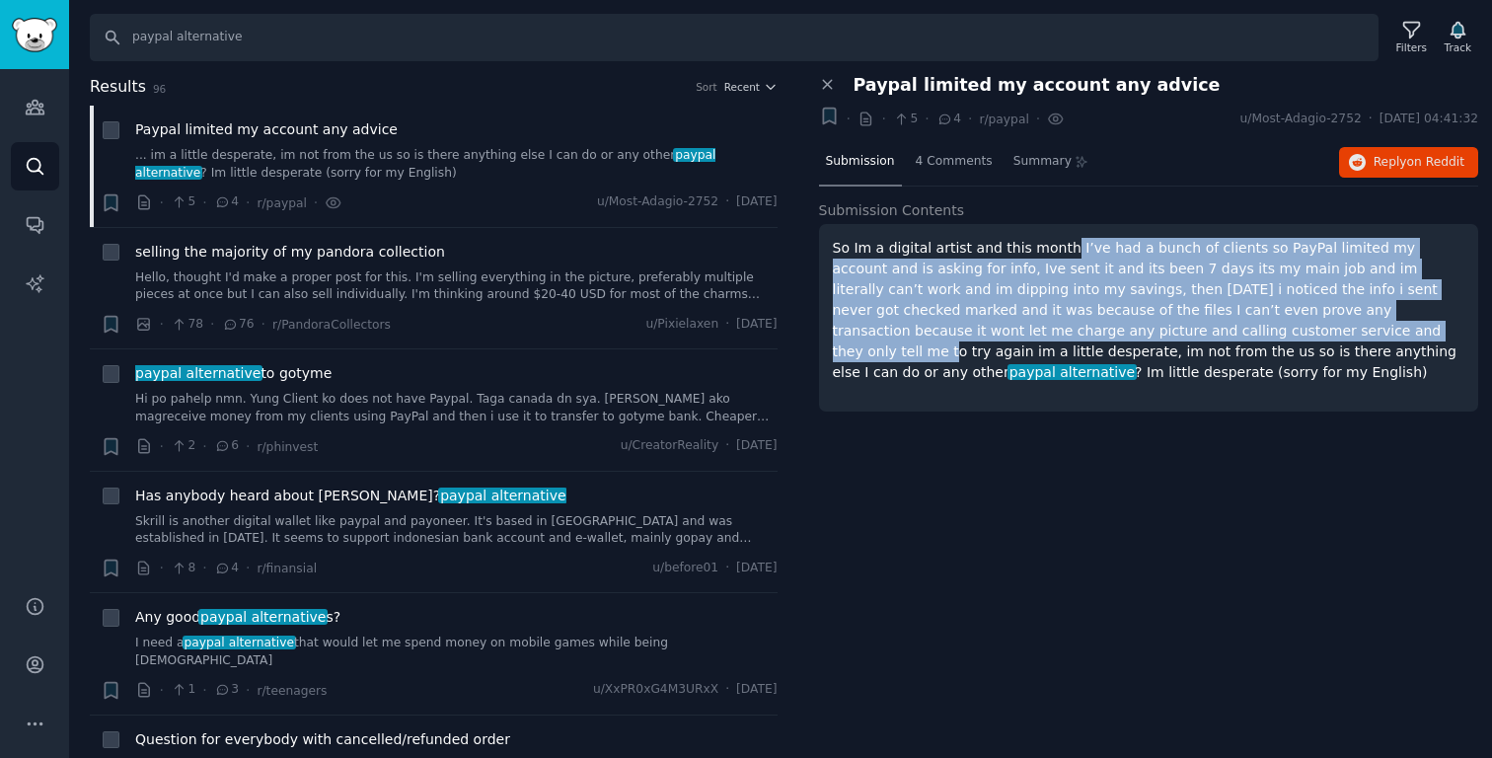
drag, startPoint x: 1054, startPoint y: 249, endPoint x: 1182, endPoint y: 329, distance: 151.1
click at [1095, 327] on p "So Im a digital artist and this month I’ve had a bunch of clients so PayPal lim…" at bounding box center [1149, 310] width 632 height 145
click at [1095, 329] on p "So Im a digital artist and this month I’ve had a bunch of clients so PayPal lim…" at bounding box center [1149, 310] width 632 height 145
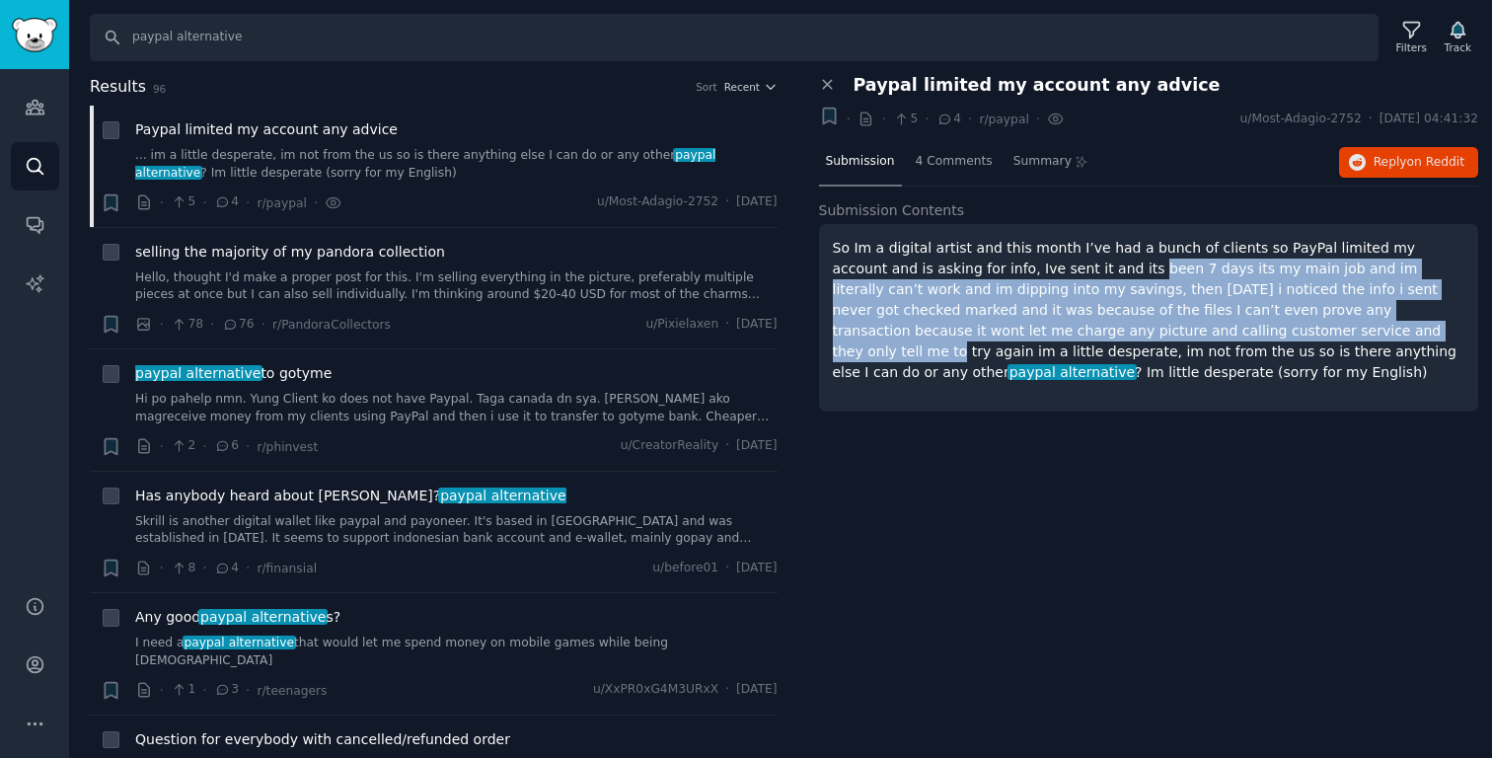
drag, startPoint x: 1178, startPoint y: 329, endPoint x: 1056, endPoint y: 261, distance: 139.5
click at [1056, 261] on p "So Im a digital artist and this month I’ve had a bunch of clients so PayPal lim…" at bounding box center [1149, 310] width 632 height 145
drag, startPoint x: 1056, startPoint y: 261, endPoint x: 1078, endPoint y: 326, distance: 68.0
click at [1078, 326] on p "So Im a digital artist and this month I’ve had a bunch of clients so PayPal lim…" at bounding box center [1149, 310] width 632 height 145
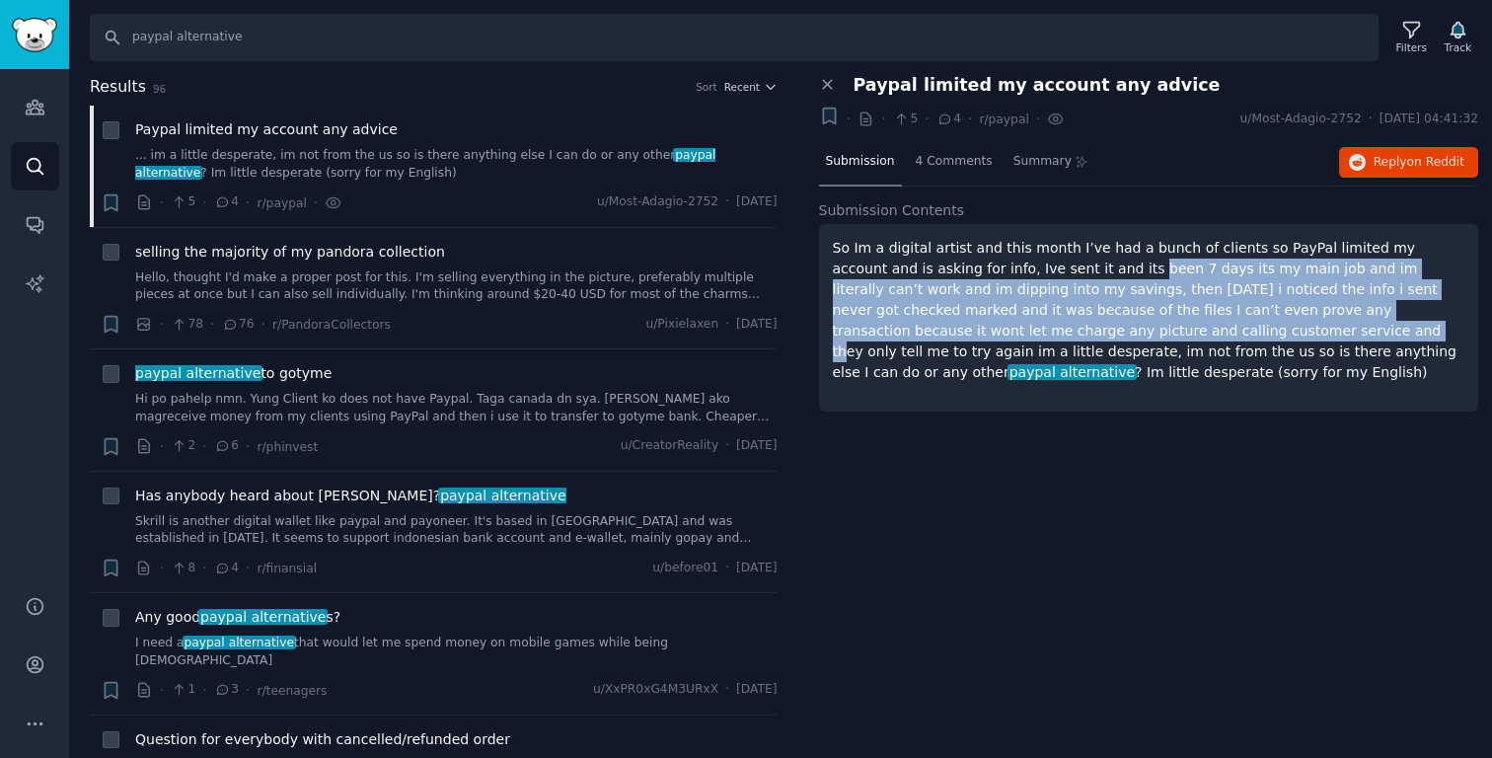
click at [1078, 327] on p "So Im a digital artist and this month I’ve had a bunch of clients so PayPal lim…" at bounding box center [1149, 310] width 632 height 145
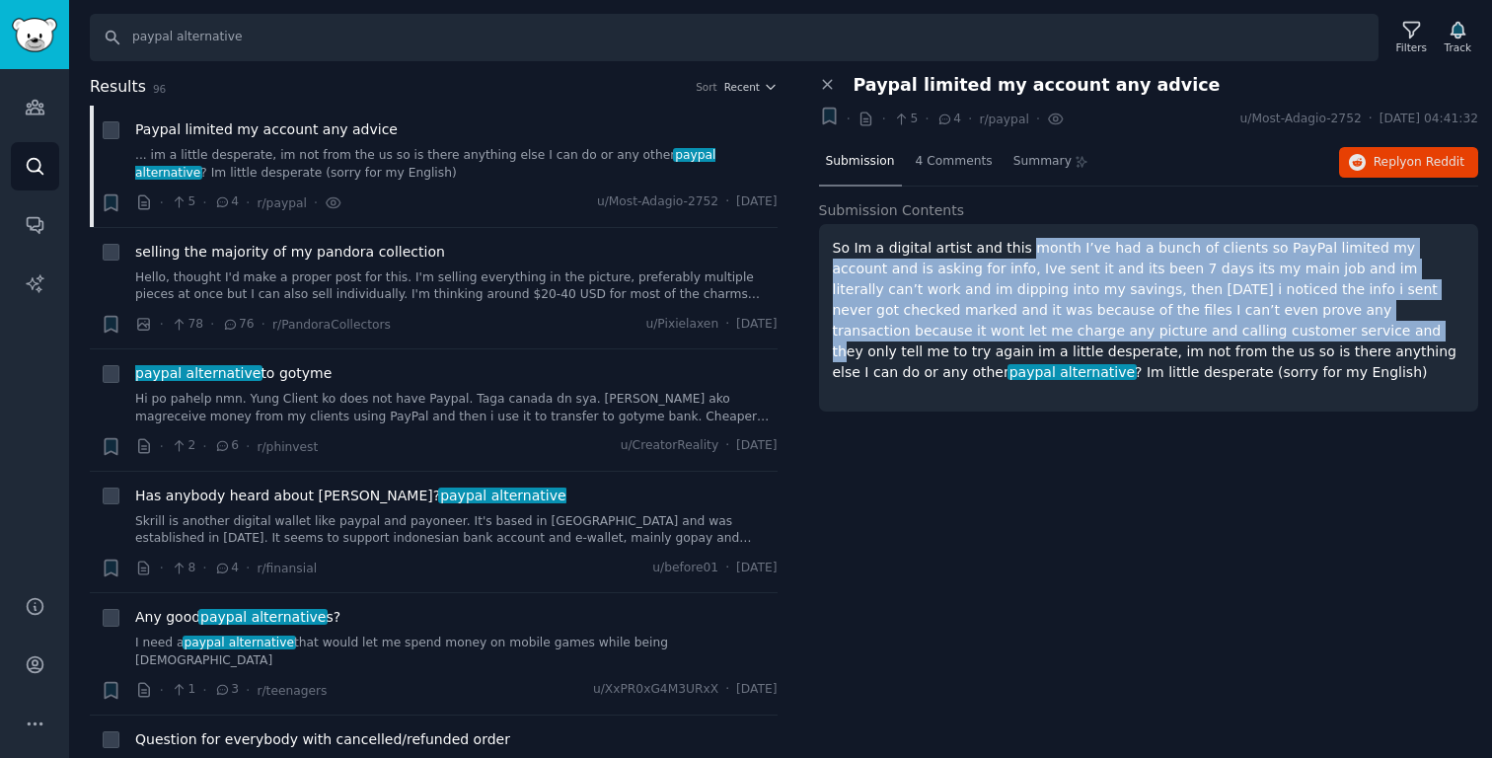
drag, startPoint x: 1078, startPoint y: 327, endPoint x: 1024, endPoint y: 247, distance: 96.6
click at [1025, 248] on p "So Im a digital artist and this month I’ve had a bunch of clients so PayPal lim…" at bounding box center [1149, 310] width 632 height 145
click at [1024, 247] on p "So Im a digital artist and this month I’ve had a bunch of clients so PayPal lim…" at bounding box center [1149, 310] width 632 height 145
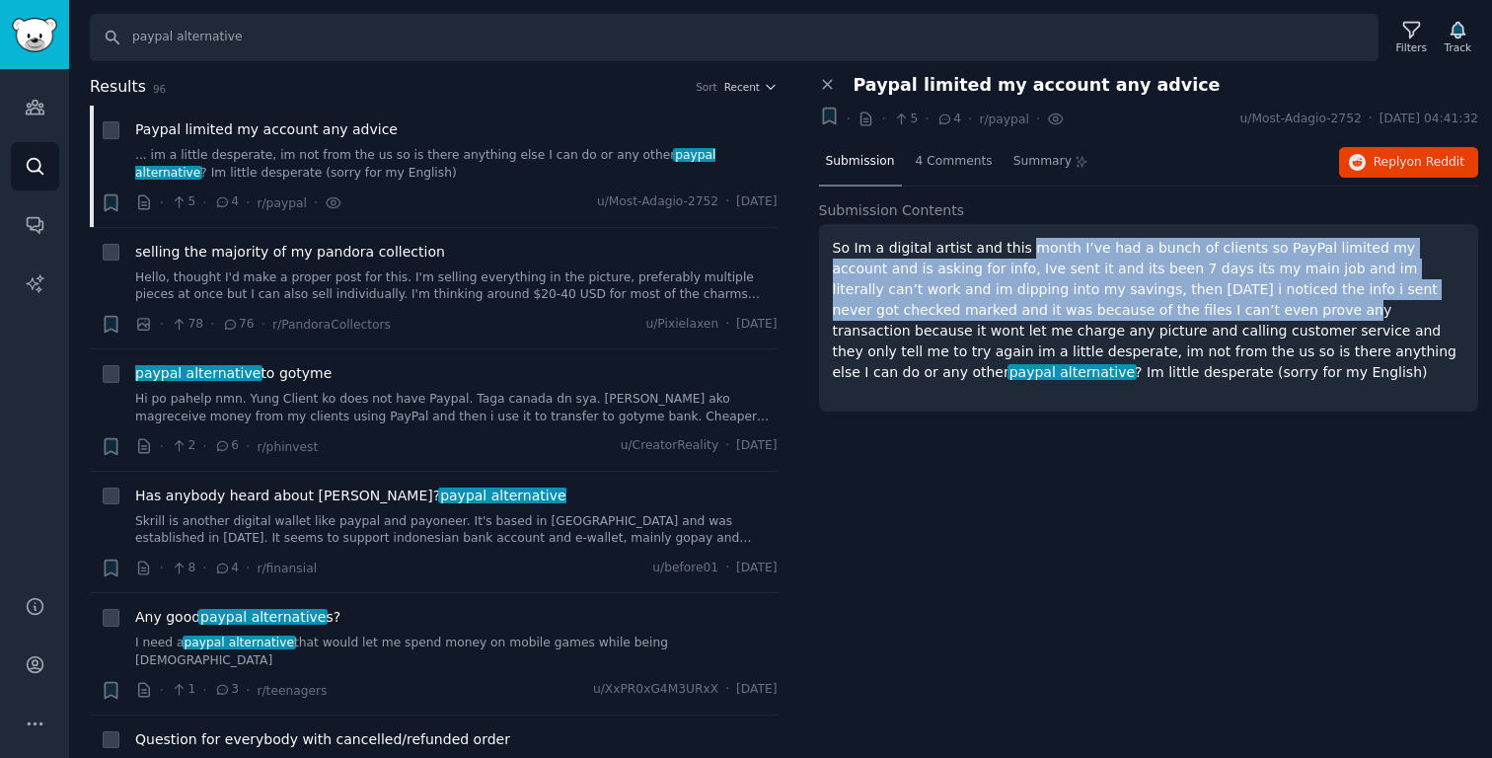
drag, startPoint x: 1024, startPoint y: 247, endPoint x: 1075, endPoint y: 315, distance: 85.2
click at [1075, 316] on p "So Im a digital artist and this month I’ve had a bunch of clients so PayPal lim…" at bounding box center [1149, 310] width 632 height 145
click at [1075, 315] on p "So Im a digital artist and this month I’ve had a bunch of clients so PayPal lim…" at bounding box center [1149, 310] width 632 height 145
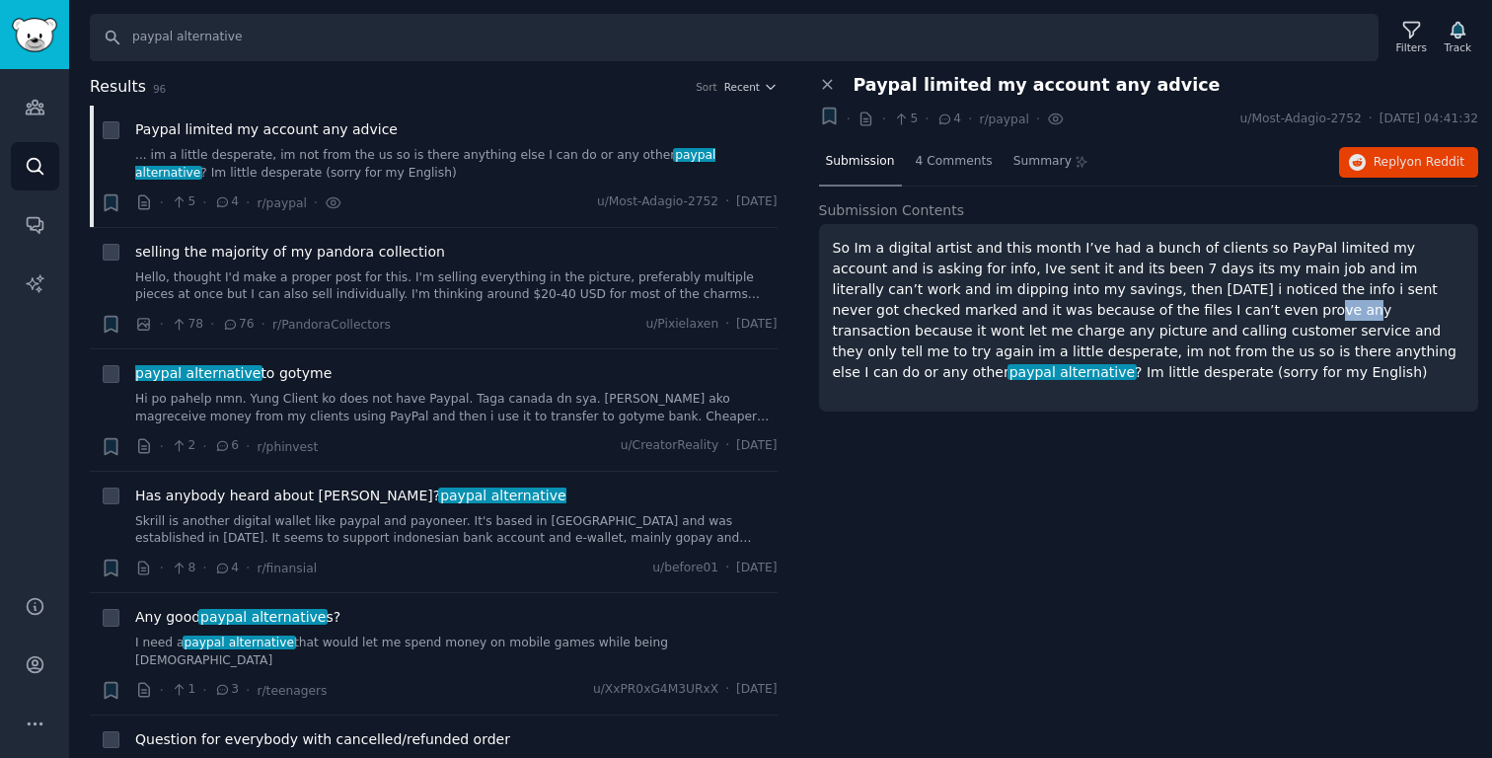
click at [1075, 315] on p "So Im a digital artist and this month I’ve had a bunch of clients so PayPal lim…" at bounding box center [1149, 310] width 632 height 145
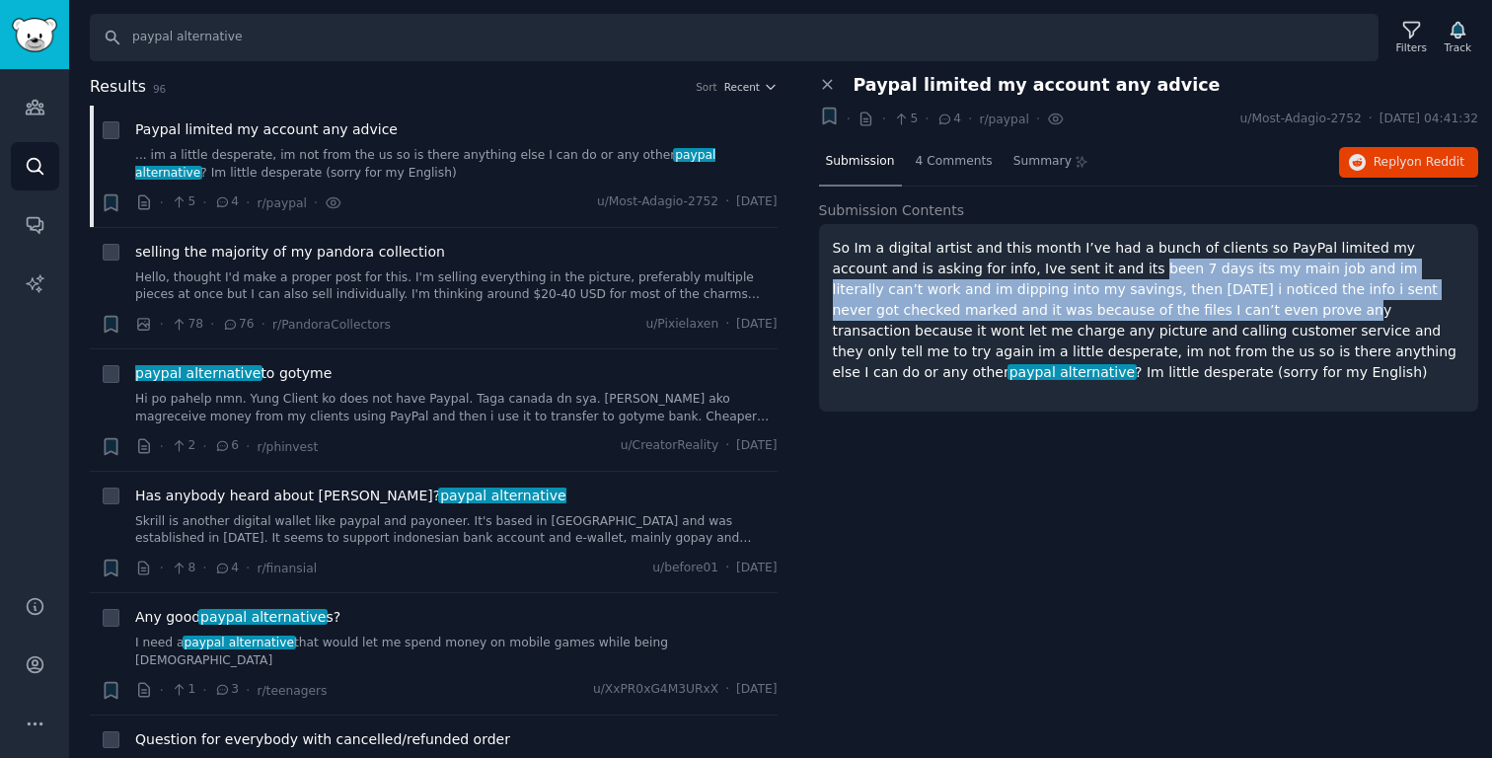
drag, startPoint x: 1075, startPoint y: 315, endPoint x: 1040, endPoint y: 268, distance: 58.4
click at [1040, 269] on p "So Im a digital artist and this month I’ve had a bunch of clients so PayPal lim…" at bounding box center [1149, 310] width 632 height 145
click at [1040, 268] on p "So Im a digital artist and this month I’ve had a bunch of clients so PayPal lim…" at bounding box center [1149, 310] width 632 height 145
drag, startPoint x: 1040, startPoint y: 268, endPoint x: 1094, endPoint y: 375, distance: 119.6
click at [1094, 375] on p "So Im a digital artist and this month I’ve had a bunch of clients so PayPal lim…" at bounding box center [1149, 310] width 632 height 145
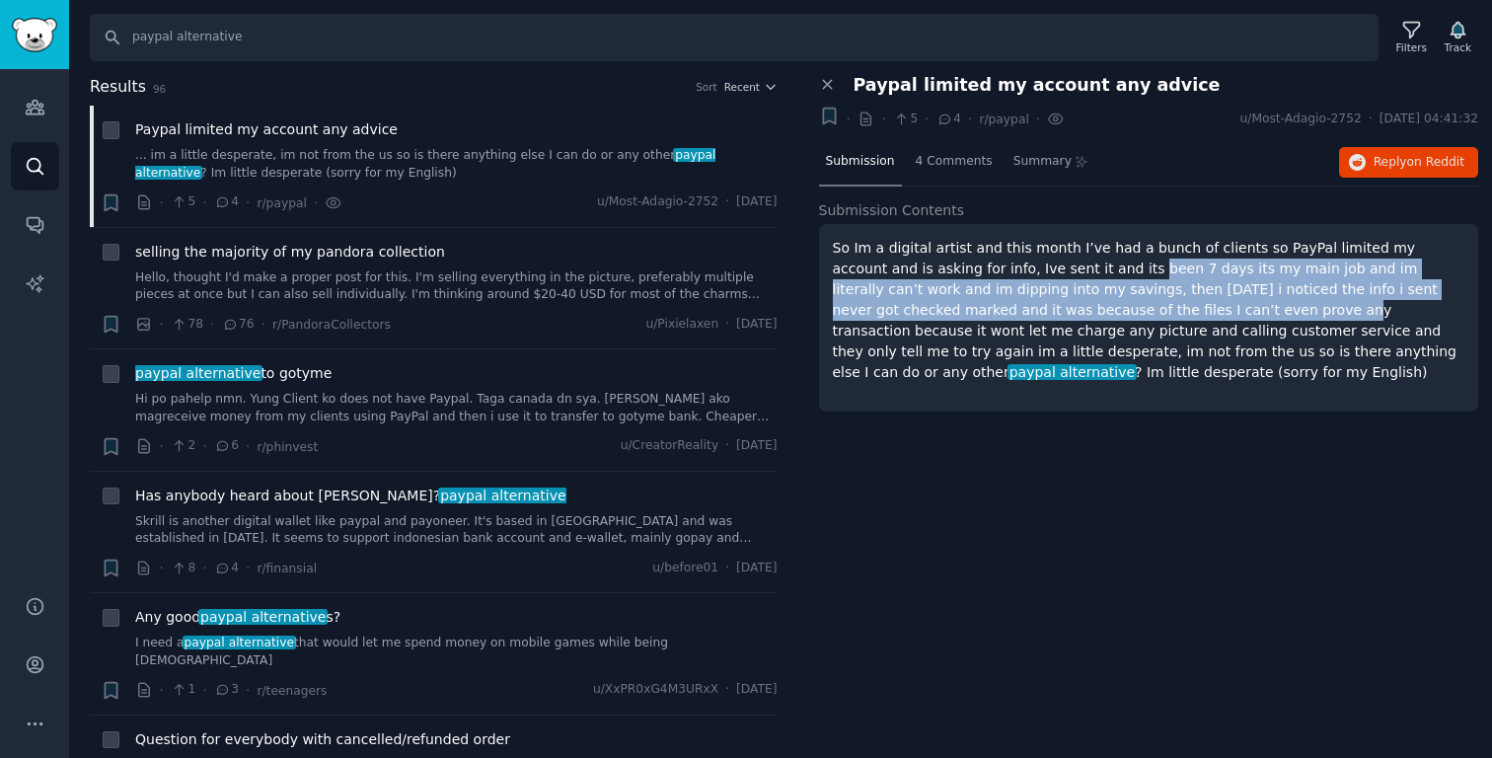
click at [1094, 375] on p "So Im a digital artist and this month I’ve had a bunch of clients so PayPal lim…" at bounding box center [1149, 310] width 632 height 145
drag, startPoint x: 1094, startPoint y: 375, endPoint x: 1054, endPoint y: 285, distance: 98.5
click at [1055, 290] on p "So Im a digital artist and this month I’ve had a bunch of clients so PayPal lim…" at bounding box center [1149, 310] width 632 height 145
click at [1054, 285] on p "So Im a digital artist and this month I’ve had a bunch of clients so PayPal lim…" at bounding box center [1149, 310] width 632 height 145
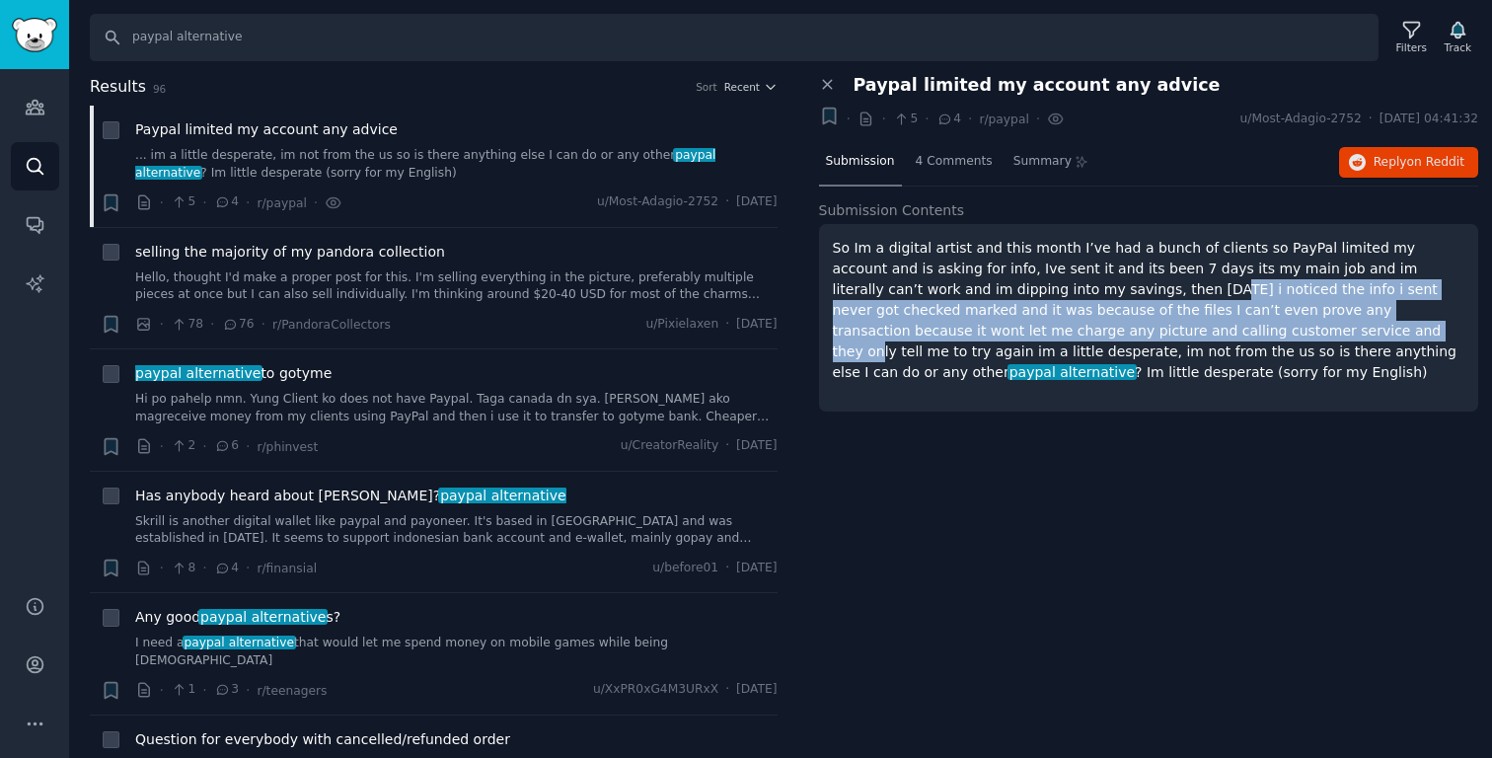
drag, startPoint x: 1054, startPoint y: 285, endPoint x: 1096, endPoint y: 329, distance: 60.7
click at [1095, 334] on p "So Im a digital artist and this month I’ve had a bunch of clients so PayPal lim…" at bounding box center [1149, 310] width 632 height 145
click at [1095, 329] on p "So Im a digital artist and this month I’ve had a bunch of clients so PayPal lim…" at bounding box center [1149, 310] width 632 height 145
drag, startPoint x: 1096, startPoint y: 329, endPoint x: 1103, endPoint y: 402, distance: 73.3
click at [1095, 402] on div "So Im a digital artist and this month I’ve had a bunch of clients so PayPal lim…" at bounding box center [1149, 317] width 660 height 187
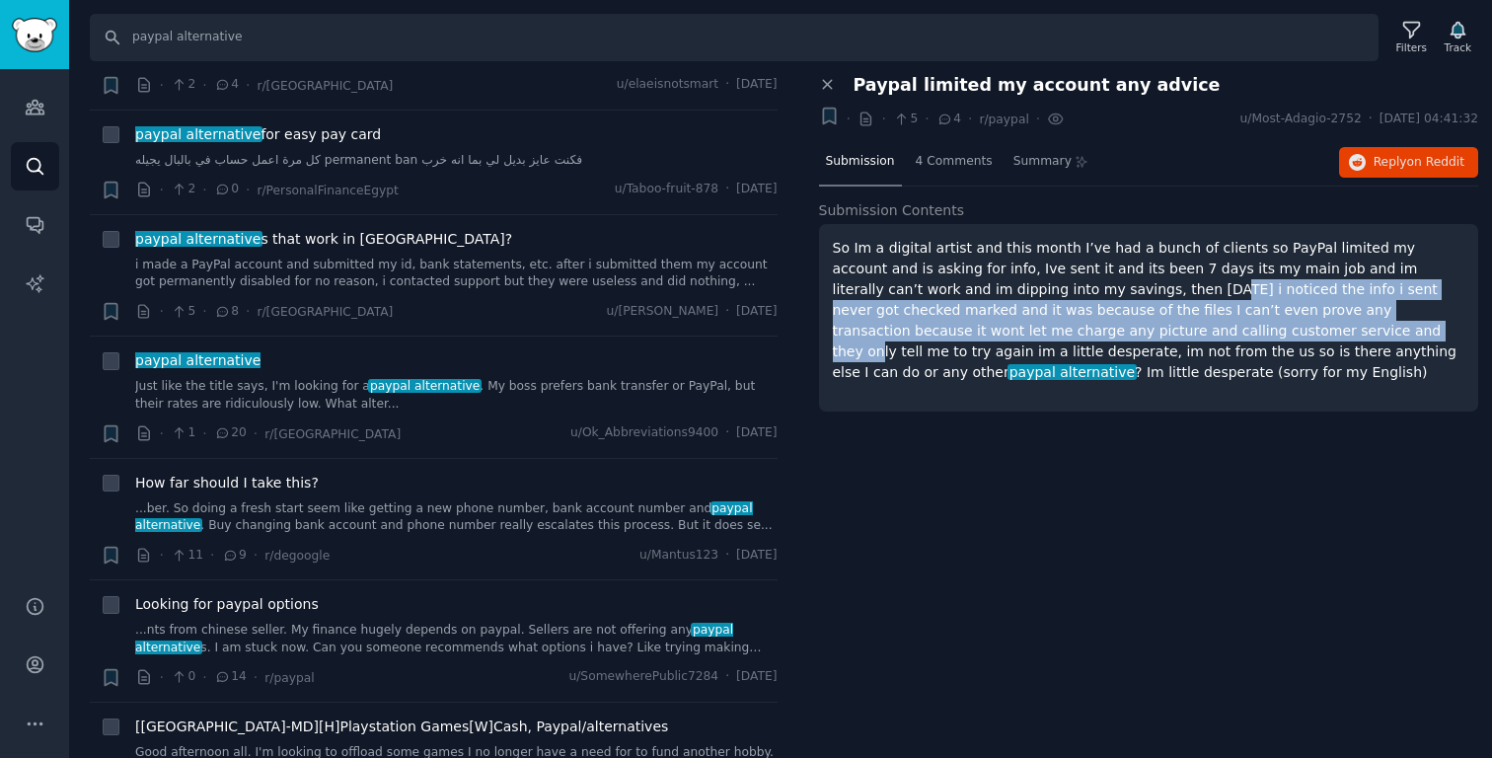
scroll to position [882, 0]
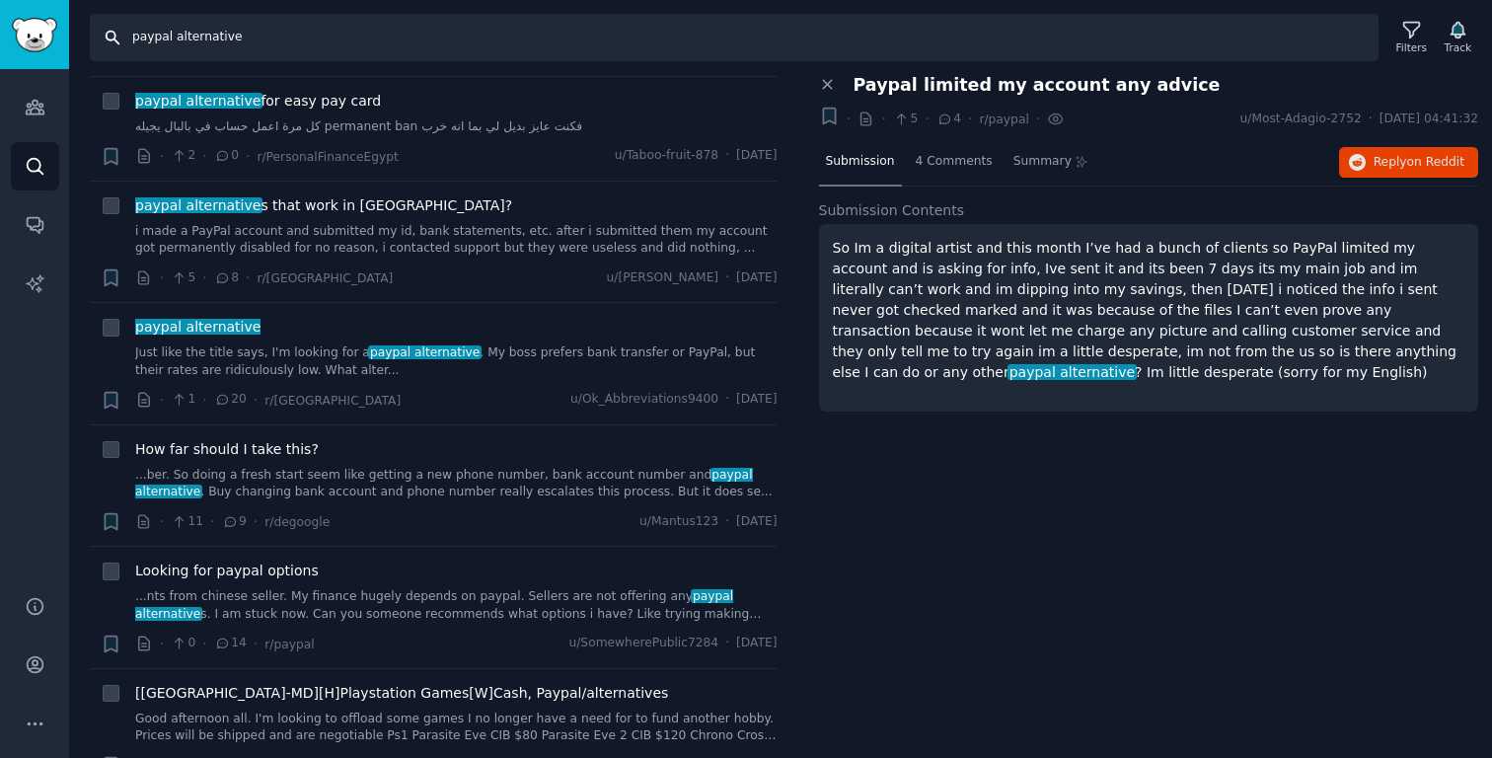
click at [143, 39] on input "paypal alternative" at bounding box center [734, 37] width 1289 height 47
drag, startPoint x: 143, startPoint y: 39, endPoint x: 597, endPoint y: 38, distance: 453.9
click at [568, 39] on input "paypal alternative" at bounding box center [734, 37] width 1289 height 47
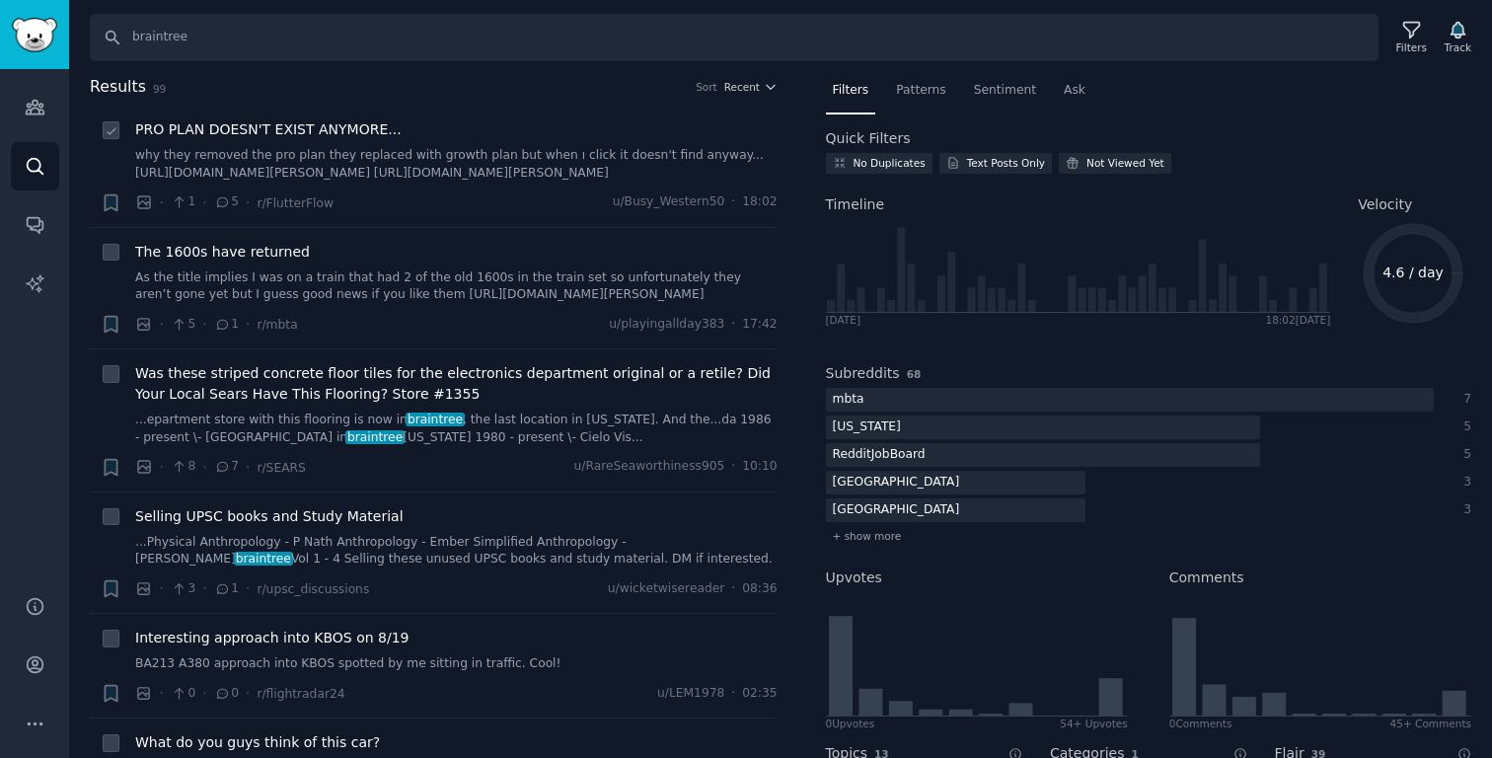
click at [487, 156] on link "why they removed the pro plan they replaced with growth plan but when ı click i…" at bounding box center [456, 164] width 642 height 35
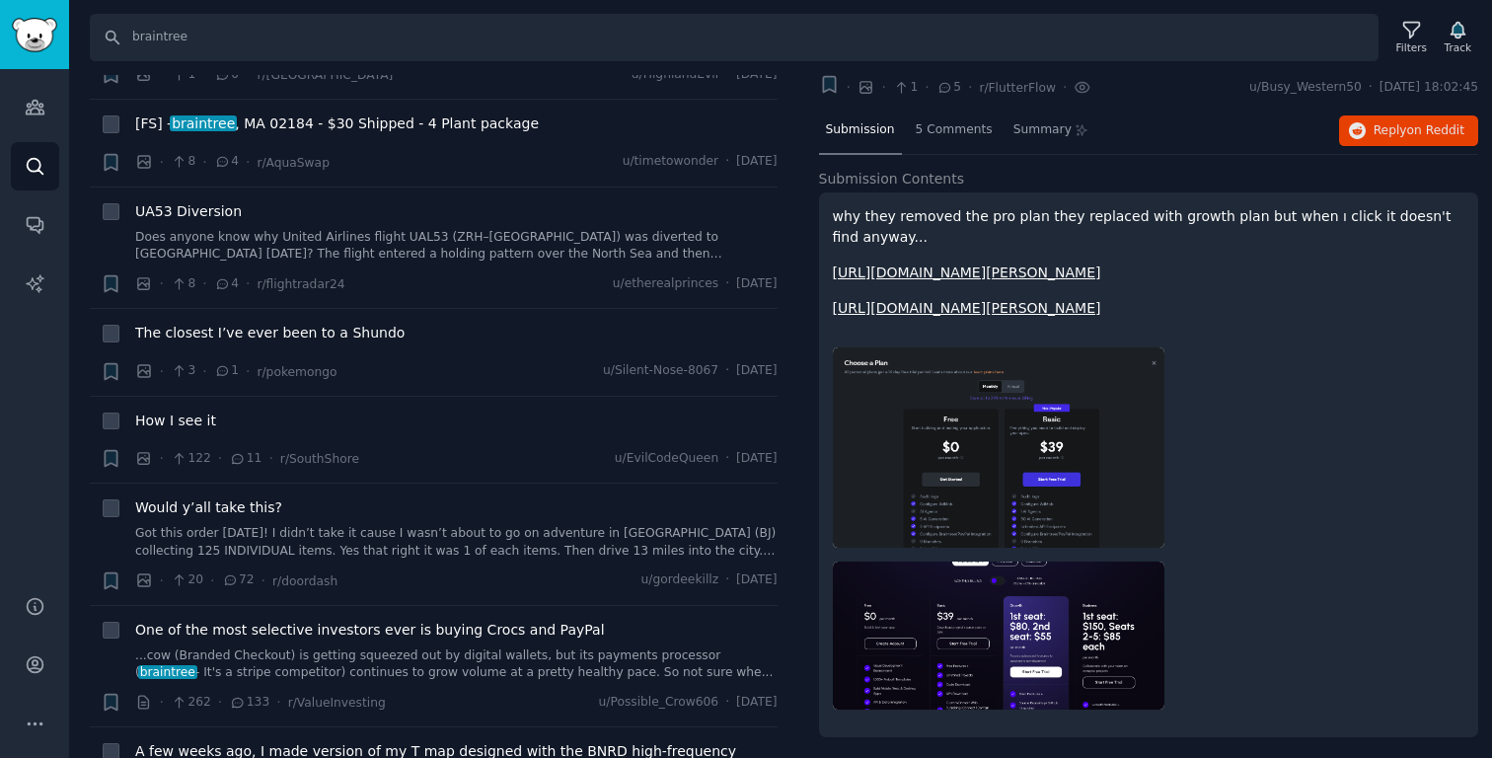
scroll to position [888, 0]
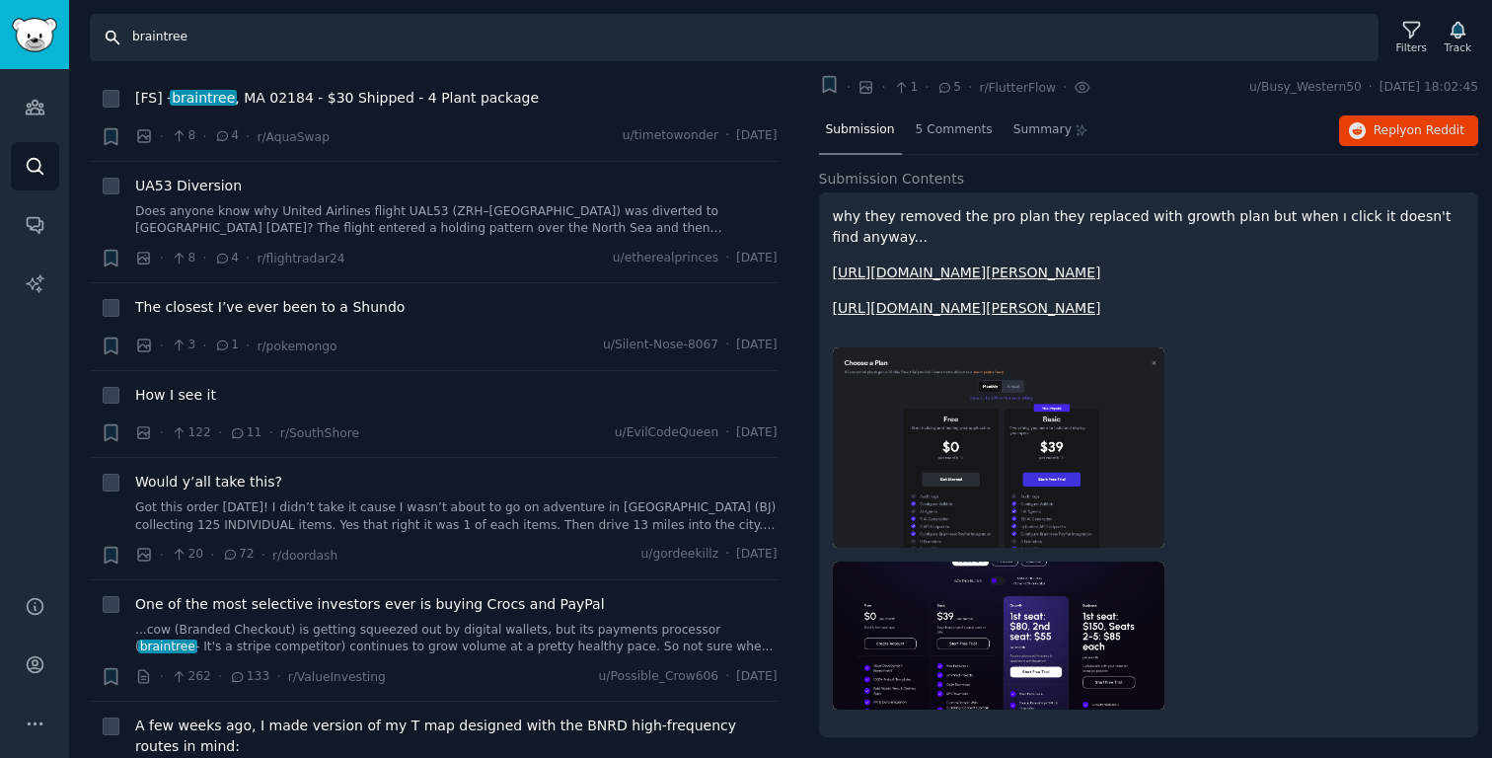
click at [238, 26] on input "braintree" at bounding box center [734, 37] width 1289 height 47
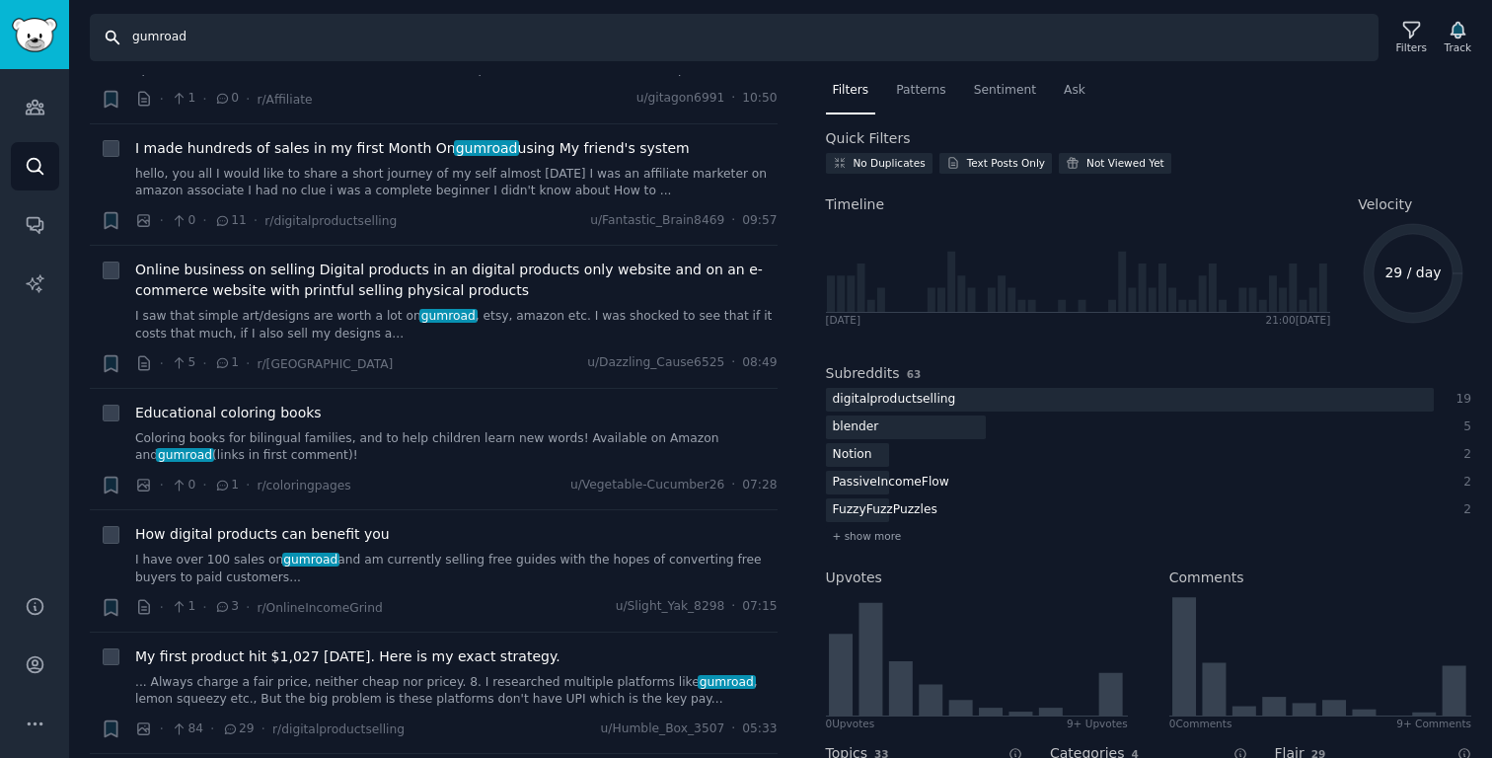
scroll to position [2006, 0]
click at [623, 315] on div "Online business on selling Digital products in an digital products only website…" at bounding box center [456, 300] width 642 height 83
click at [618, 290] on span "Online business on selling Digital products in an digital products only website…" at bounding box center [456, 279] width 642 height 41
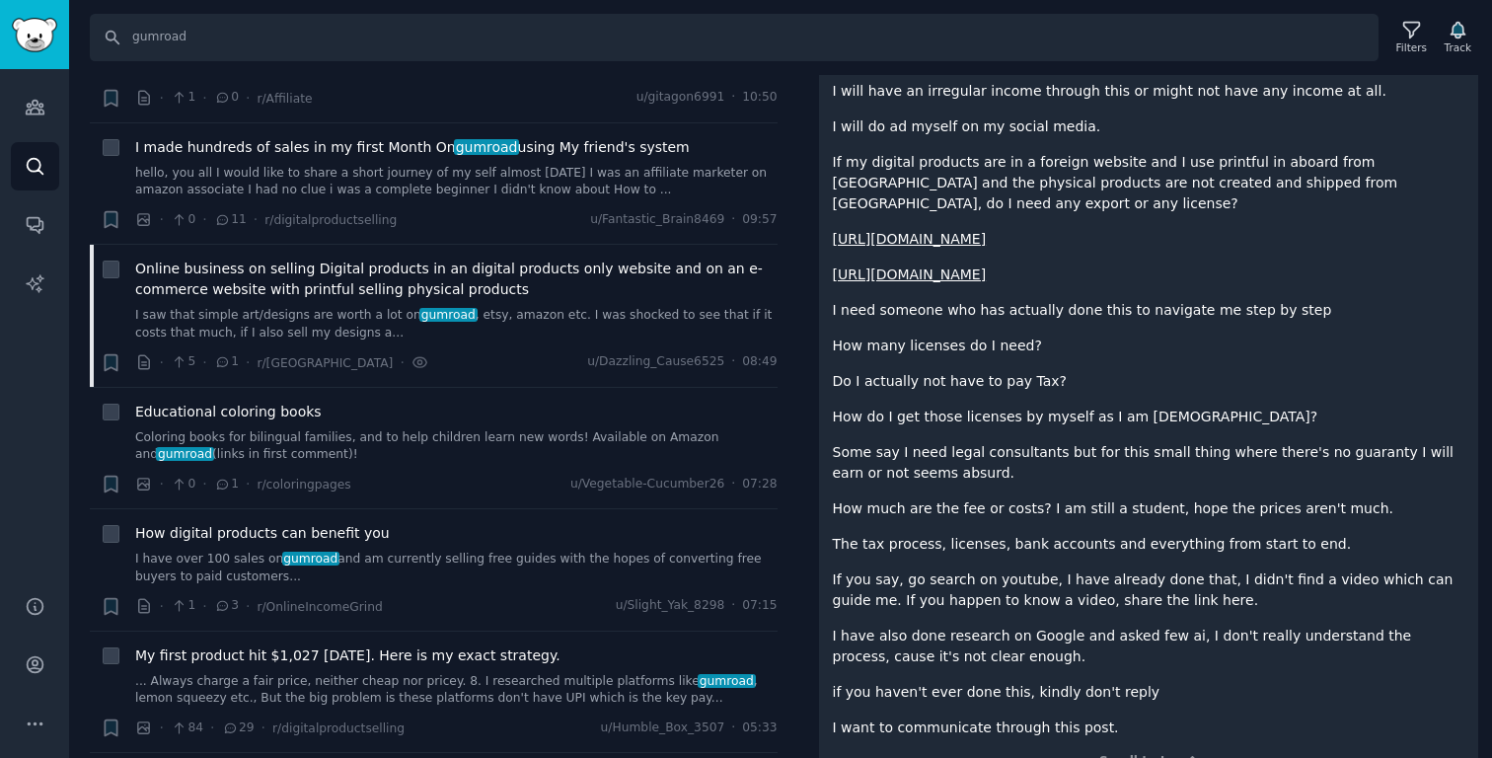
scroll to position [425, 0]
drag, startPoint x: 804, startPoint y: 220, endPoint x: 804, endPoint y: 236, distance: 15.8
click at [805, 236] on div "Close panel Online business on selling Digital products in an digital products …" at bounding box center [1149, 226] width 688 height 1153
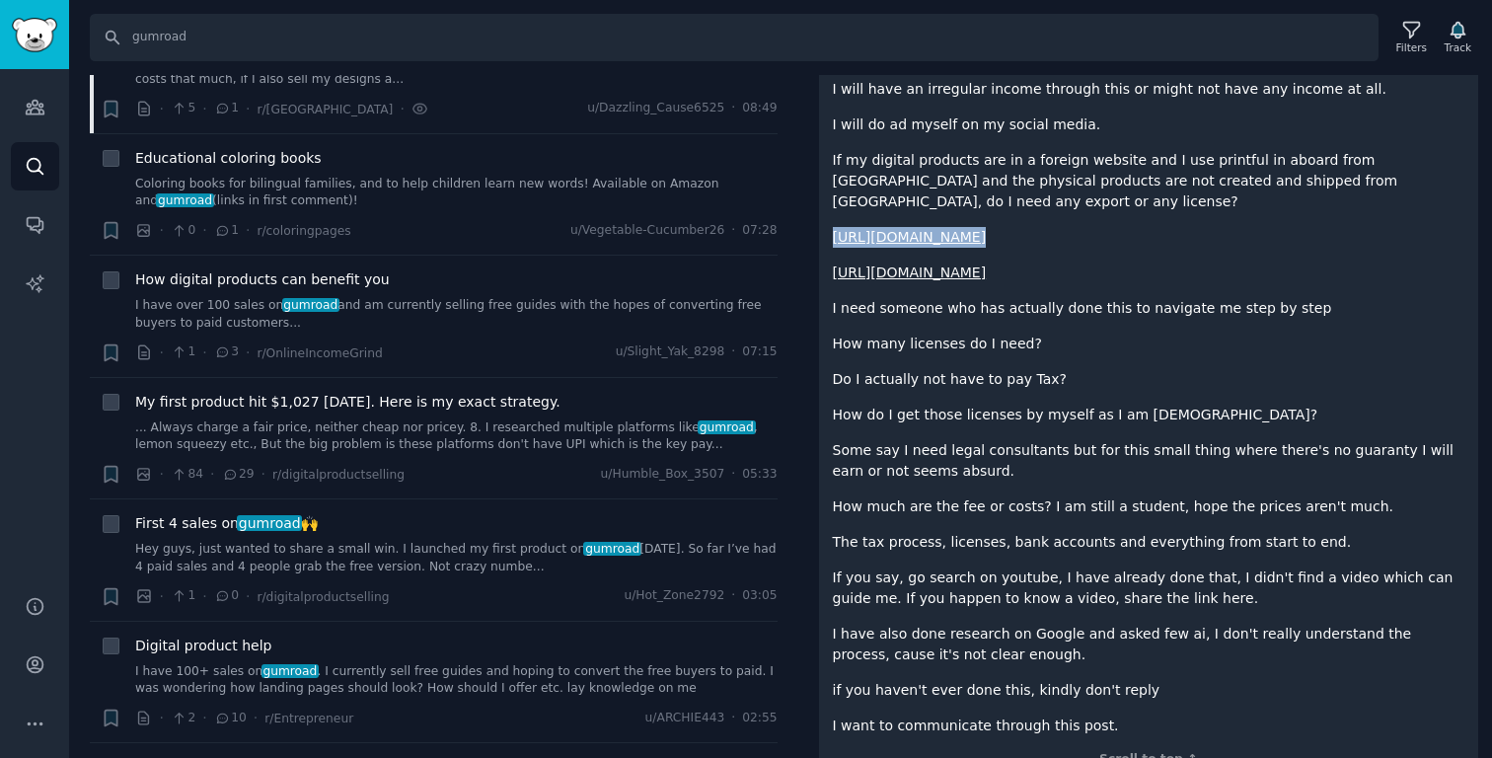
scroll to position [2260, 0]
click at [484, 331] on link "I have over 100 sales on gumroad and am currently selling free guides with the …" at bounding box center [456, 313] width 642 height 35
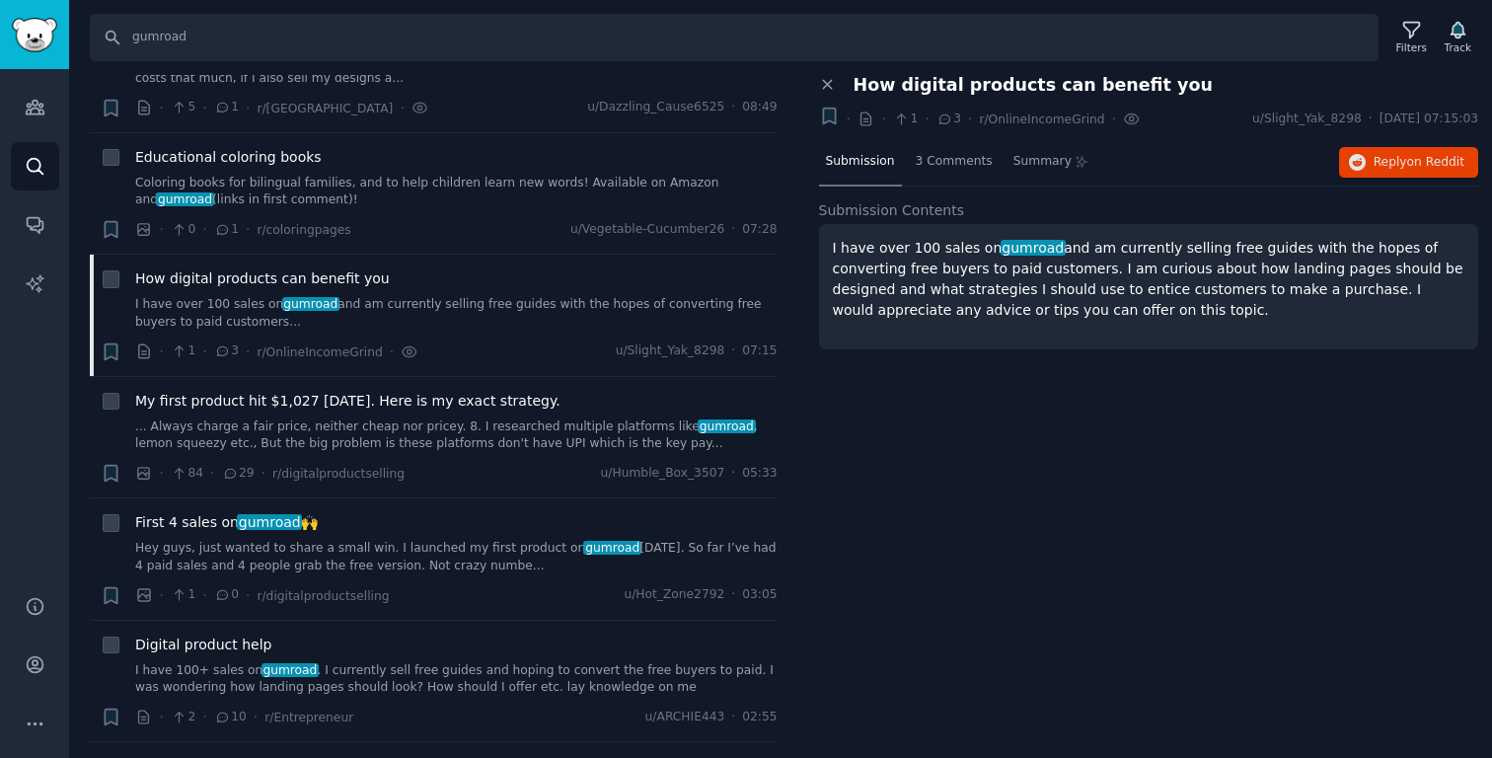
drag, startPoint x: 1179, startPoint y: 322, endPoint x: 1185, endPoint y: 265, distance: 56.6
click at [1095, 265] on div "I have over 100 sales on gumroad and am currently selling free guides with the …" at bounding box center [1149, 286] width 660 height 125
click at [1095, 265] on p "I have over 100 sales on gumroad and am currently selling free guides with the …" at bounding box center [1149, 279] width 632 height 83
click at [831, 115] on icon "button" at bounding box center [829, 117] width 12 height 16
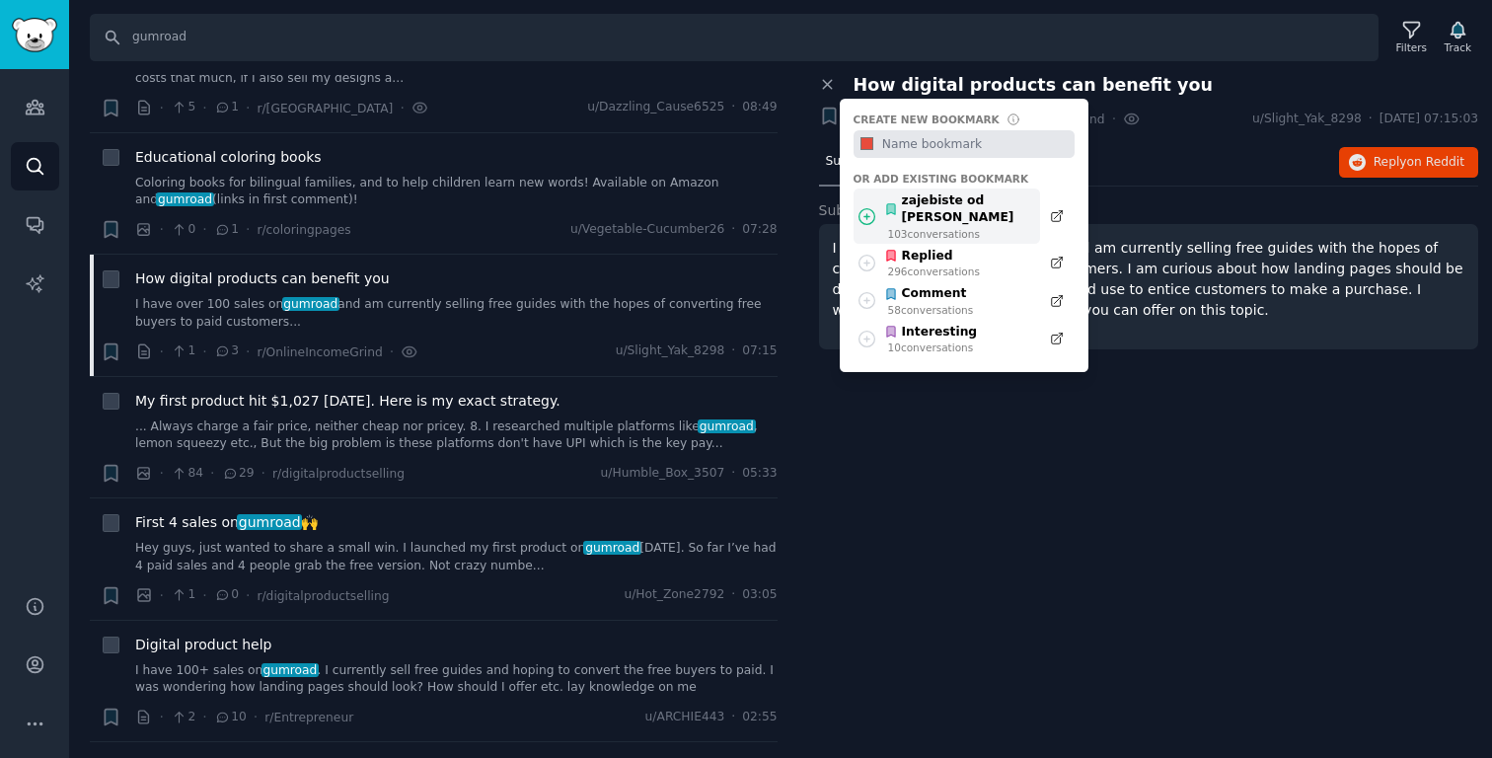
click at [969, 227] on div "103 conversation s" at bounding box center [959, 234] width 142 height 14
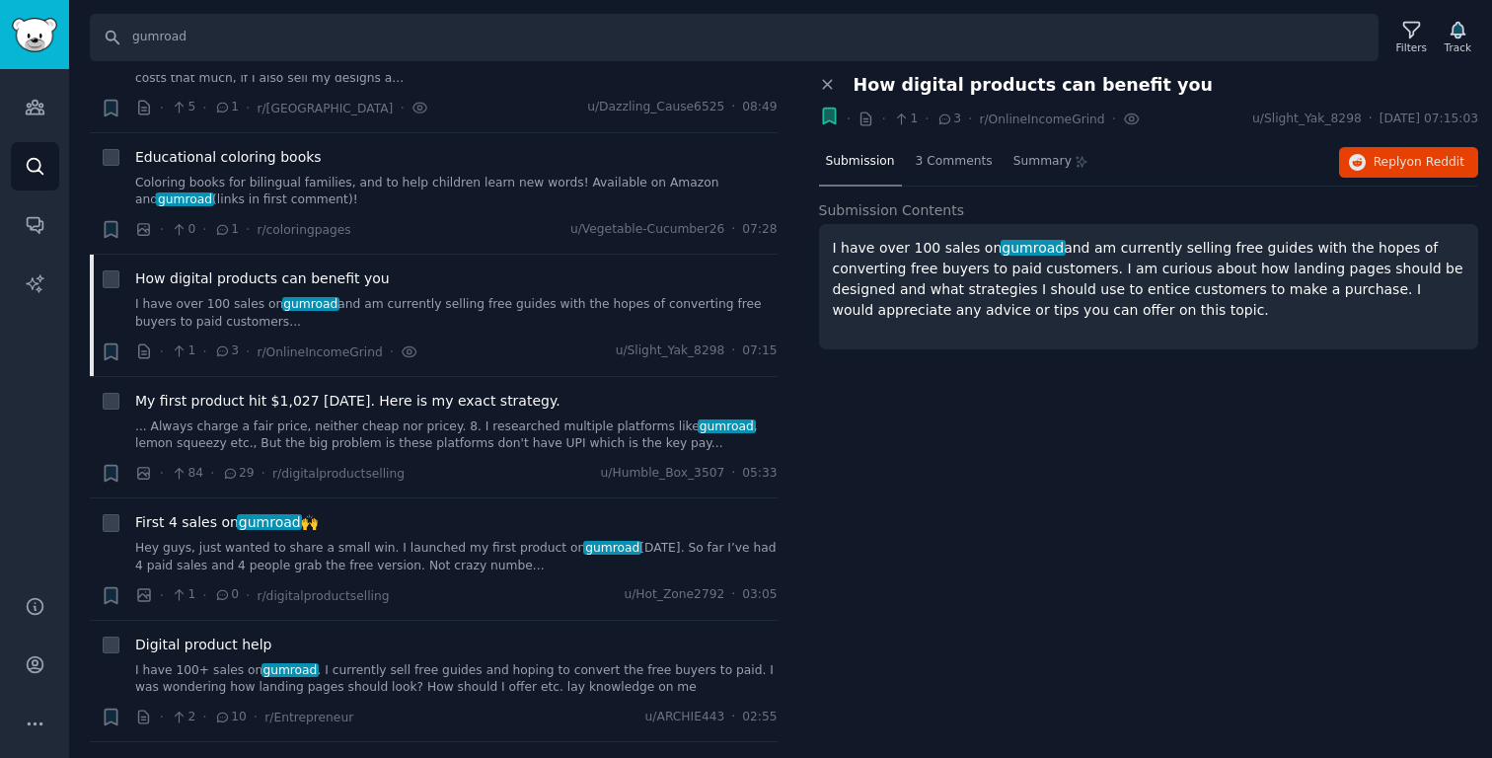
click at [1094, 335] on div "I have over 100 sales on gumroad and am currently selling free guides with the …" at bounding box center [1149, 286] width 660 height 125
click at [330, 436] on link "... Always charge a fair price, neither cheap nor pricey. 8. I researched multi…" at bounding box center [456, 435] width 642 height 35
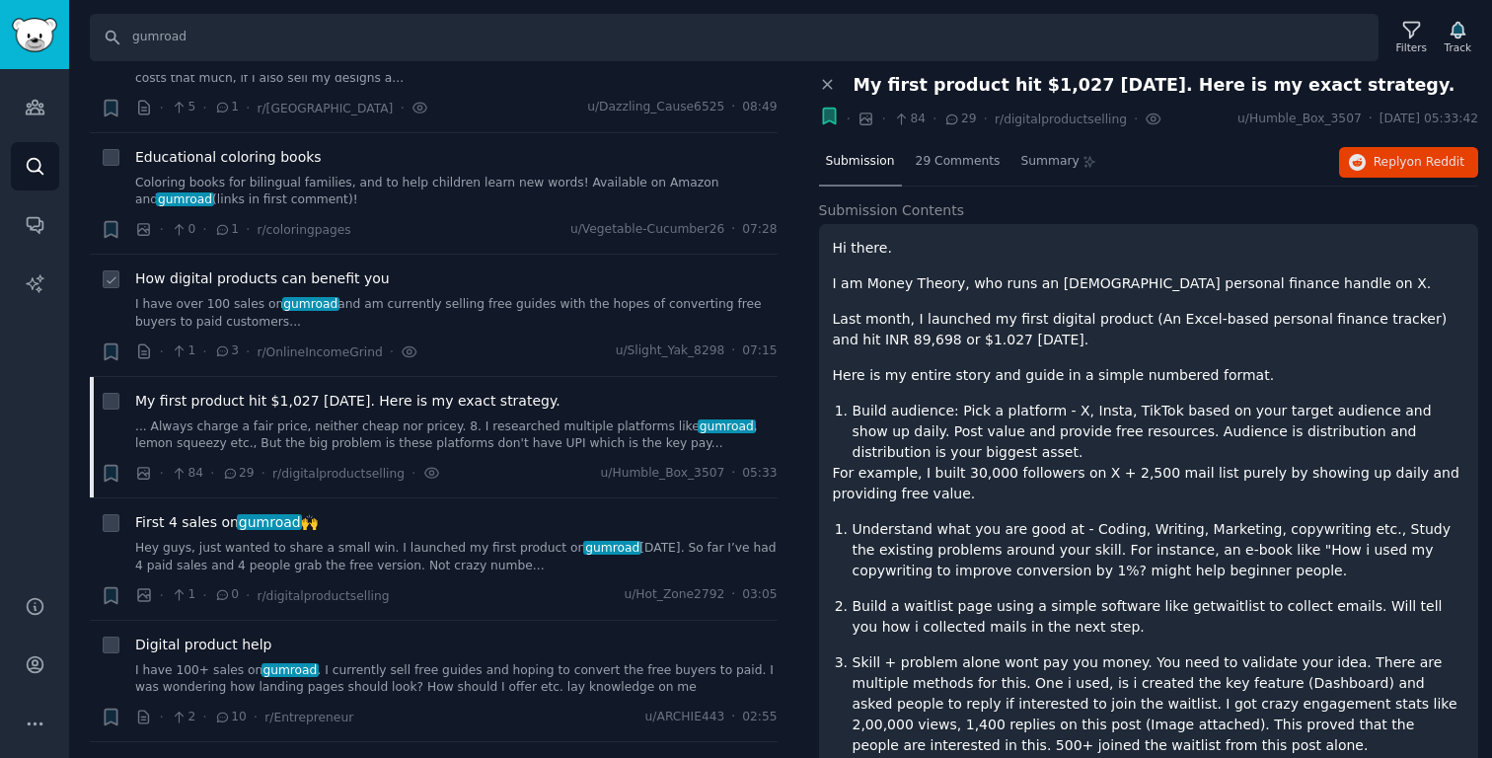
click at [481, 331] on link "I have over 100 sales on gumroad and am currently selling free guides with the …" at bounding box center [456, 313] width 642 height 35
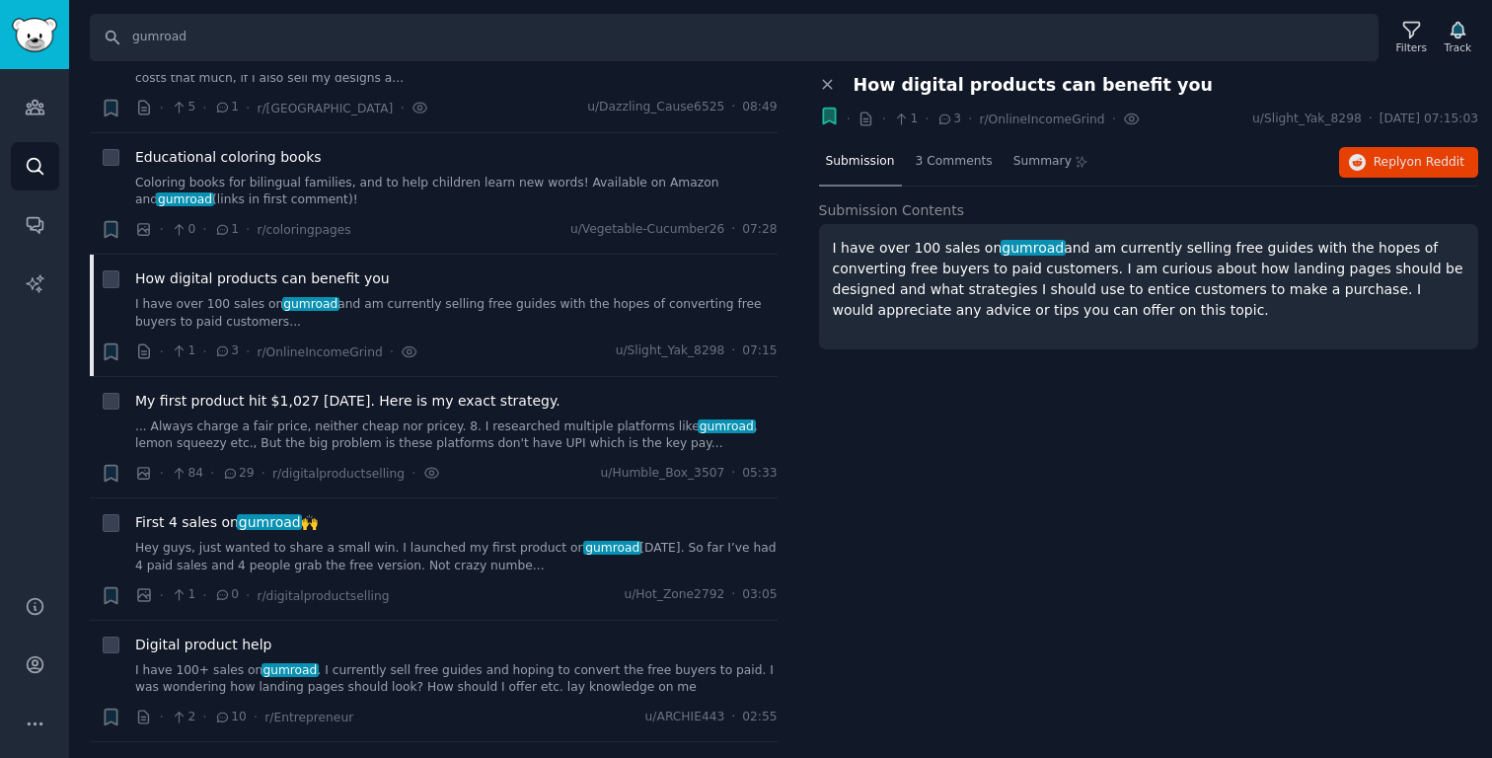
click at [1095, 551] on div "Close panel How digital products can benefit you Bookmark this conversation · ·…" at bounding box center [1149, 417] width 688 height 684
click at [109, 359] on icon "button" at bounding box center [111, 351] width 12 height 16
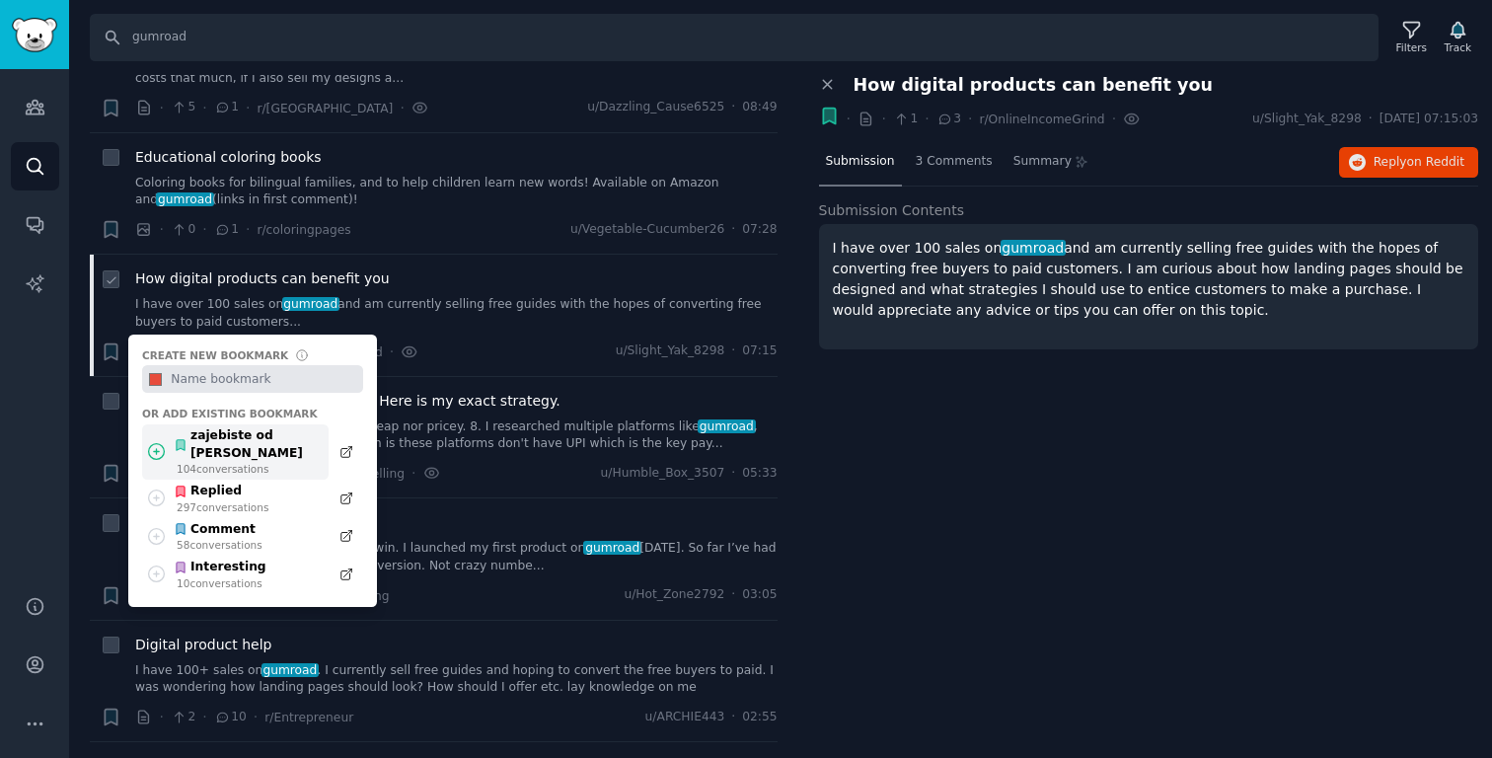
click at [235, 462] on div "104 conversation s" at bounding box center [248, 469] width 142 height 14
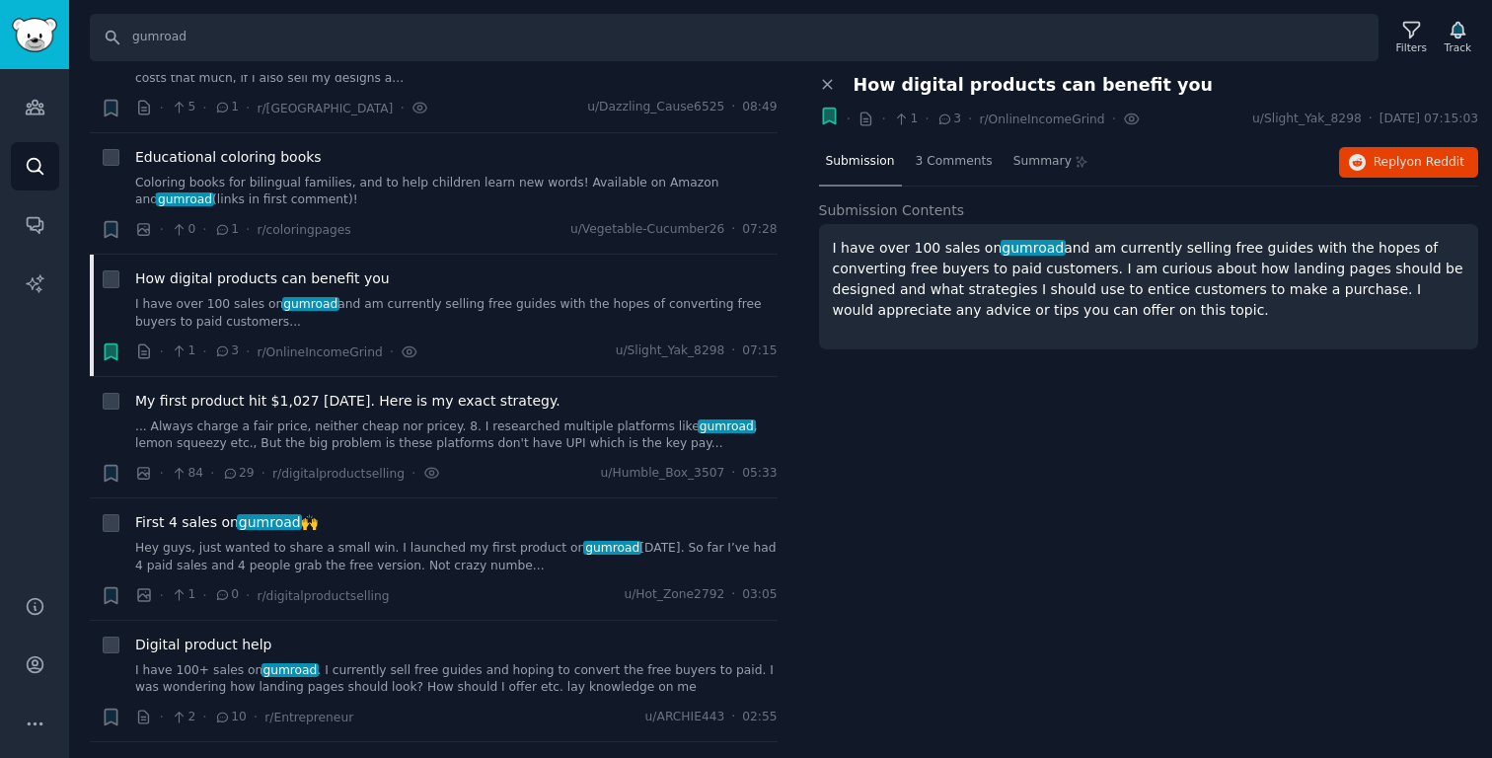
click at [896, 581] on div "Close panel How digital products can benefit you Bookmark this conversation · ·…" at bounding box center [1149, 417] width 688 height 684
click at [497, 483] on div "· 84 · 29 · r/digitalproductselling · u/Humble_Box_3507 · 05:33" at bounding box center [456, 473] width 642 height 21
click at [441, 445] on link "... Always charge a fair price, neither cheap nor pricey. 8. I researched multi…" at bounding box center [456, 435] width 642 height 35
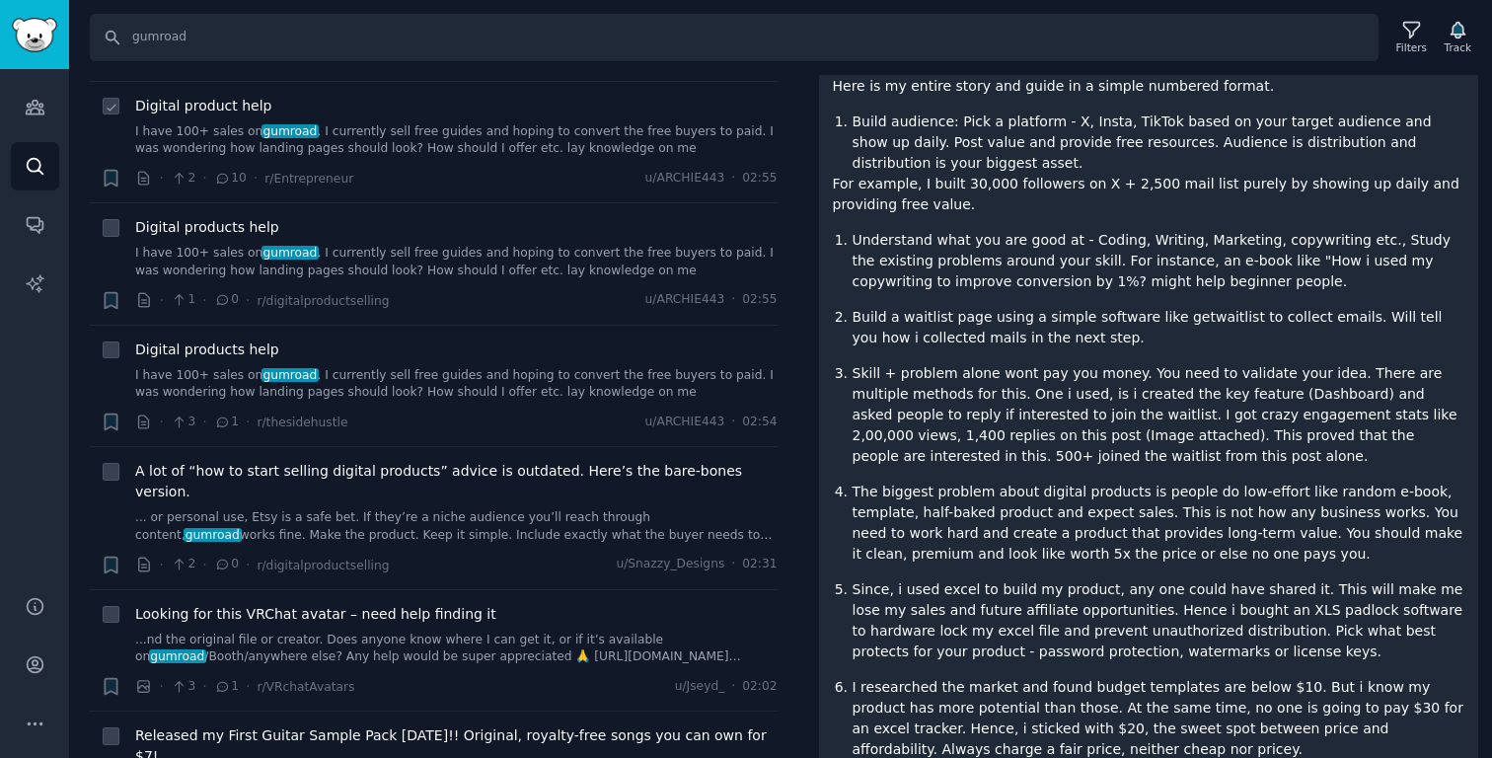
scroll to position [2823, 0]
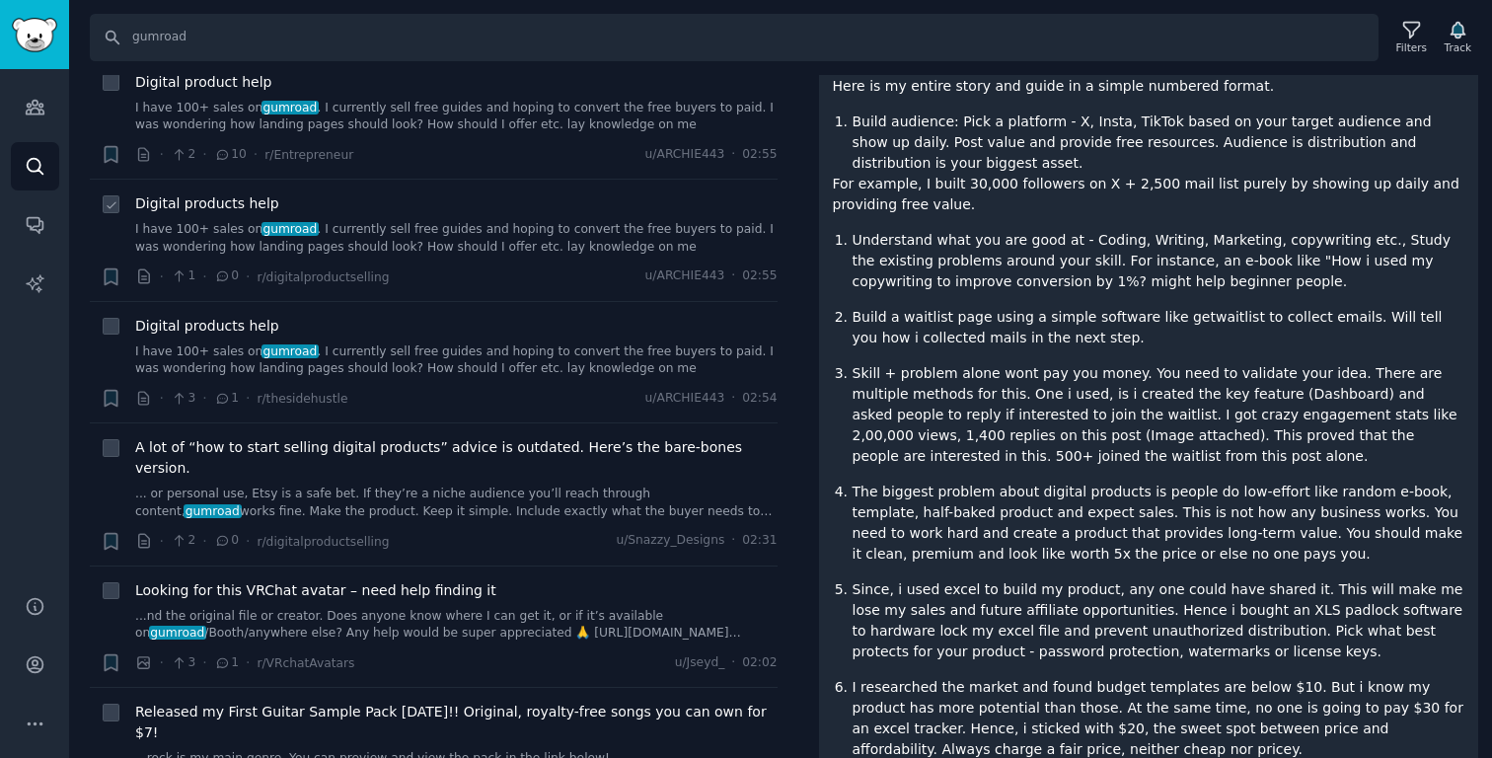
click at [459, 253] on link "I have 100+ sales on gumroad . I currently sell free guides and hoping to conve…" at bounding box center [456, 238] width 642 height 35
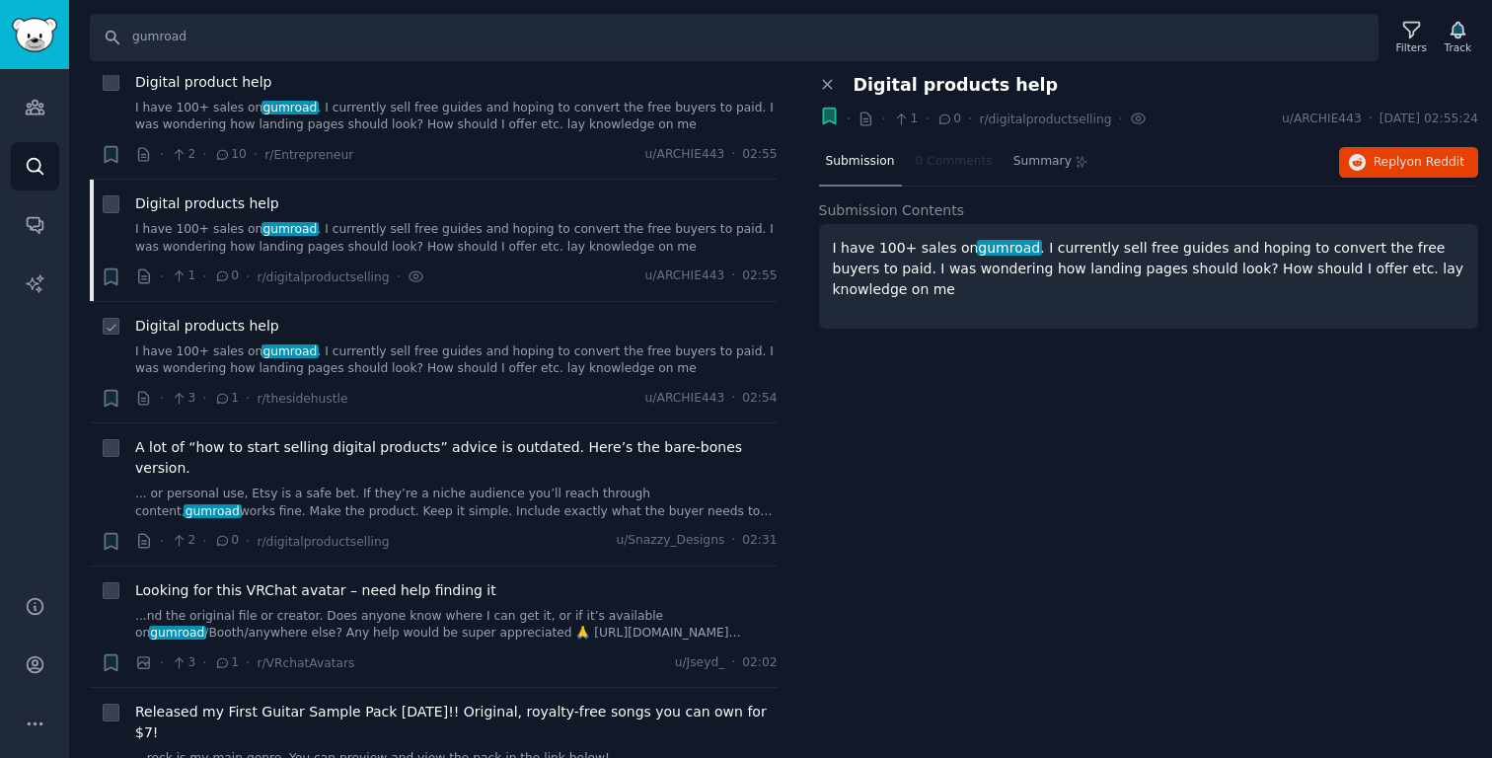
click at [375, 361] on link "I have 100+ sales on gumroad . I currently sell free guides and hoping to conve…" at bounding box center [456, 360] width 642 height 35
click at [352, 485] on link "... or personal use, Etsy is a safe bet. If they’re a niche audience you’ll rea…" at bounding box center [456, 502] width 642 height 35
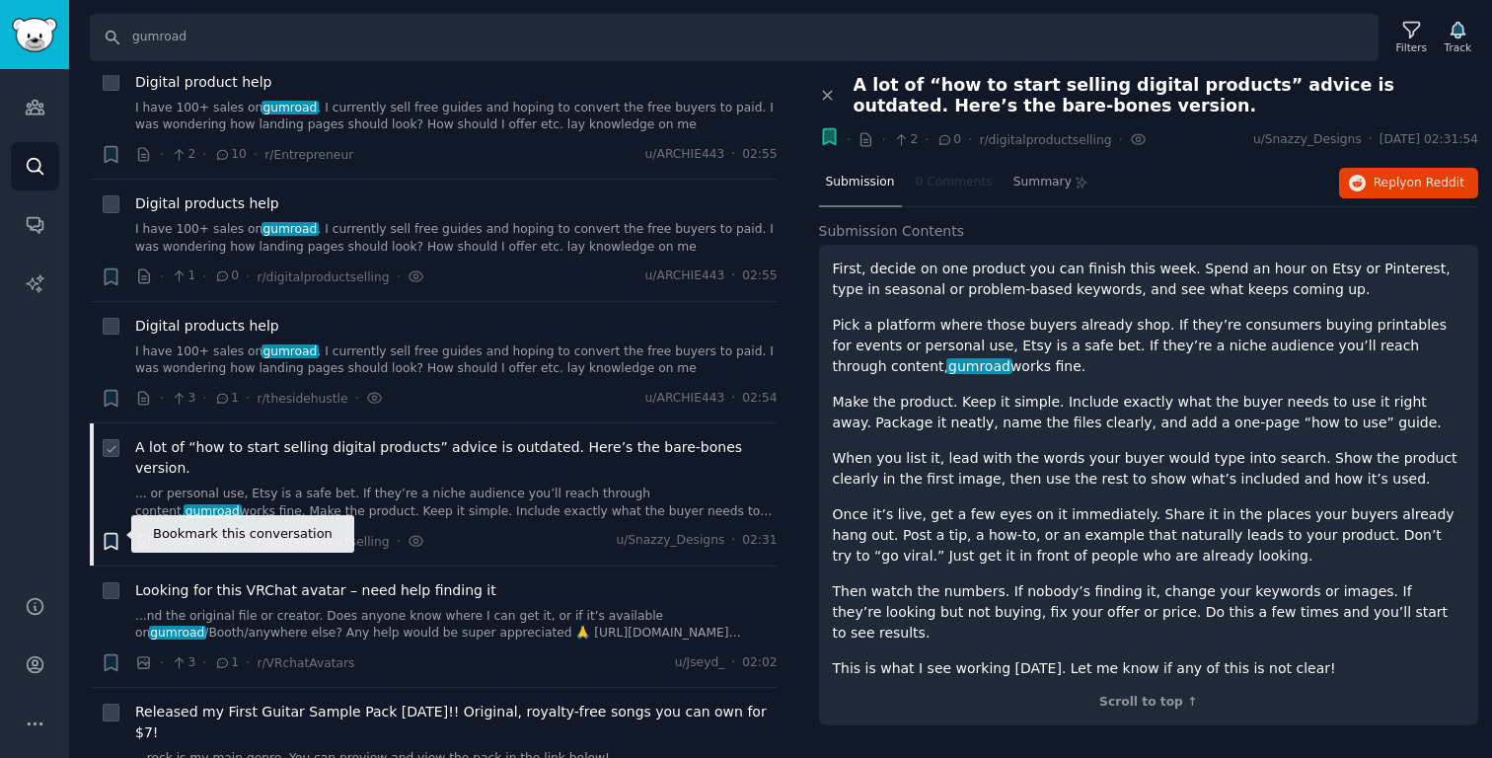
click at [112, 533] on icon "button" at bounding box center [111, 541] width 12 height 16
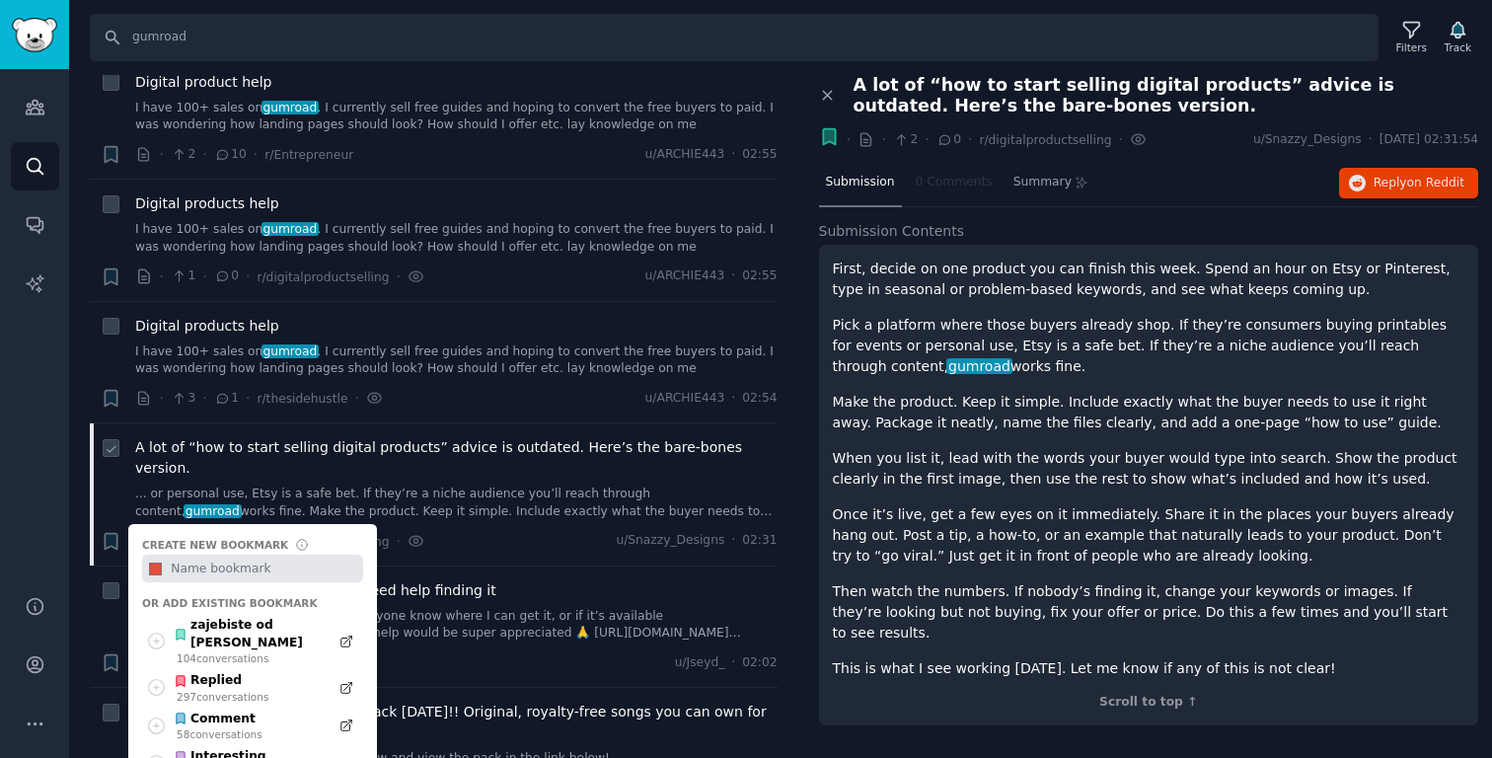
click at [248, 605] on div "Create new bookmark #e74c3c Or add existing bookmark zajebiste od [PERSON_NAME]…" at bounding box center [252, 660] width 249 height 273
click at [233, 651] on div "104 conversation s" at bounding box center [248, 658] width 142 height 14
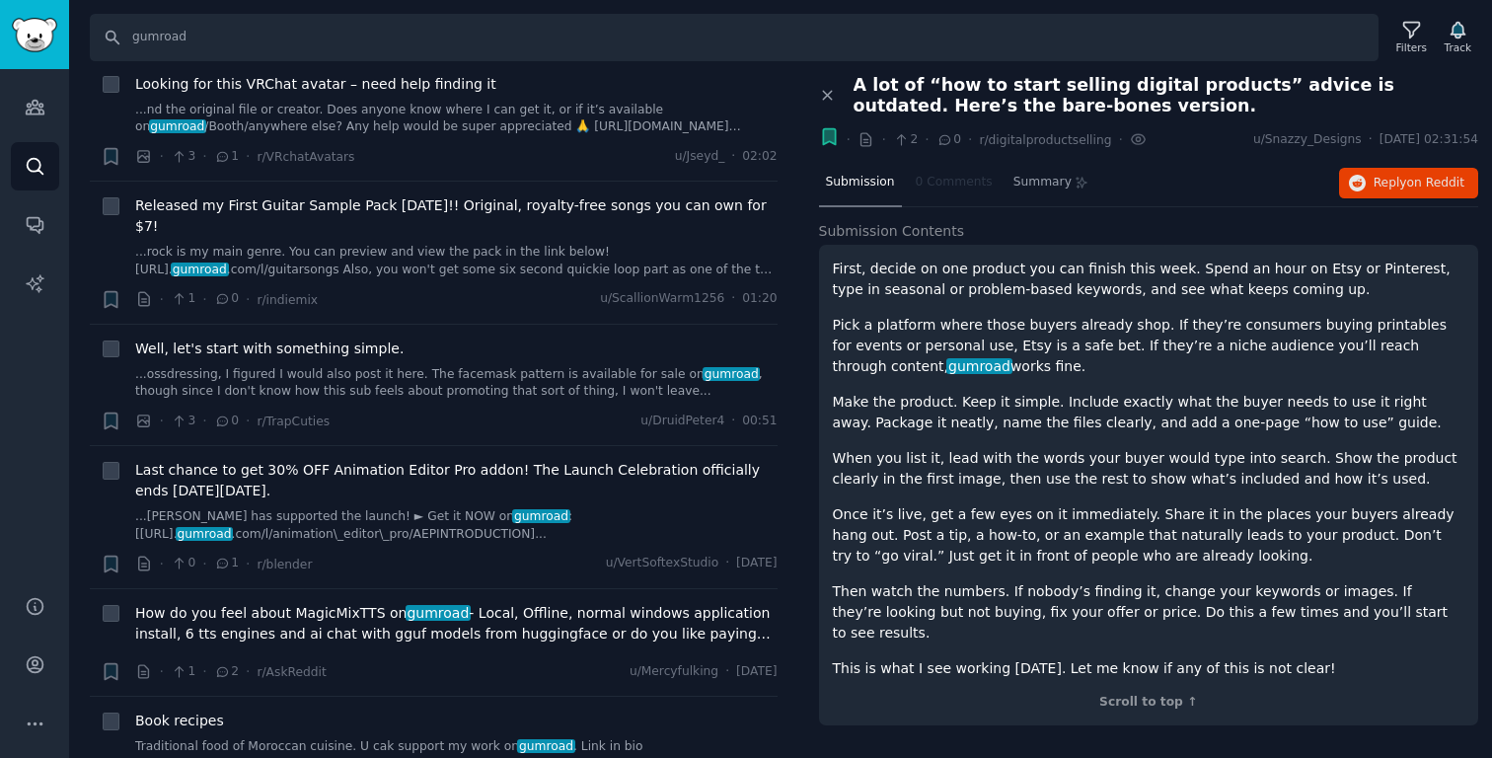
scroll to position [3331, 0]
click at [556, 364] on link "...ossdressing, I figured I would also post it here. The facemask pattern is av…" at bounding box center [456, 381] width 642 height 35
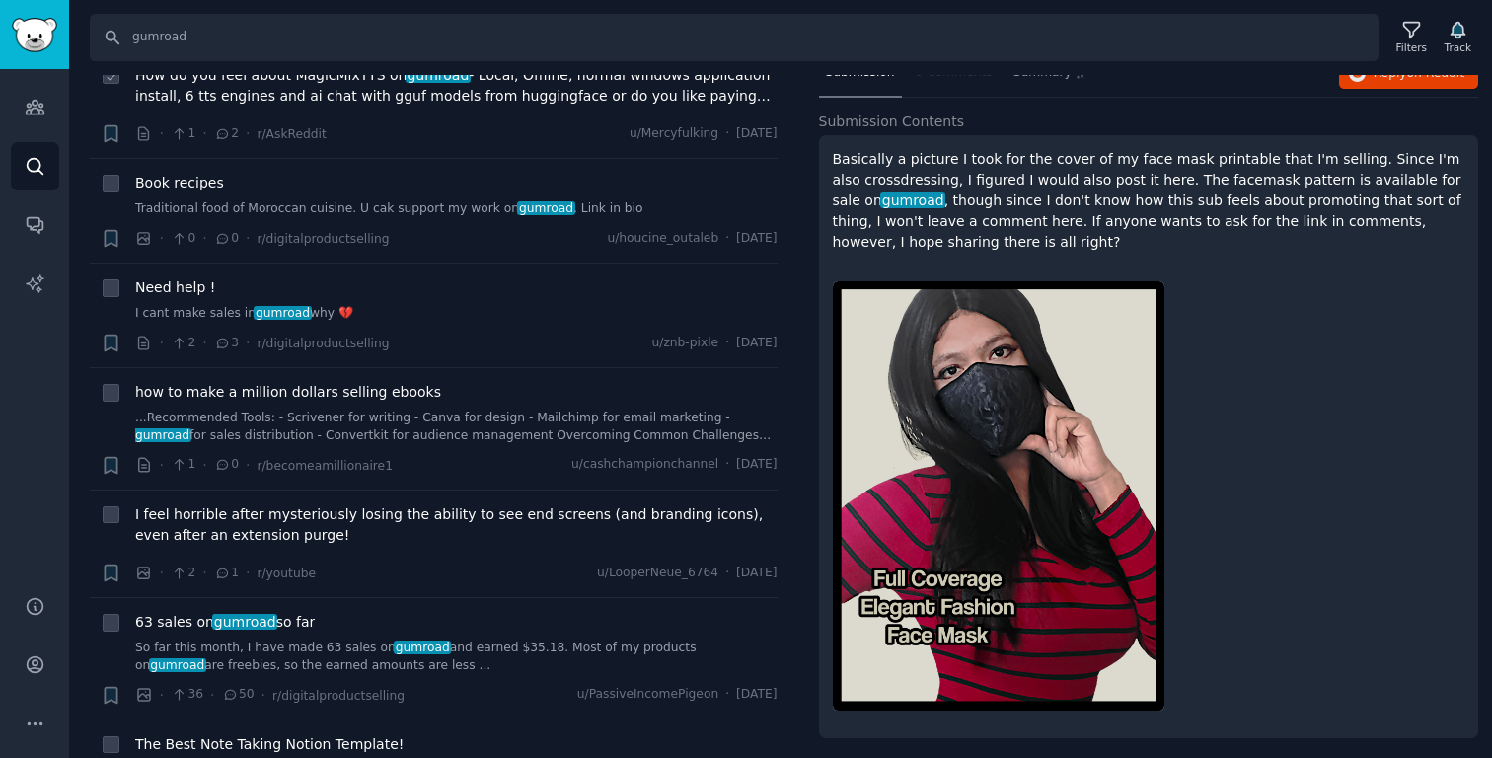
scroll to position [3868, 0]
click at [499, 293] on div "Need help ! I cant make sales in gumroad why 💔 · 2 · 3 · r/digitalproductsellin…" at bounding box center [456, 314] width 642 height 76
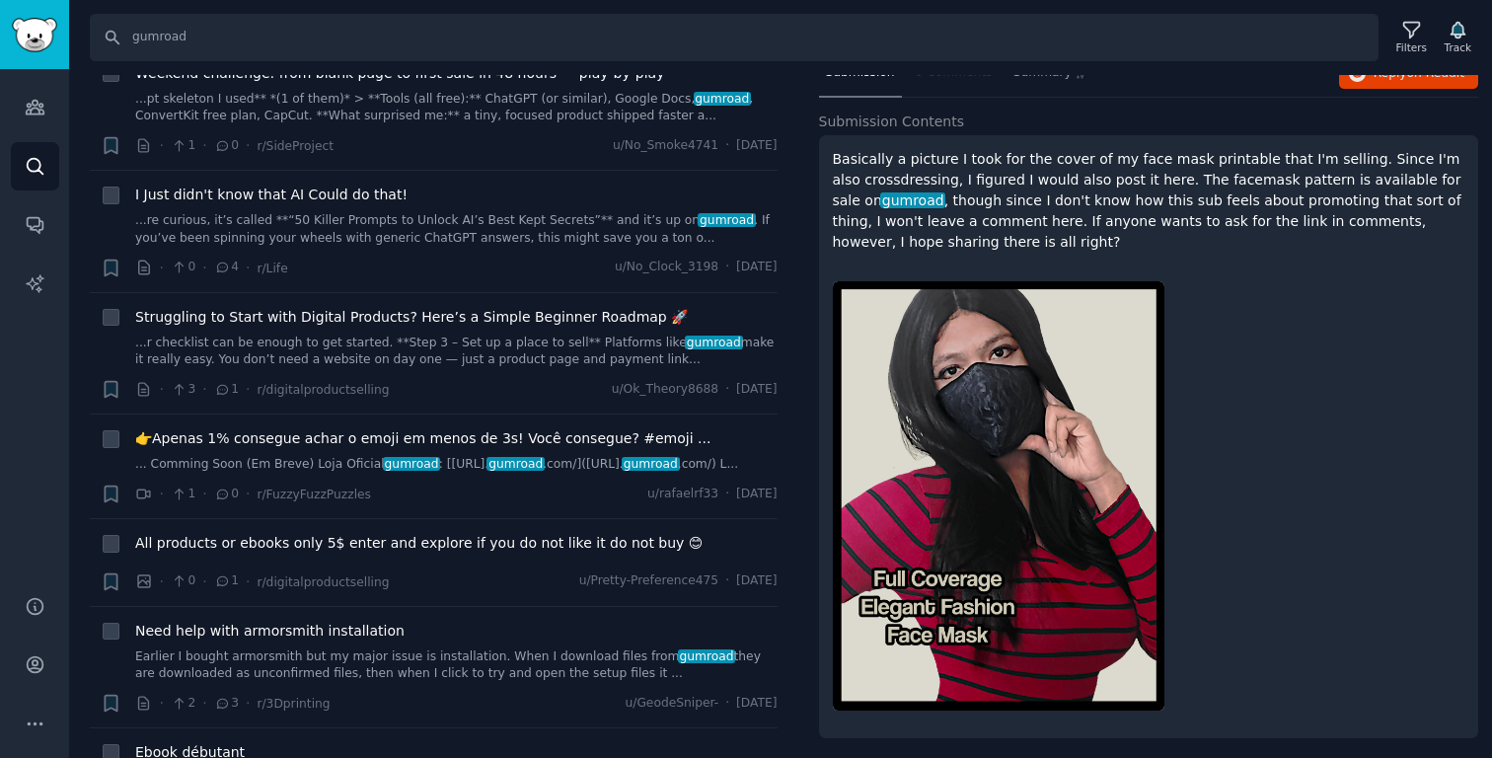
scroll to position [5050, 0]
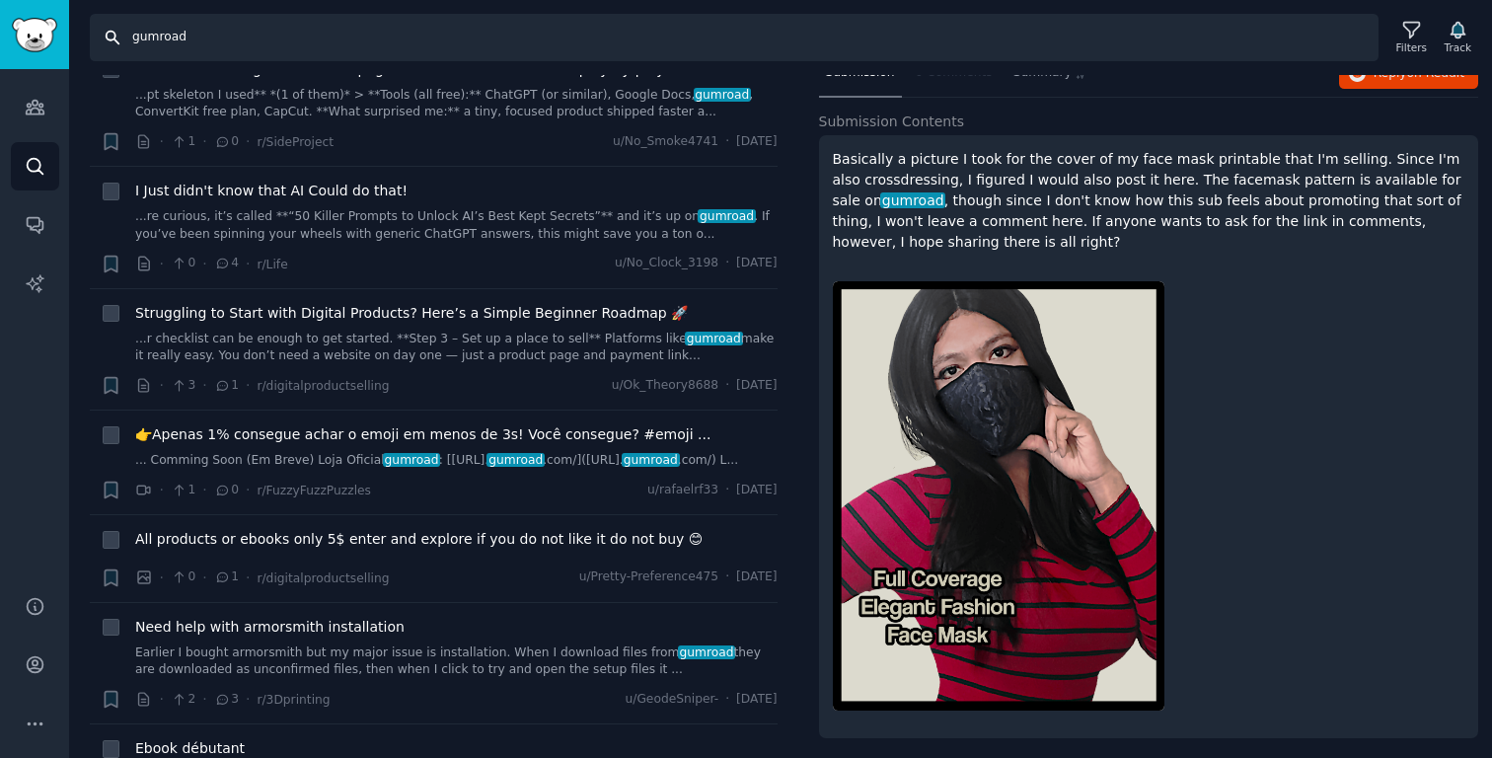
click at [223, 31] on input "gumroad" at bounding box center [734, 37] width 1289 height 47
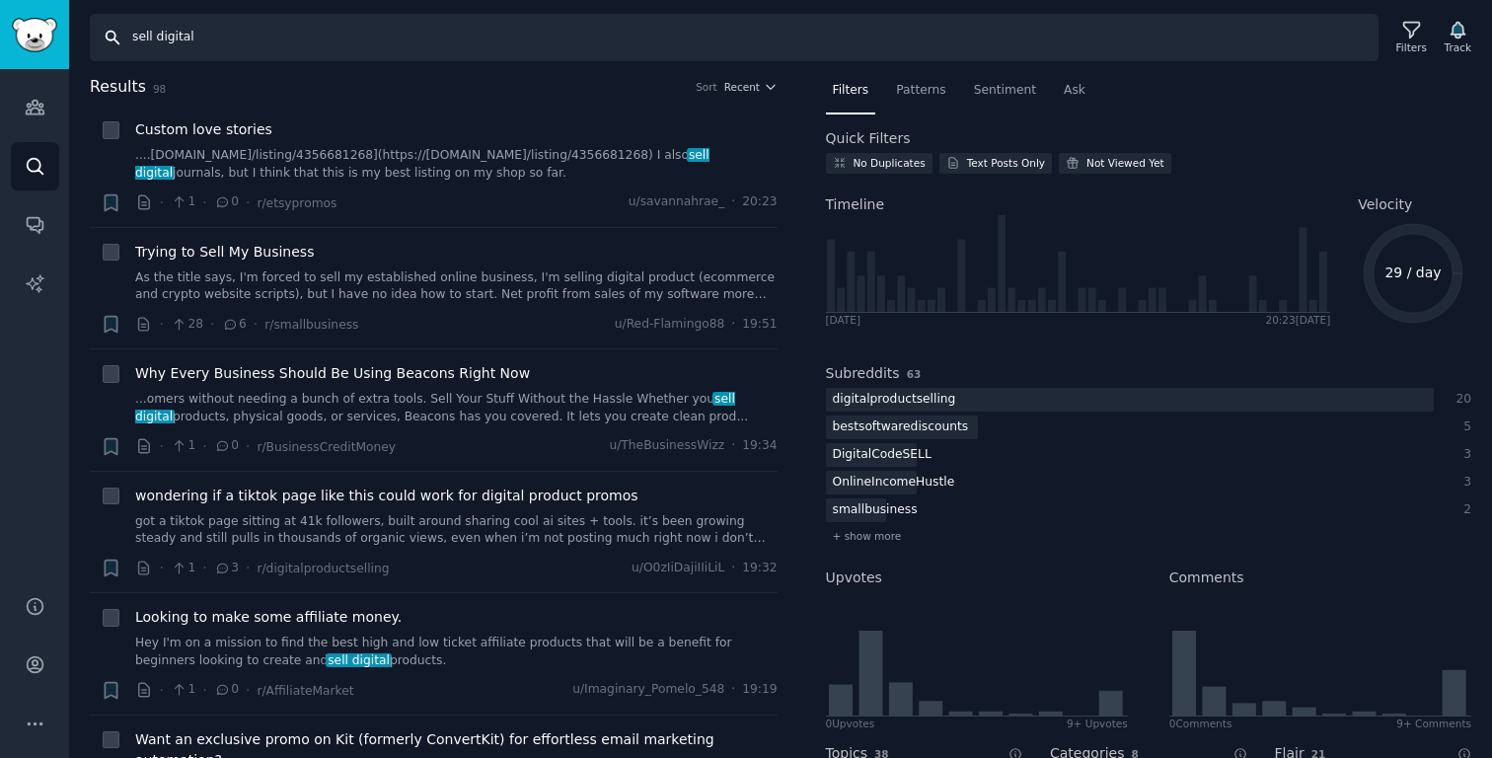
click at [187, 34] on input "sell digital" at bounding box center [734, 37] width 1289 height 47
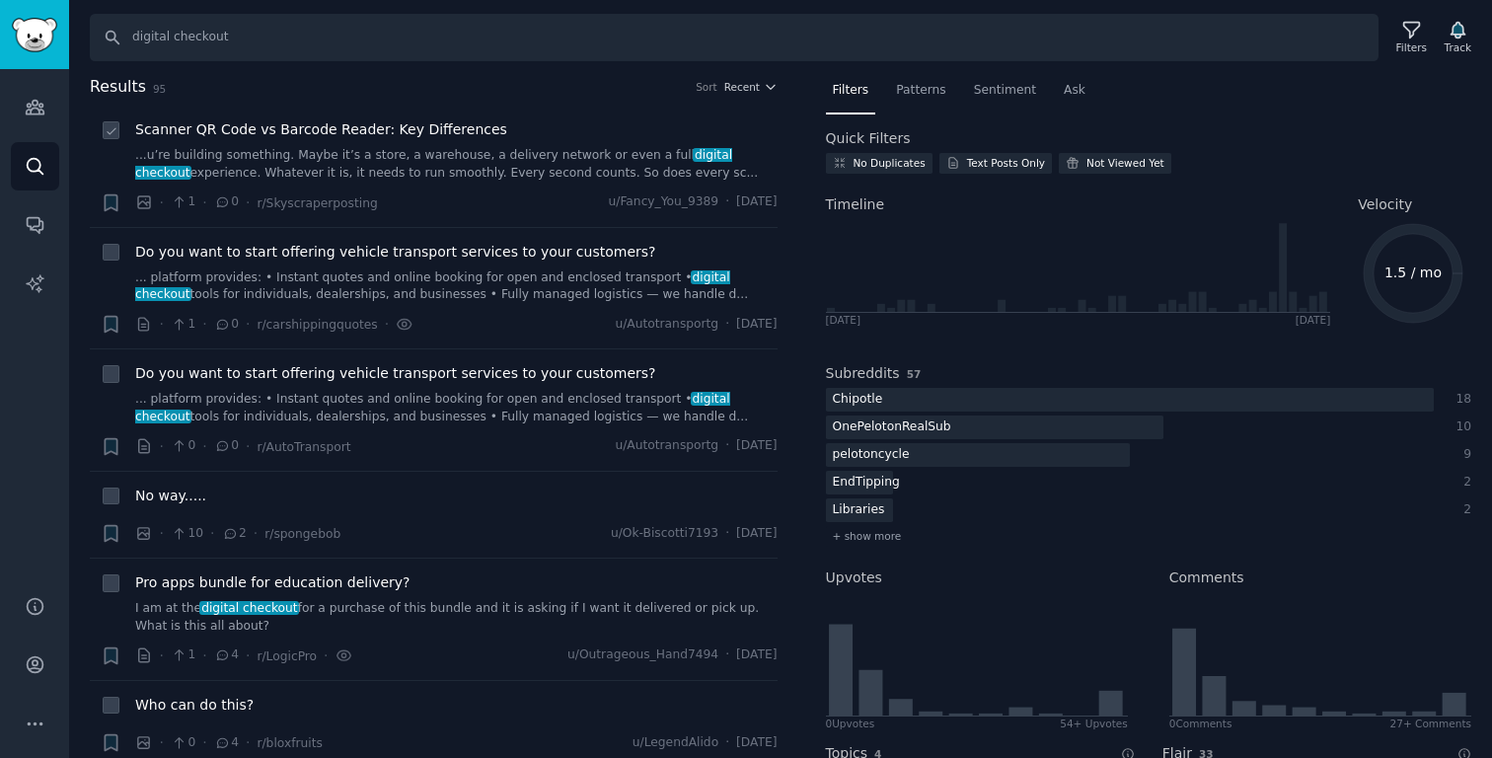
click at [555, 153] on link "...u’re building something. Maybe it’s a store, a warehouse, a delivery network…" at bounding box center [456, 164] width 642 height 35
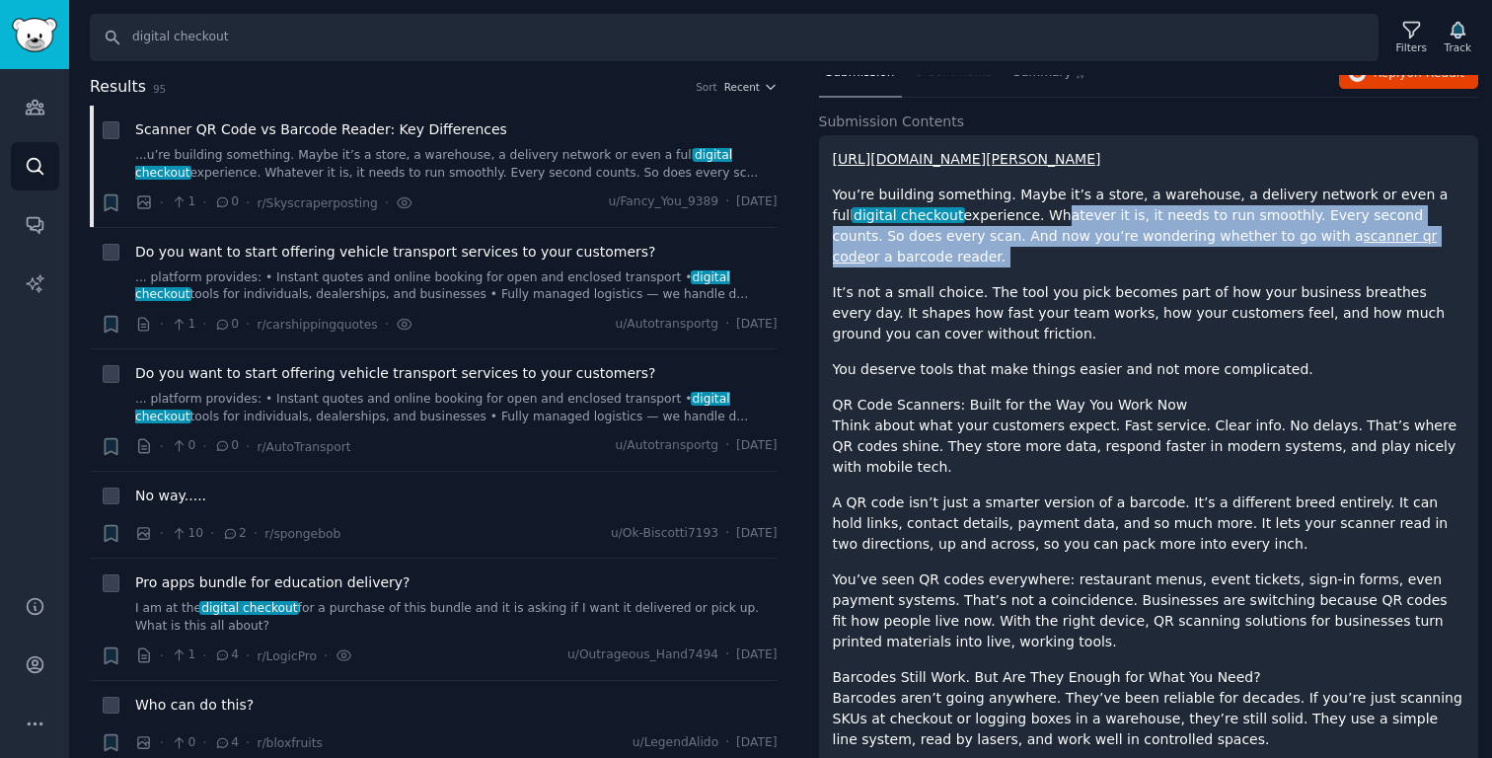
drag, startPoint x: 1043, startPoint y: 273, endPoint x: 983, endPoint y: 243, distance: 67.5
click at [983, 243] on p "You’re building something. Maybe it’s a store, a warehouse, a delivery network …" at bounding box center [1149, 226] width 632 height 83
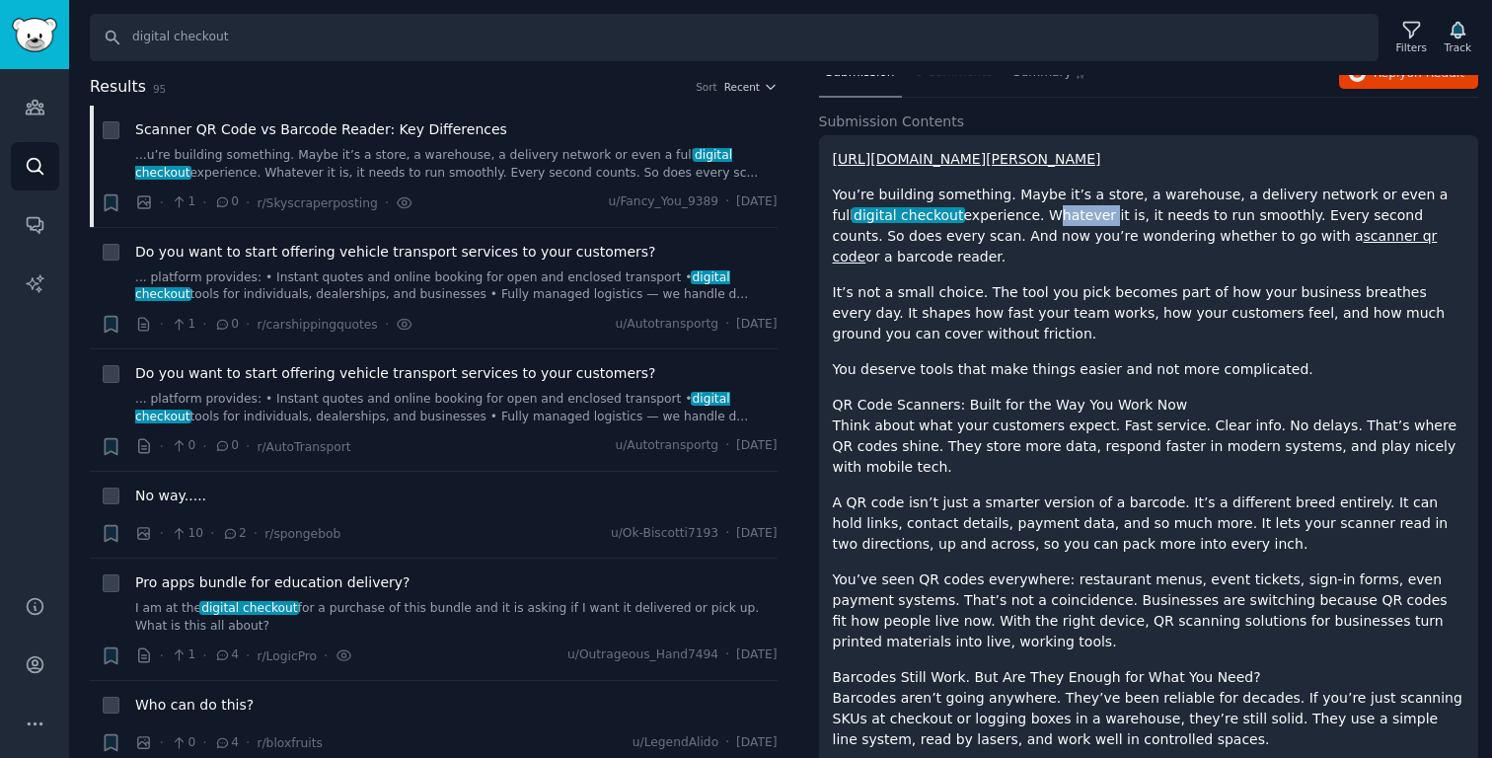
click at [983, 243] on p "You’re building something. Maybe it’s a store, a warehouse, a delivery network …" at bounding box center [1149, 226] width 632 height 83
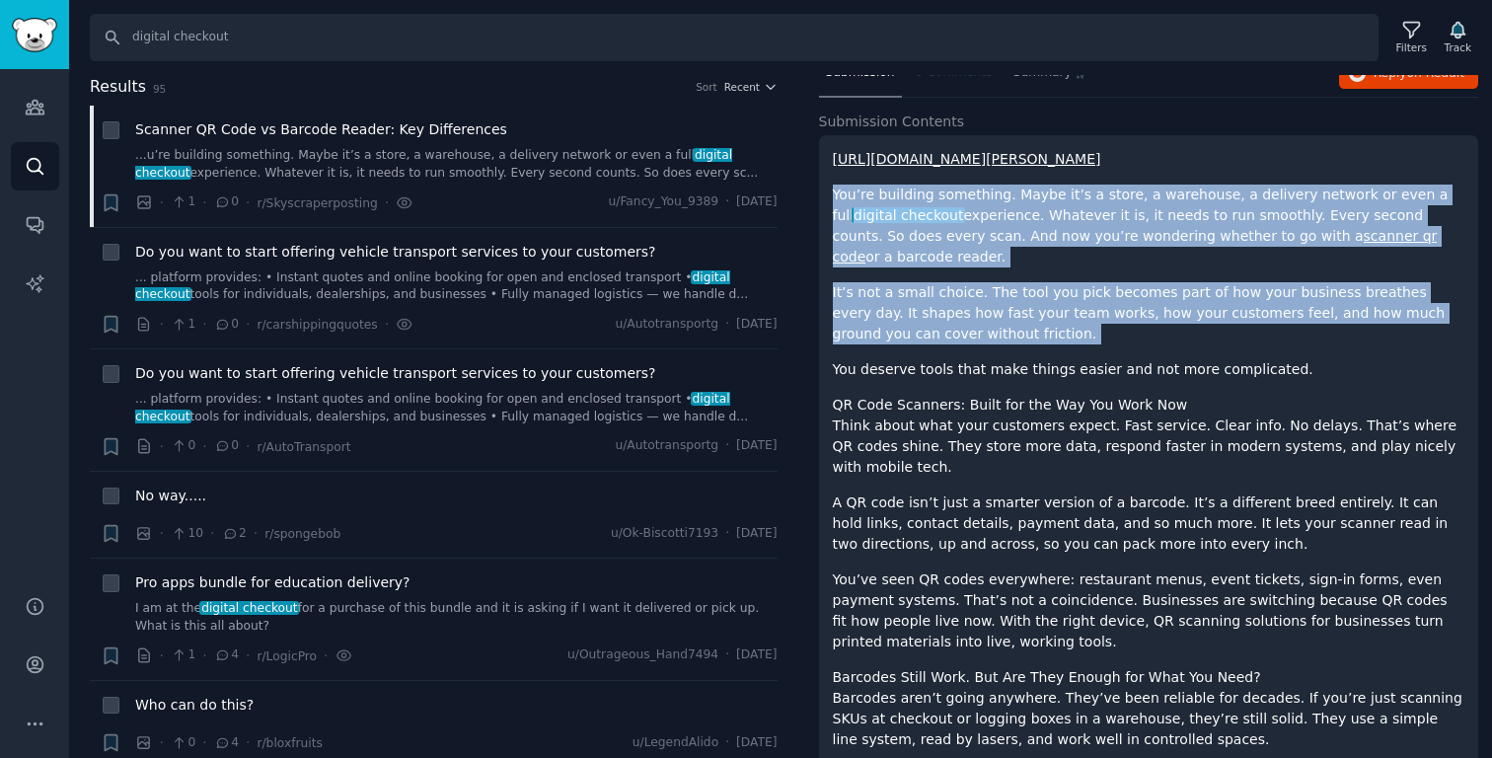
drag, startPoint x: 983, startPoint y: 243, endPoint x: 1037, endPoint y: 300, distance: 78.9
click at [1037, 300] on p "It’s not a small choice. The tool you pick becomes part of how your business br…" at bounding box center [1149, 313] width 632 height 62
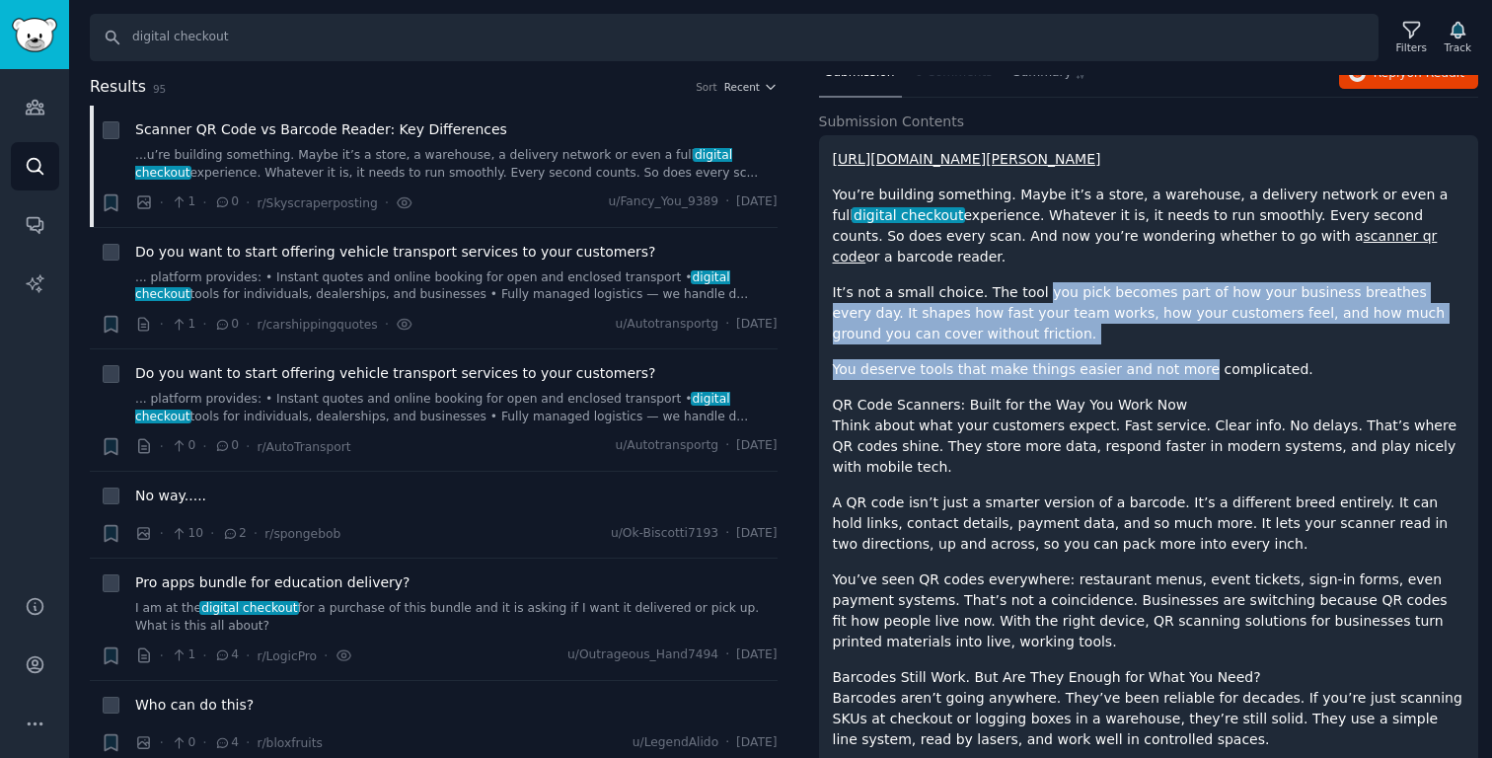
drag, startPoint x: 1037, startPoint y: 300, endPoint x: 1170, endPoint y: 413, distance: 175.0
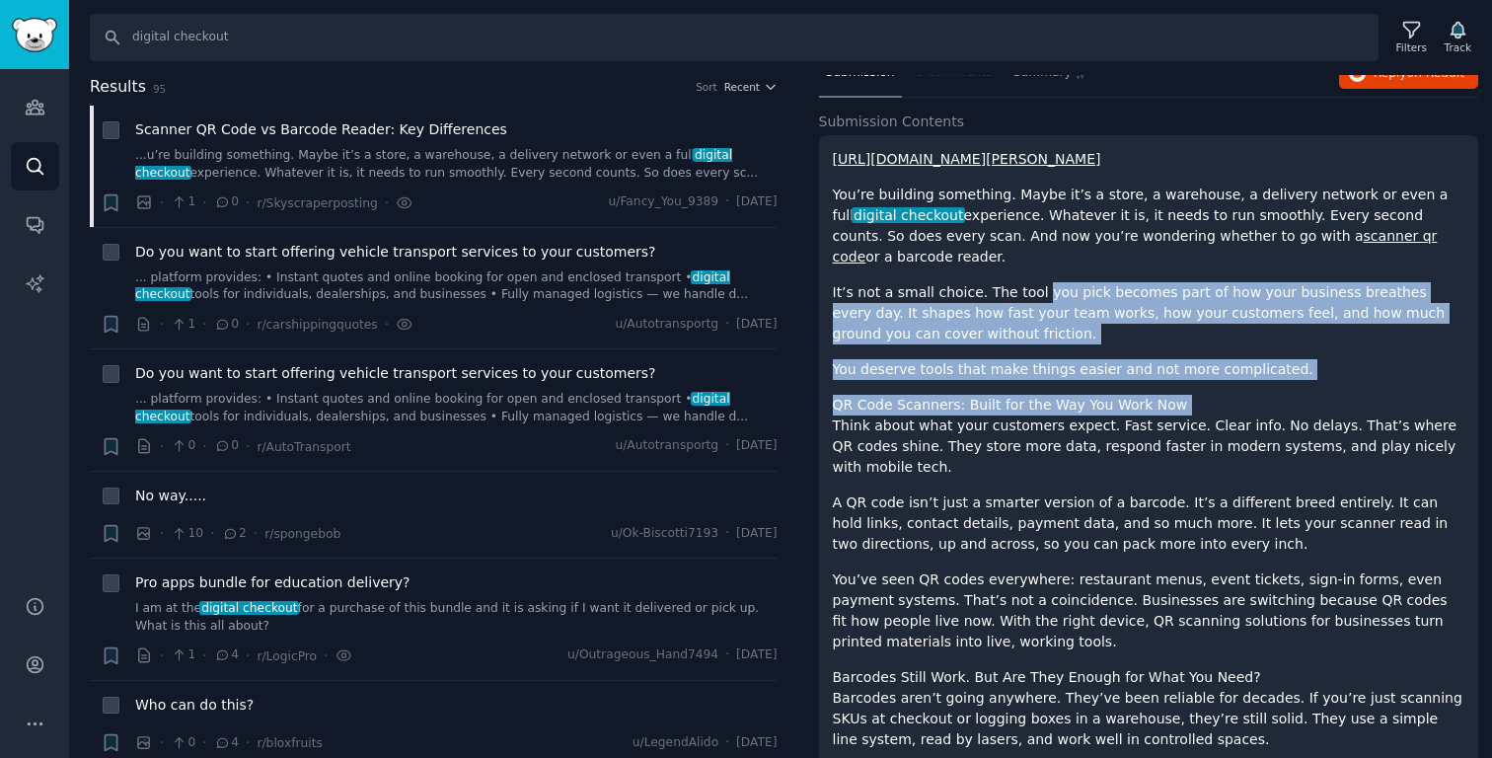
click at [1095, 413] on h1 "QR Code Scanners: Built for the Way You Work Now" at bounding box center [1149, 405] width 632 height 21
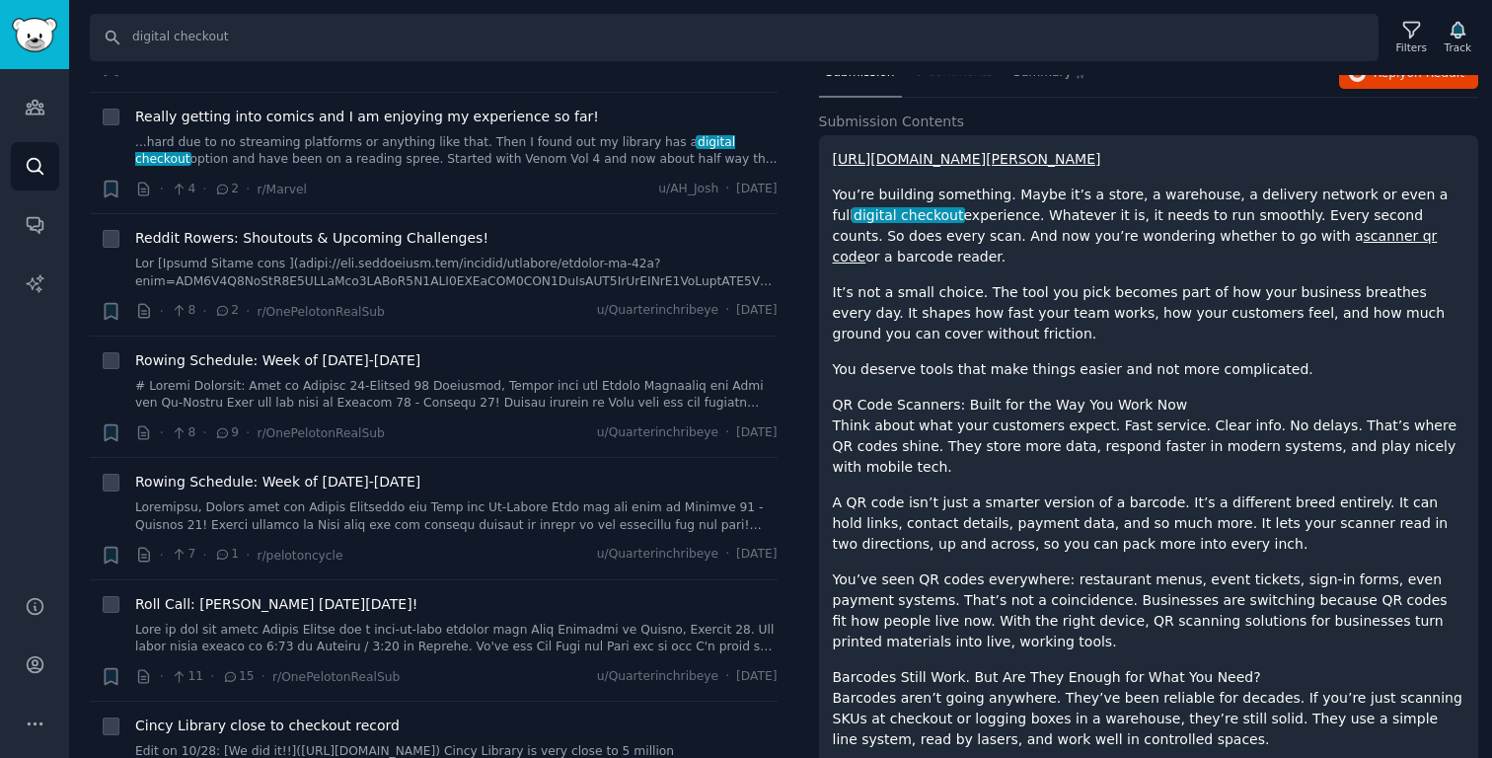
scroll to position [3874, 0]
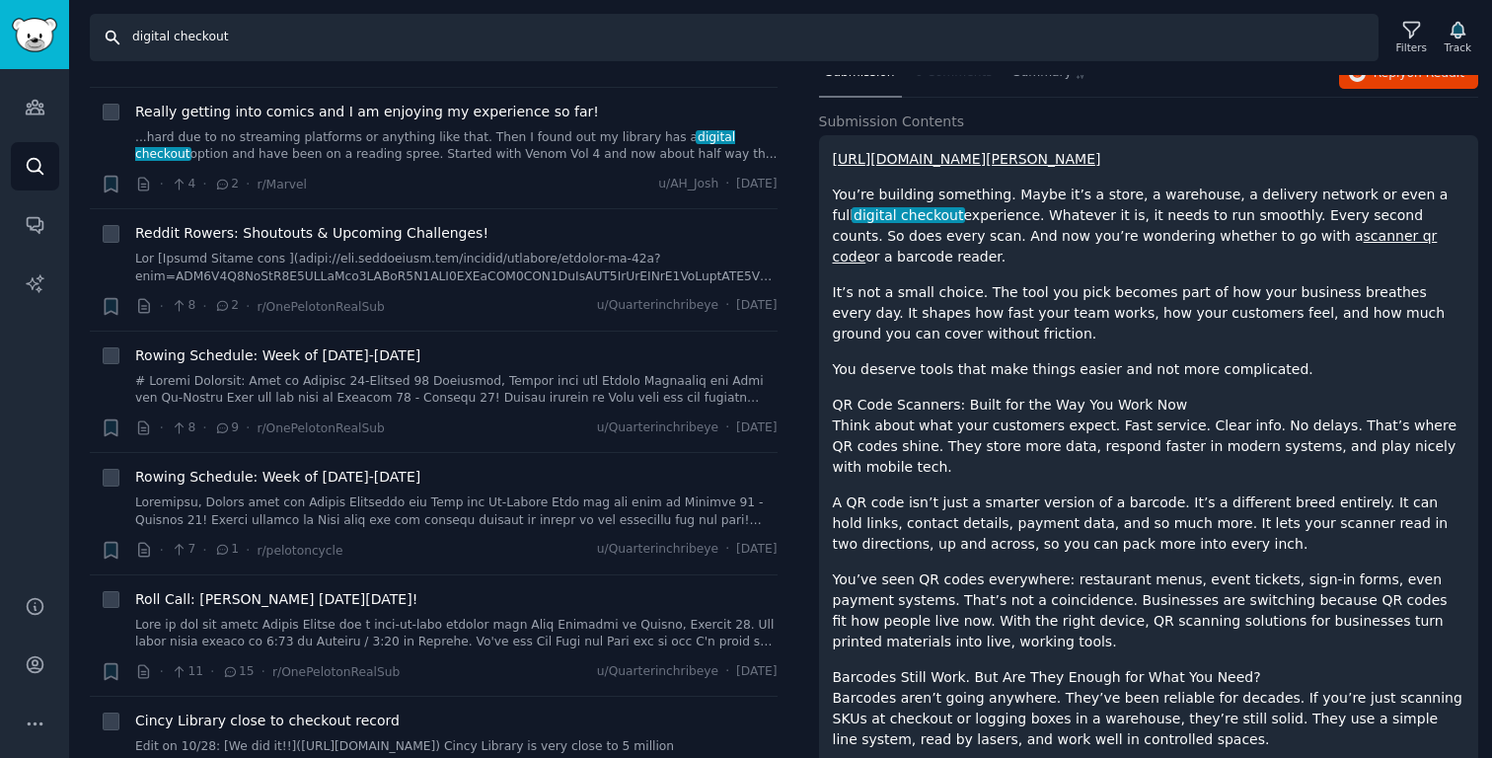
click at [280, 23] on input "digital checkout" at bounding box center [734, 37] width 1289 height 47
type input "payhip"
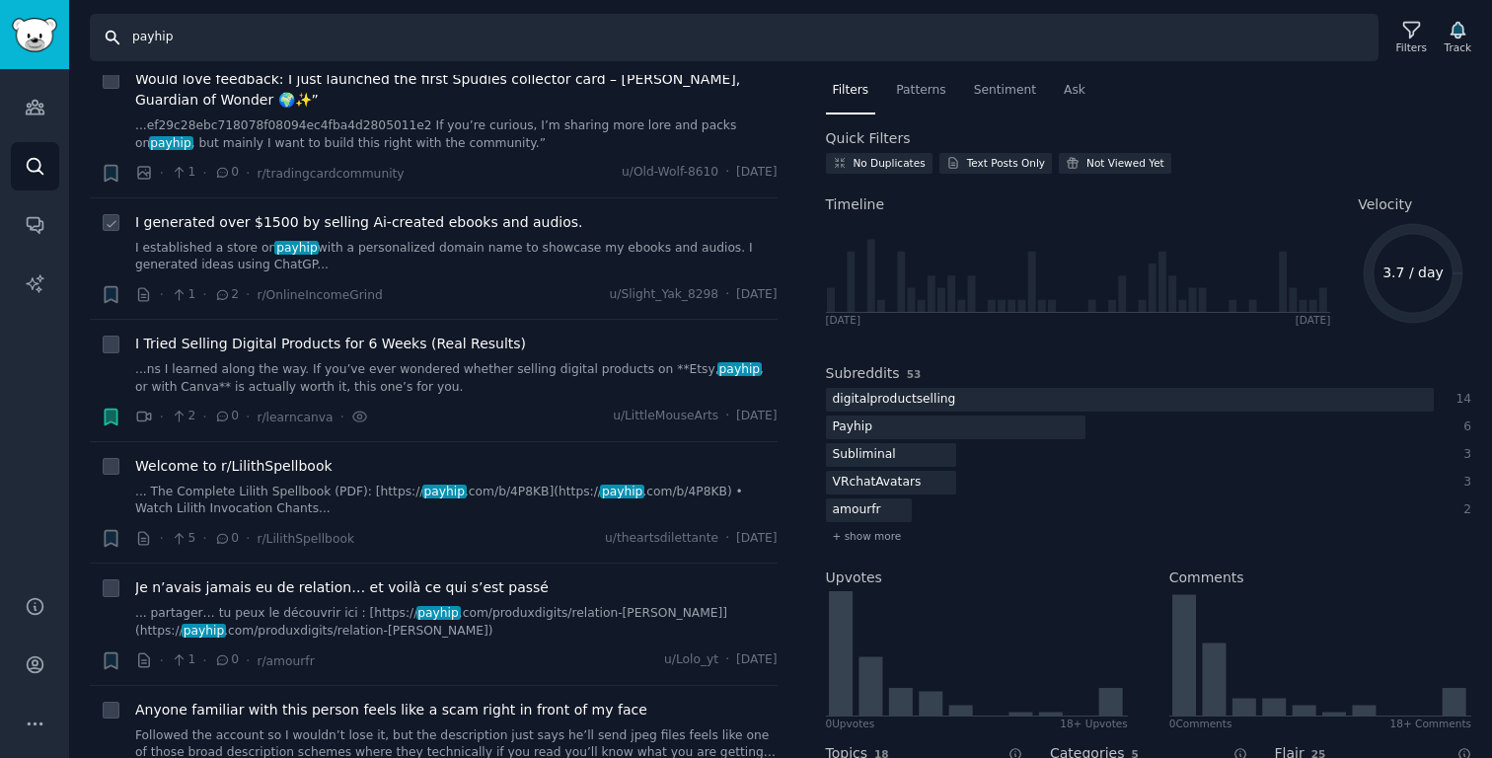
scroll to position [51, 0]
click at [455, 254] on link "I established a store on payhip with a personalized domain name to showcase my …" at bounding box center [456, 256] width 642 height 35
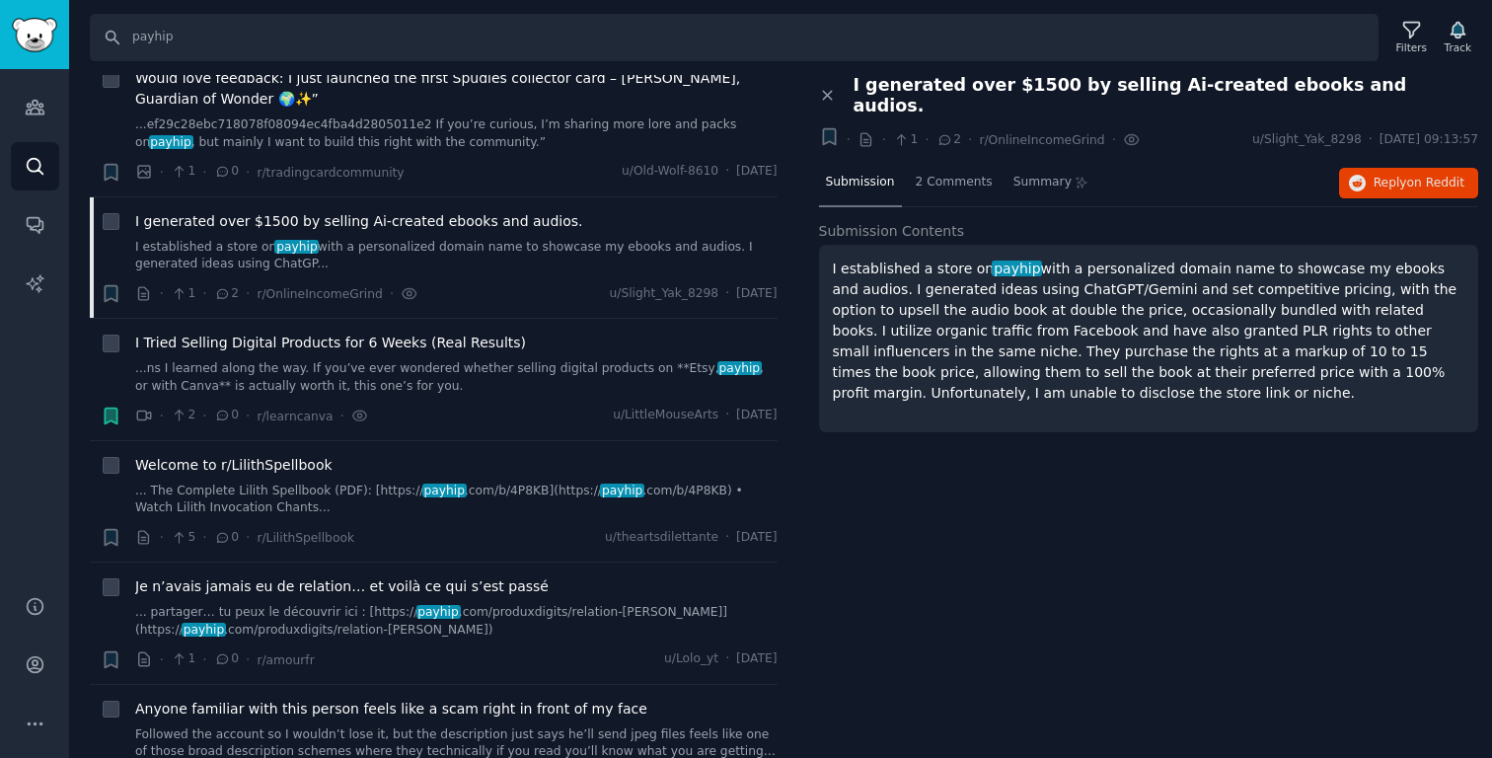
click at [1095, 518] on div "Close panel I generated over $1500 by selling Ai-created ebooks and audios. + ·…" at bounding box center [1149, 417] width 688 height 684
drag, startPoint x: 1130, startPoint y: 256, endPoint x: 1170, endPoint y: 382, distance: 132.6
click at [1095, 380] on p "I established a store on payhip with a personalized domain name to showcase my …" at bounding box center [1149, 331] width 632 height 145
click at [1095, 382] on div "I established a store on payhip with a personalized domain name to showcase my …" at bounding box center [1149, 338] width 660 height 187
drag, startPoint x: 1170, startPoint y: 382, endPoint x: 1124, endPoint y: 269, distance: 121.7
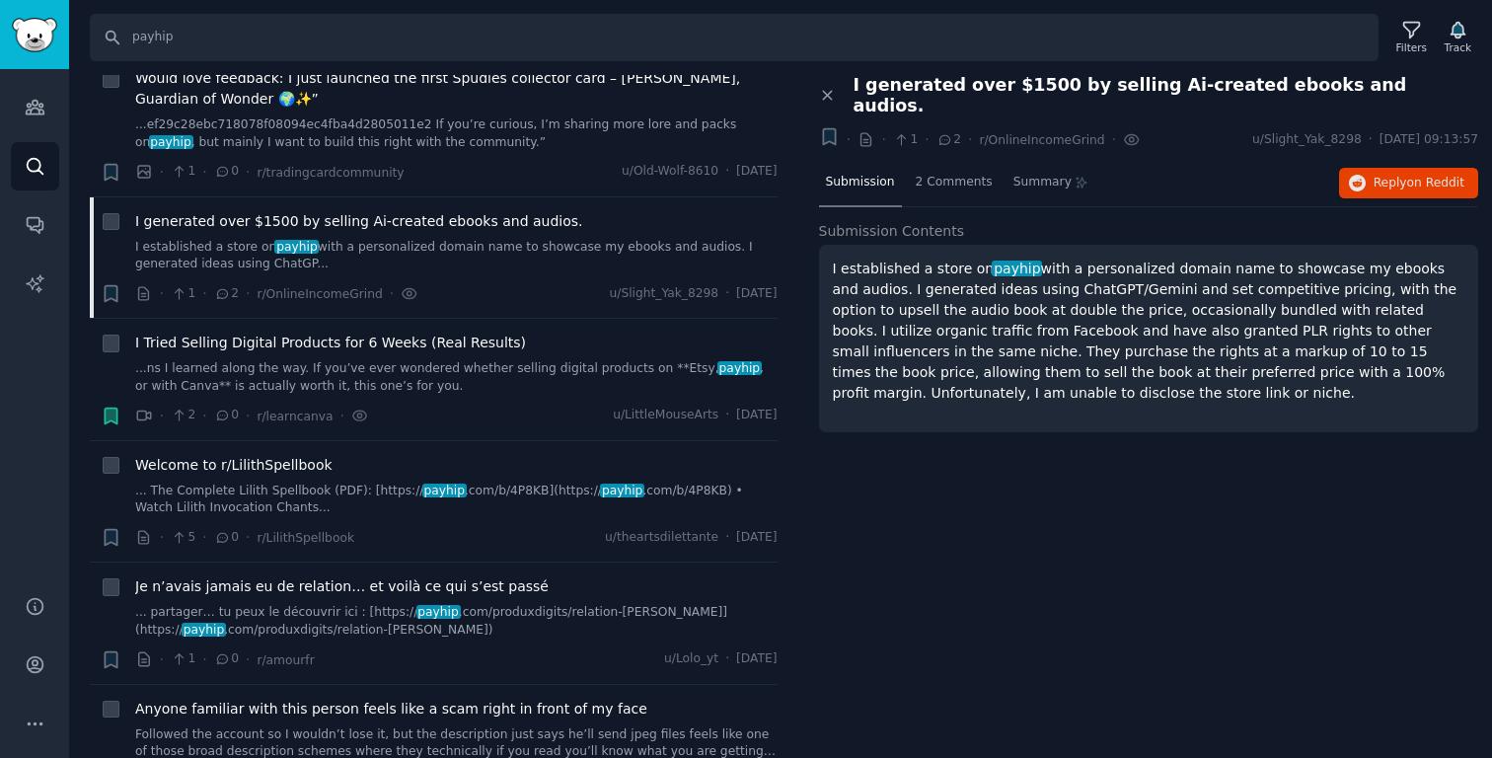
click at [1095, 269] on div "I established a store on payhip with a personalized domain name to showcase my …" at bounding box center [1149, 338] width 660 height 187
click at [1095, 269] on p "I established a store on payhip with a personalized domain name to showcase my …" at bounding box center [1149, 331] width 632 height 145
drag, startPoint x: 1124, startPoint y: 269, endPoint x: 1168, endPoint y: 404, distance: 141.3
click at [1095, 404] on div "I established a store on payhip with a personalized domain name to showcase my …" at bounding box center [1149, 338] width 660 height 187
click at [1095, 406] on div "I established a store on payhip with a personalized domain name to showcase my …" at bounding box center [1149, 338] width 660 height 187
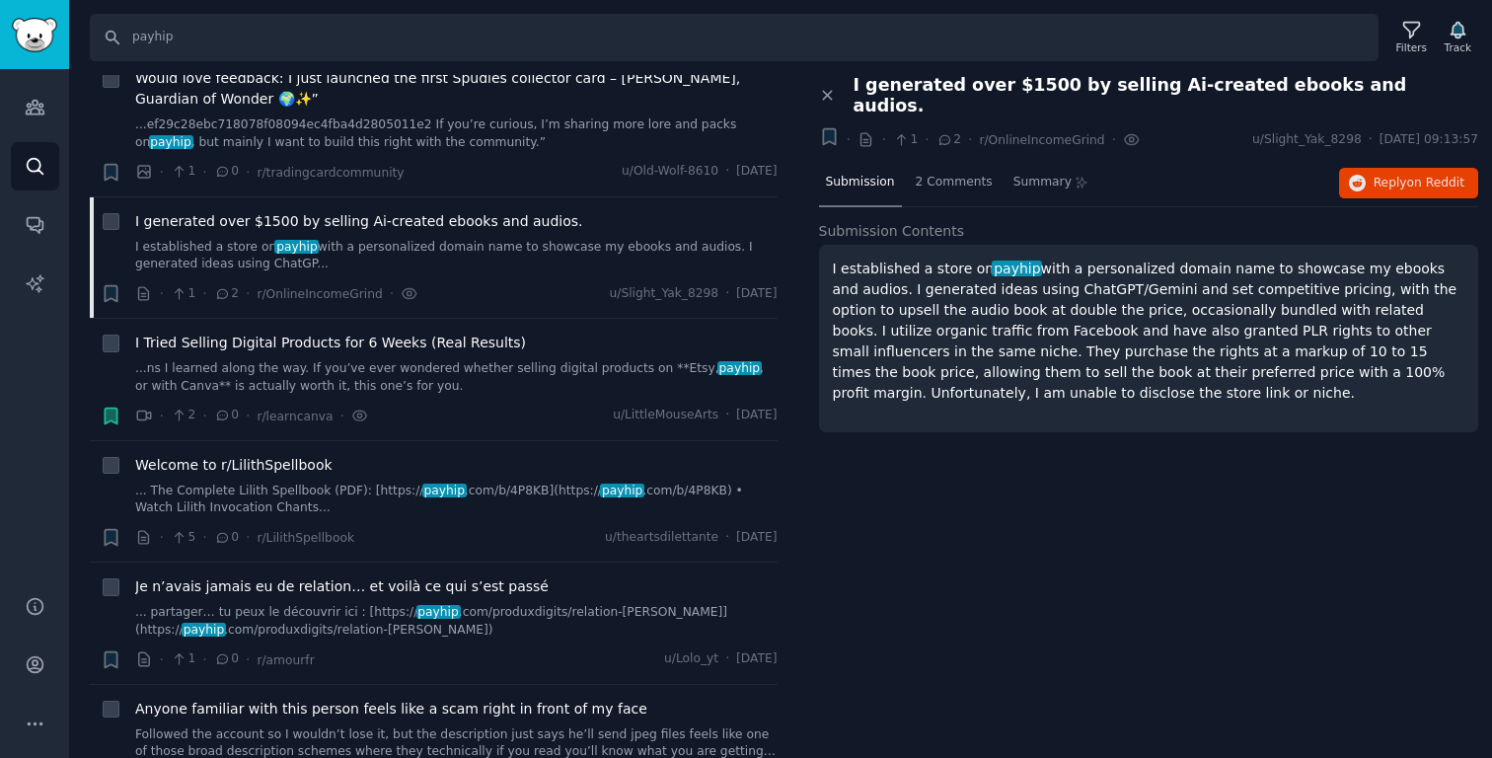
click at [1057, 477] on div "Close panel I generated over $1500 by selling Ai-created ebooks and audios. + ·…" at bounding box center [1149, 417] width 688 height 684
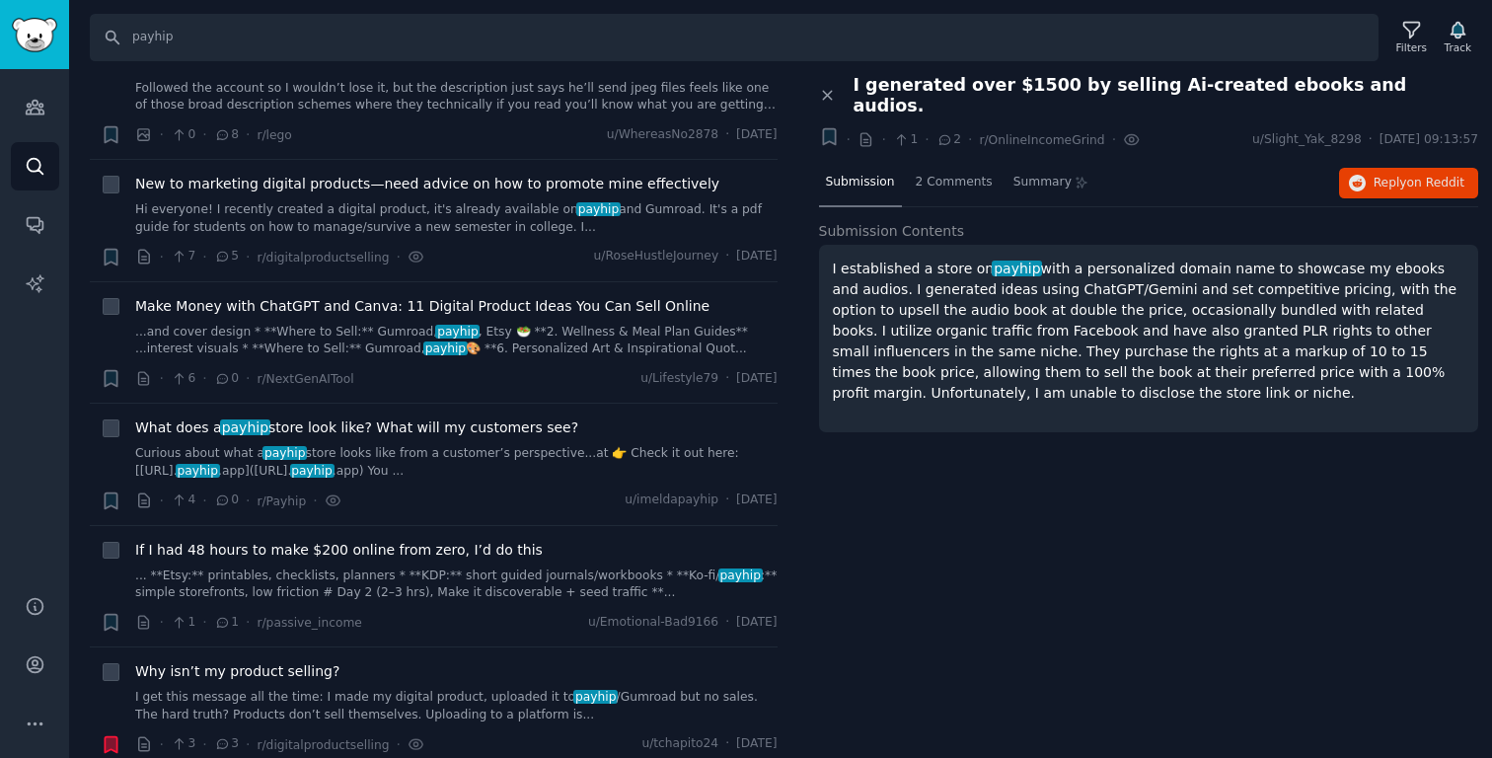
scroll to position [700, 0]
click at [351, 235] on div "New to marketing digital products—need advice on how to promote mine effectivel…" at bounding box center [456, 219] width 642 height 94
click at [387, 211] on link "Hi everyone! I recently created a digital product, it's already available on pa…" at bounding box center [456, 216] width 642 height 35
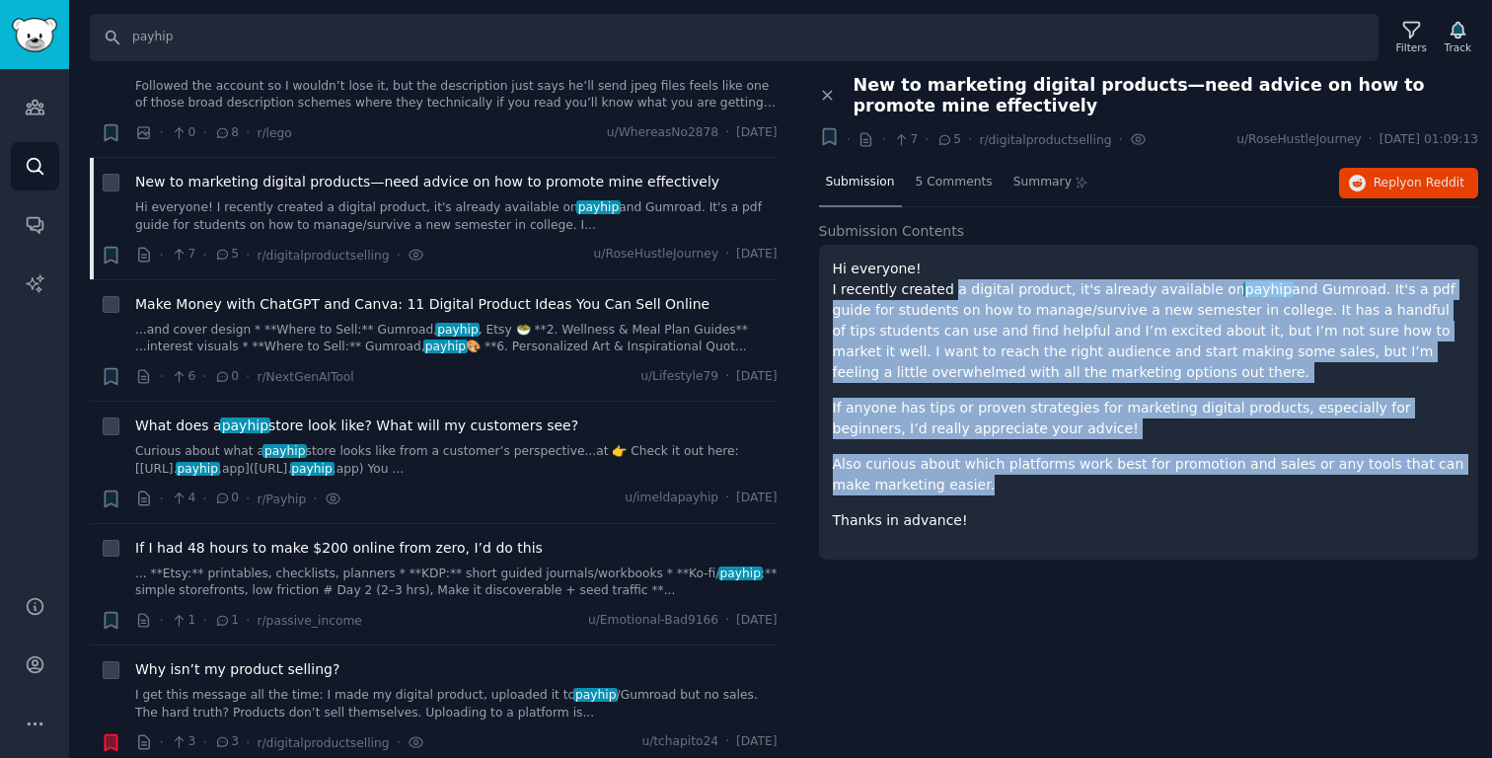
drag, startPoint x: 1093, startPoint y: 493, endPoint x: 940, endPoint y: 290, distance: 254.4
click at [940, 292] on div "Hi everyone! I recently created a digital product, it's already available on pa…" at bounding box center [1149, 395] width 632 height 272
click at [940, 290] on p "Hi everyone! I recently created a digital product, it's already available on pa…" at bounding box center [1149, 321] width 632 height 124
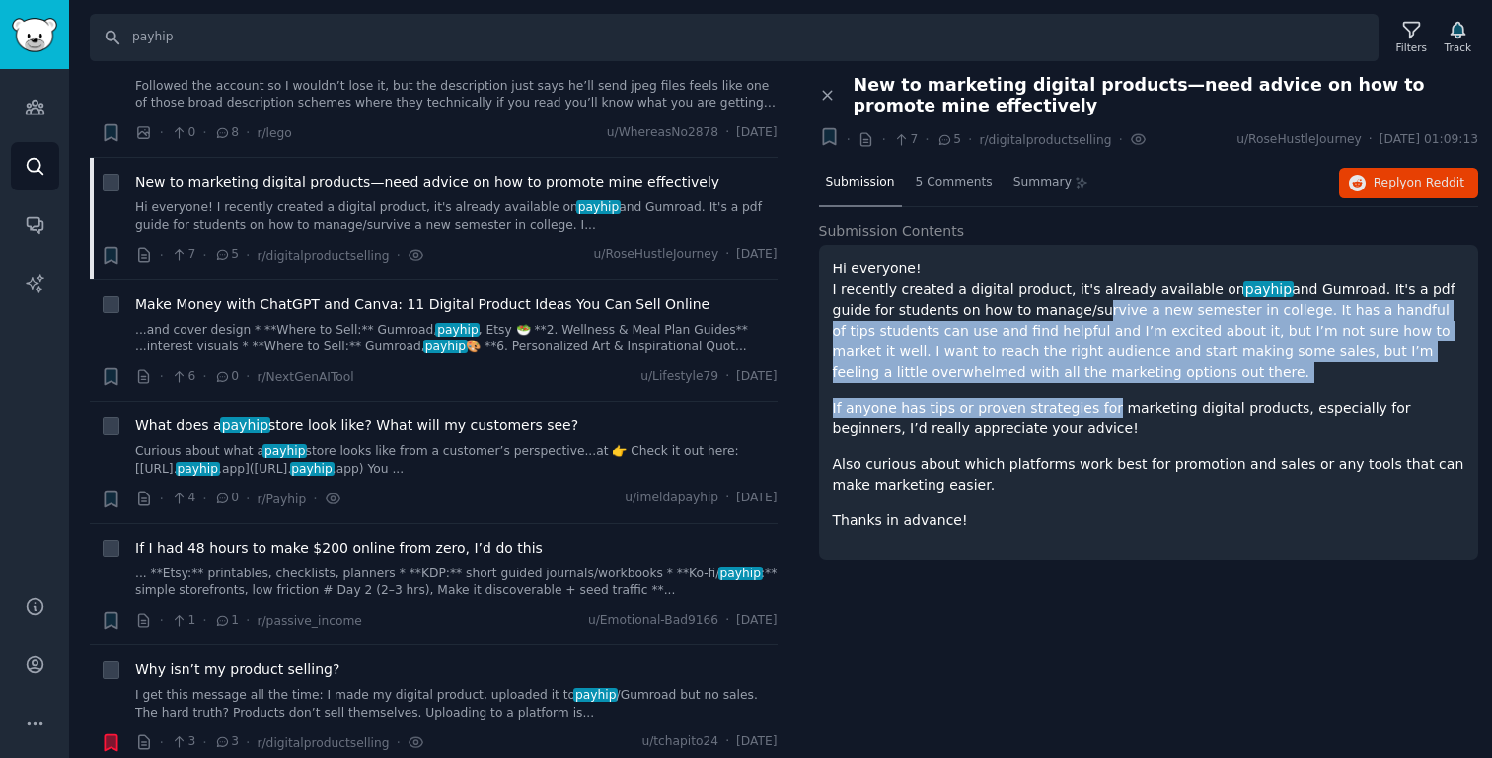
drag, startPoint x: 1040, startPoint y: 300, endPoint x: 1102, endPoint y: 424, distance: 139.0
click at [1095, 421] on div "Hi everyone! I recently created a digital product, it's already available on pa…" at bounding box center [1149, 395] width 632 height 272
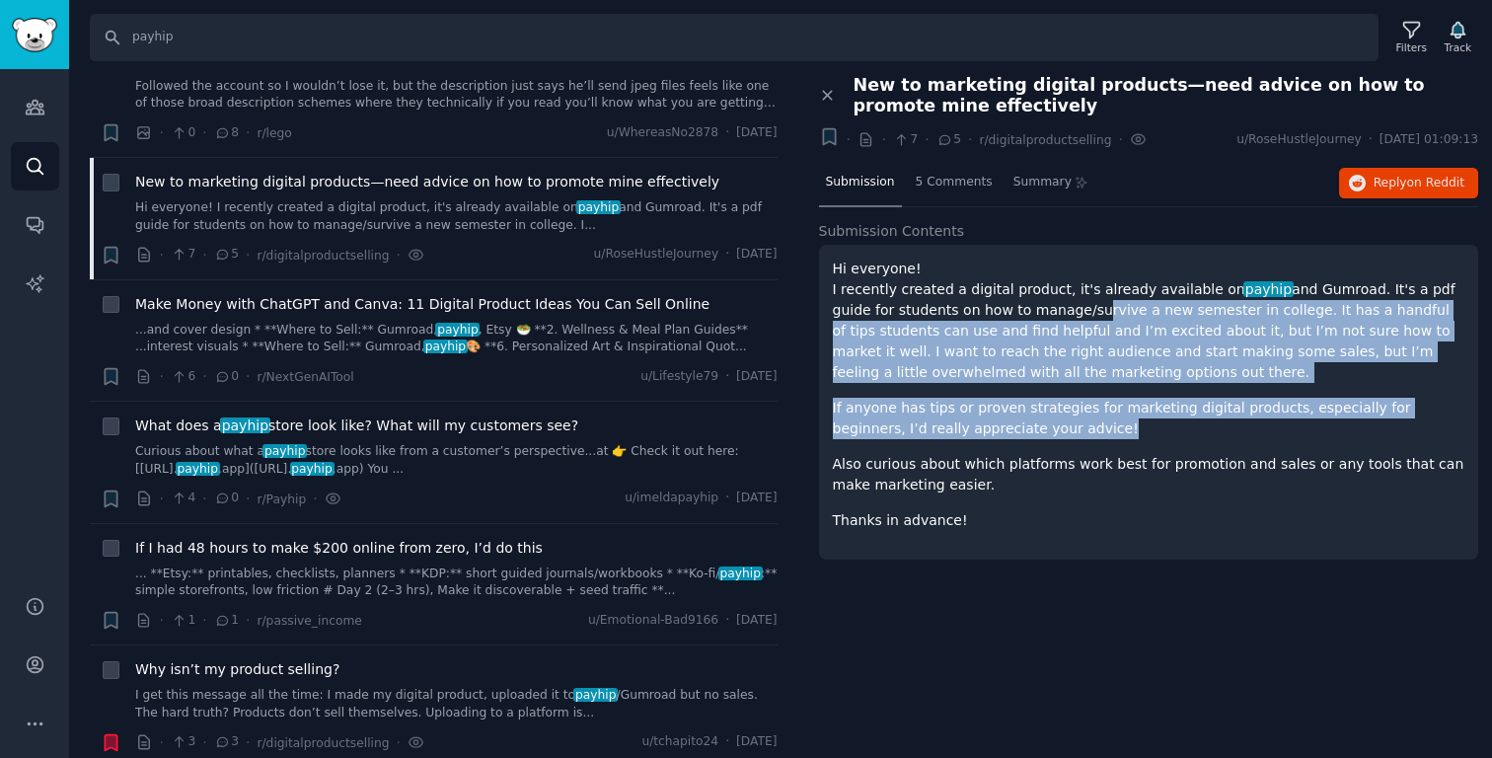
click at [1095, 424] on p "If anyone has tips or proven strategies for marketing digital products, especia…" at bounding box center [1149, 418] width 632 height 41
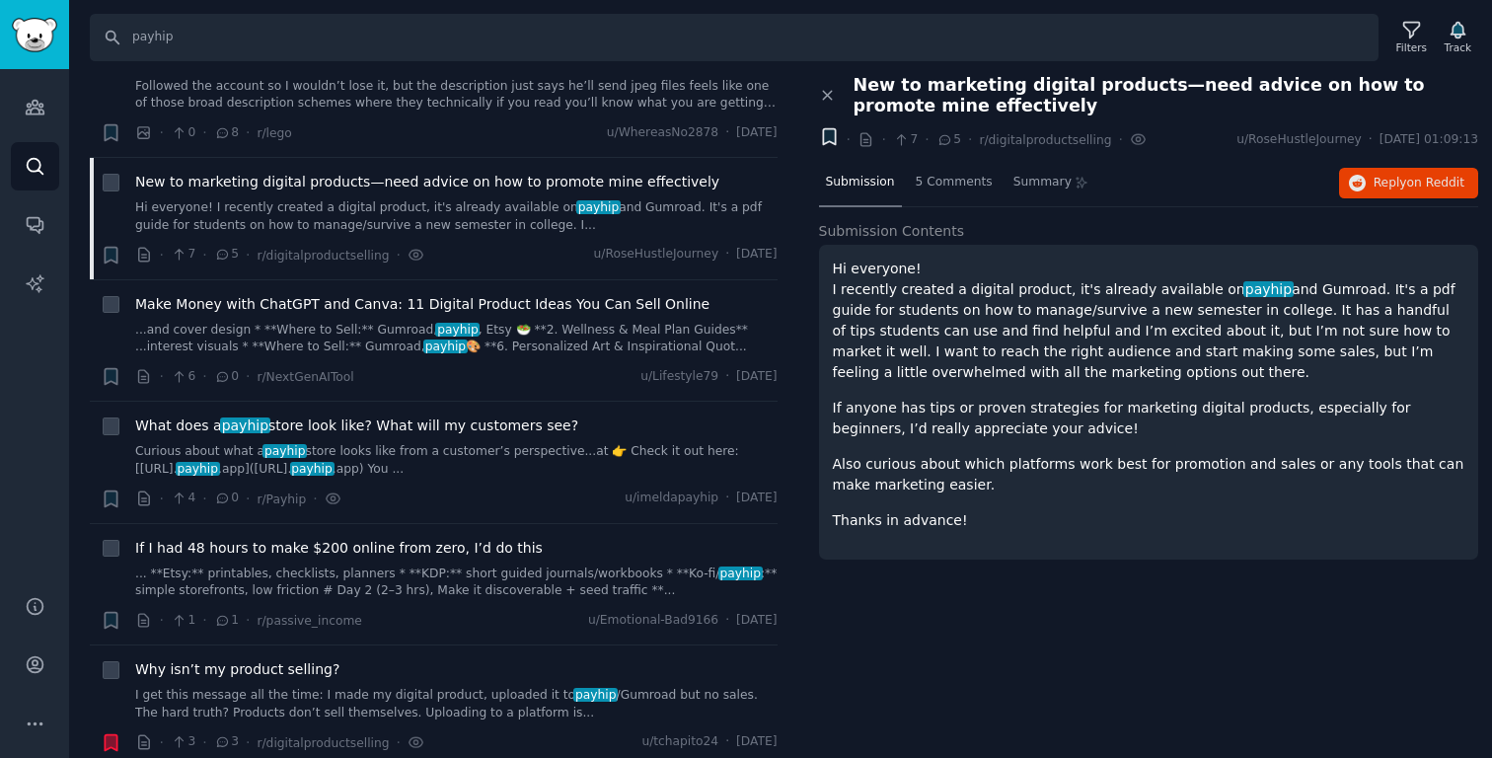
click at [833, 143] on icon "button" at bounding box center [829, 137] width 12 height 16
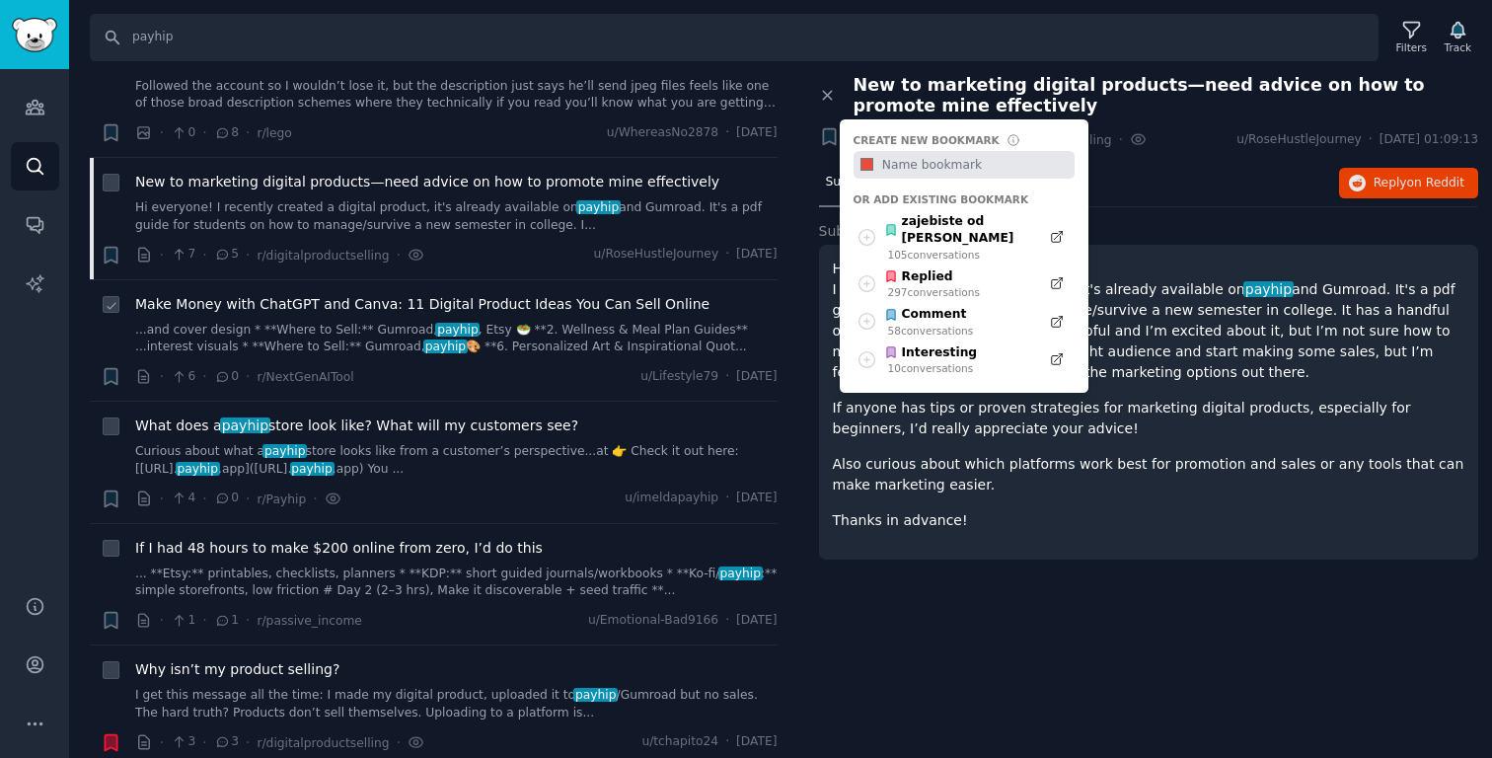
click at [241, 331] on link "...and cover design * **Where to Sell:** Gumroad, payhip , Etsy 🥗 **2. Wellness…" at bounding box center [456, 339] width 642 height 35
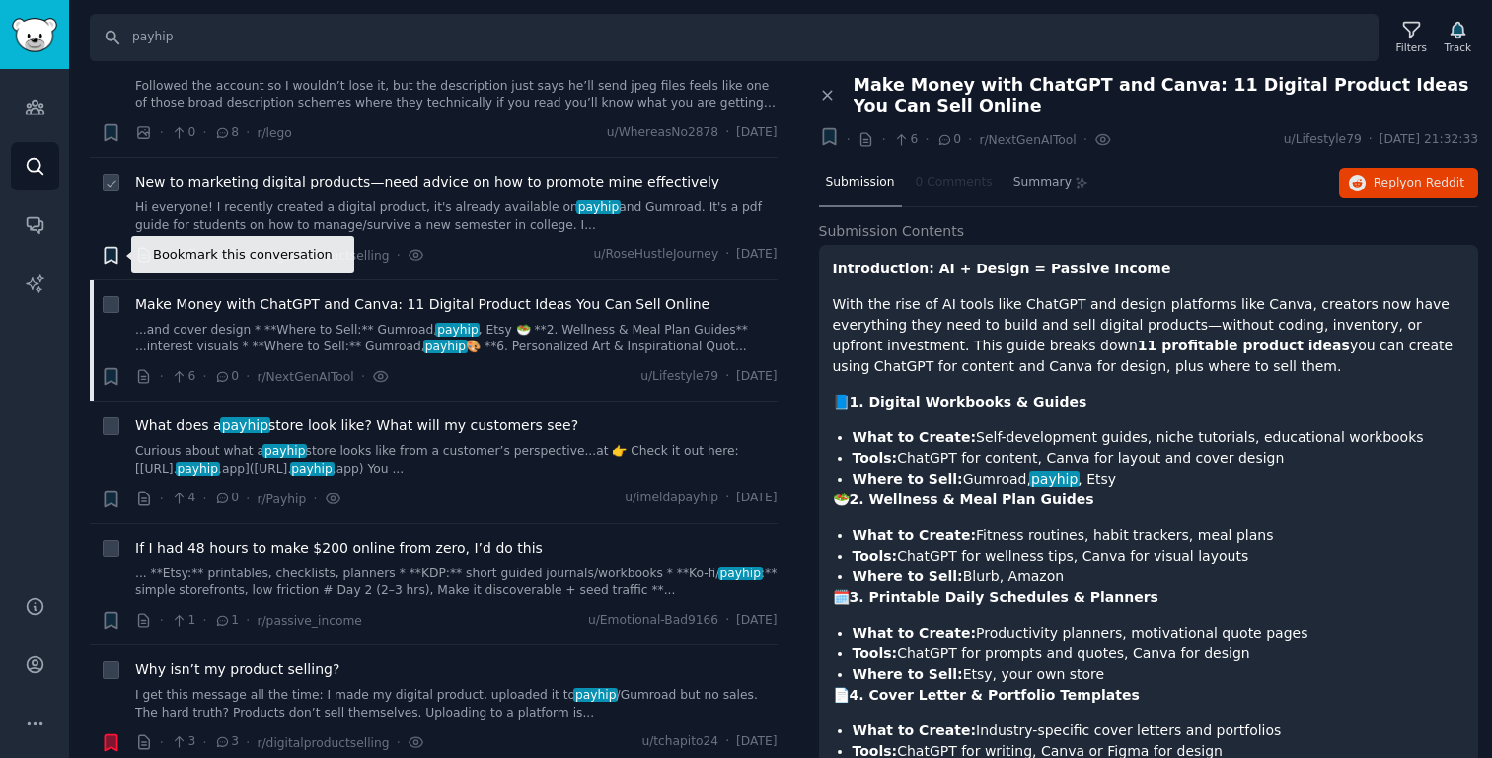
click at [113, 259] on icon "button" at bounding box center [111, 255] width 12 height 16
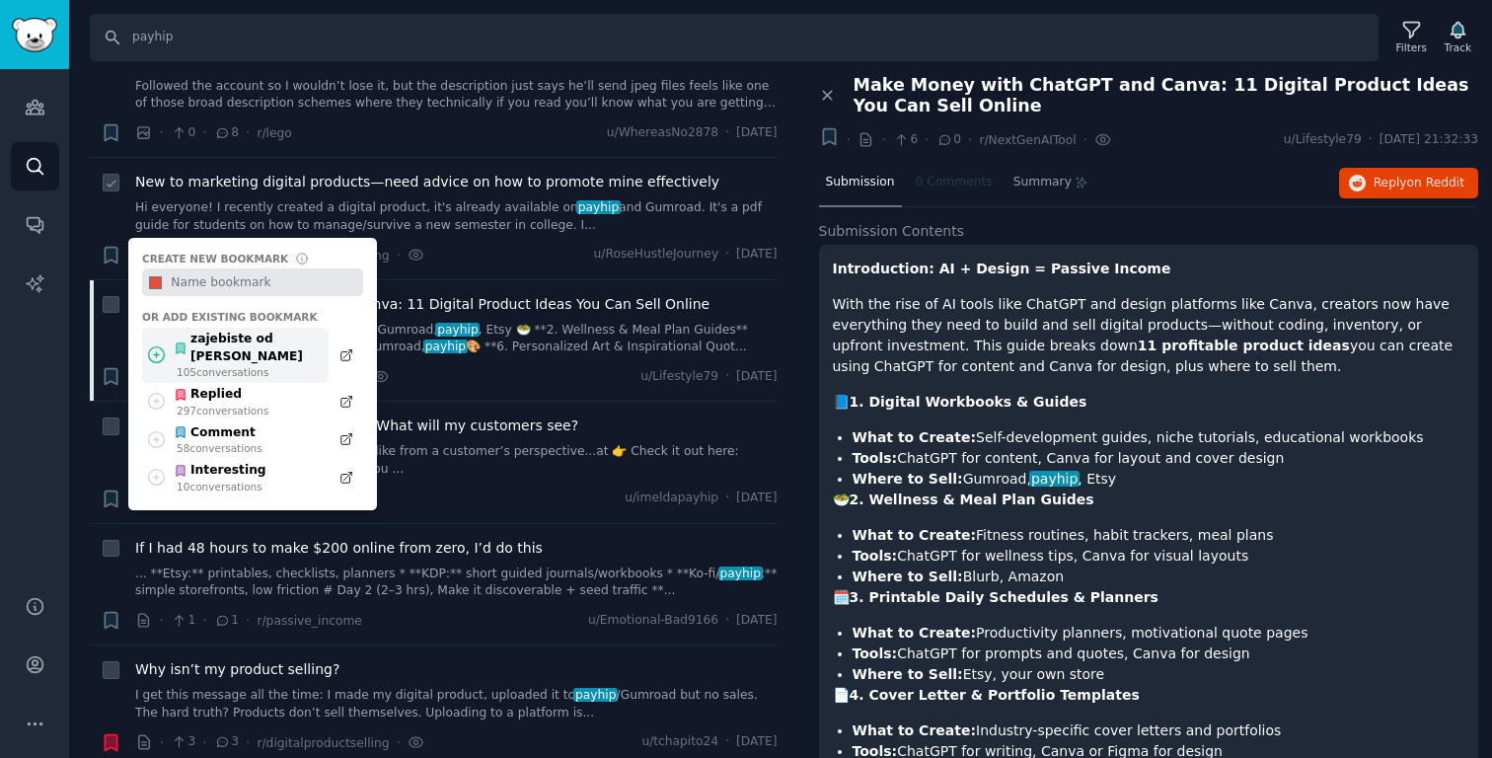
click at [226, 340] on div "zajebiste od [PERSON_NAME]" at bounding box center [246, 348] width 145 height 35
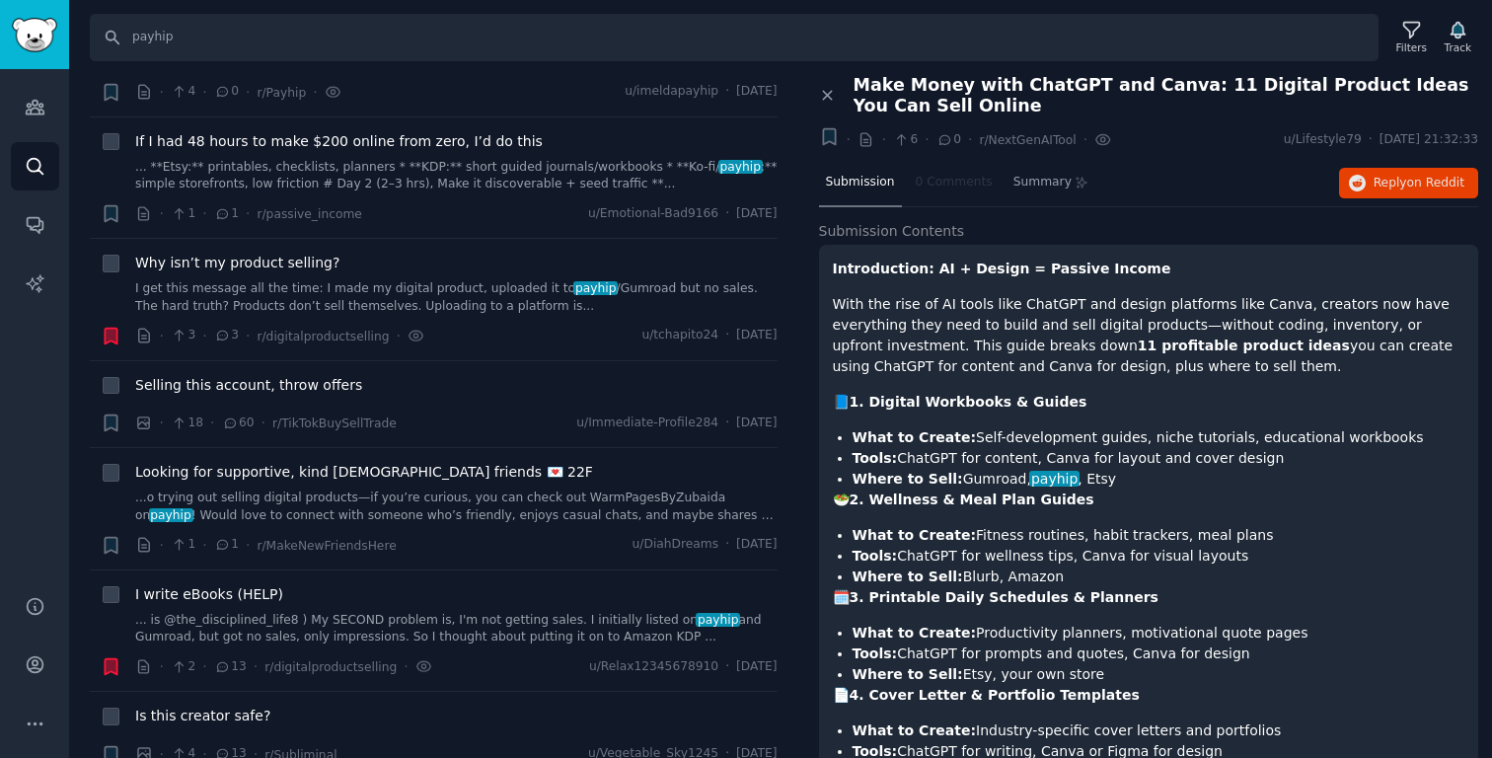
scroll to position [1108, 0]
